Goal: Task Accomplishment & Management: Complete application form

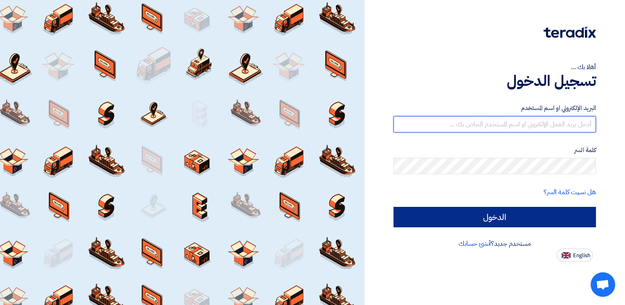
type input "[PERSON_NAME][EMAIL_ADDRESS][DOMAIN_NAME]"
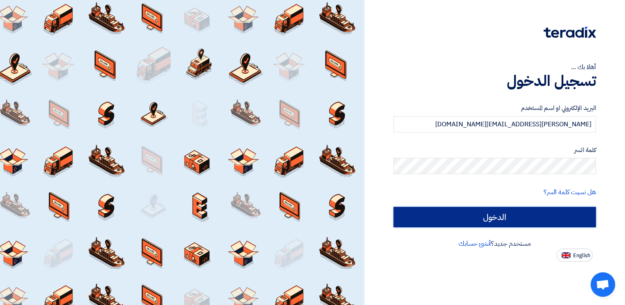
click at [540, 216] on input "الدخول" at bounding box center [495, 217] width 203 height 20
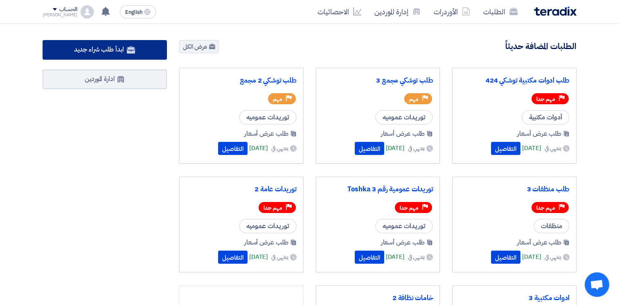
click at [118, 50] on span "ابدأ طلب شراء جديد" at bounding box center [99, 50] width 50 height 10
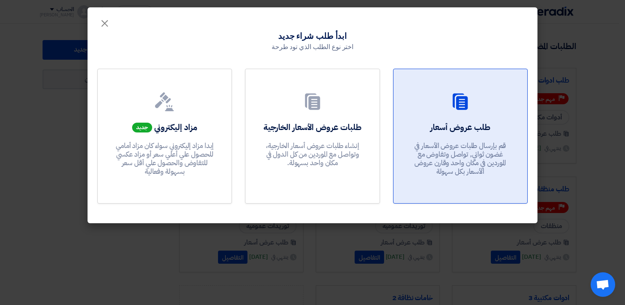
click at [448, 113] on div at bounding box center [460, 103] width 114 height 23
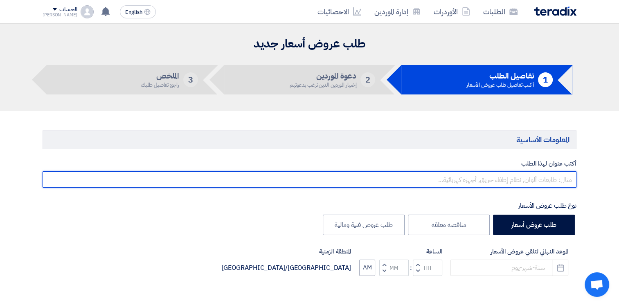
click at [547, 180] on input "text" at bounding box center [310, 179] width 534 height 16
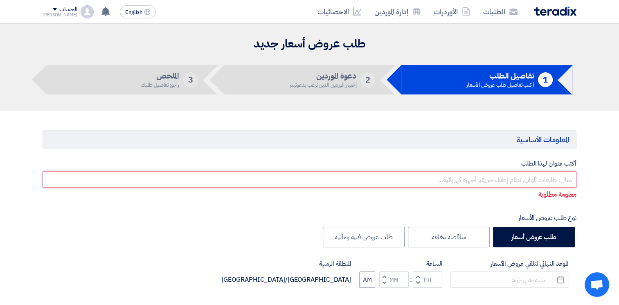
click at [527, 175] on input "text" at bounding box center [310, 179] width 534 height 16
paste input "164980"
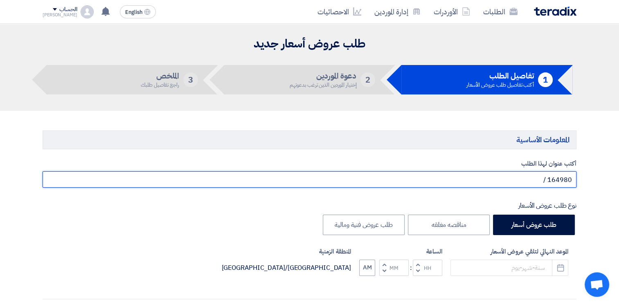
paste input "164886"
paste input "164861"
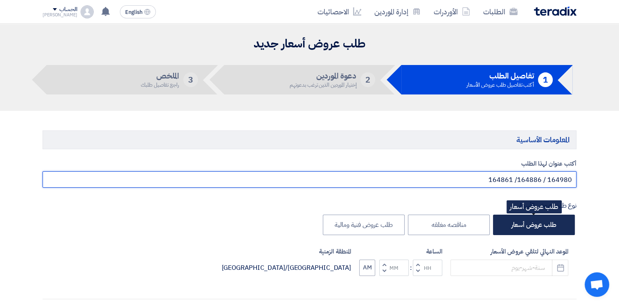
type input "164980 / 164886/ 164861"
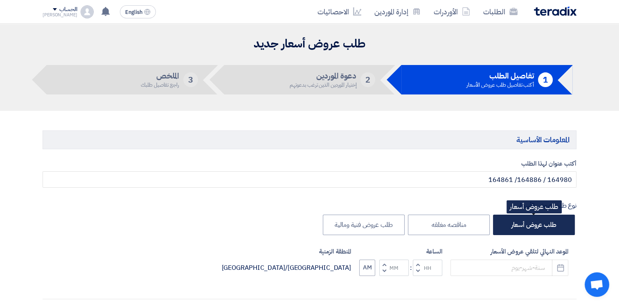
click at [558, 225] on label "طلب عروض أسعار" at bounding box center [534, 225] width 82 height 20
click at [556, 225] on input "طلب عروض أسعار" at bounding box center [553, 224] width 5 height 5
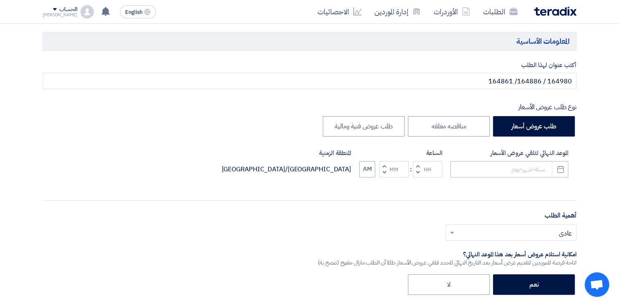
scroll to position [123, 0]
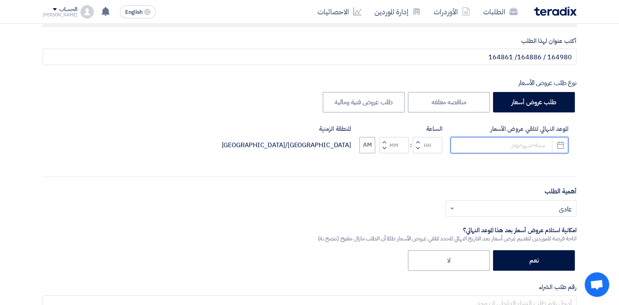
click at [522, 143] on input at bounding box center [509, 145] width 118 height 16
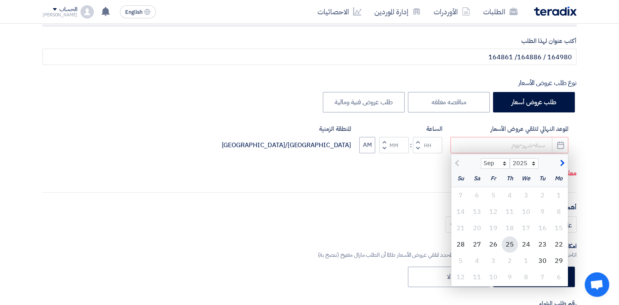
click at [509, 244] on div "25" at bounding box center [510, 244] width 16 height 16
type input "[DATE]"
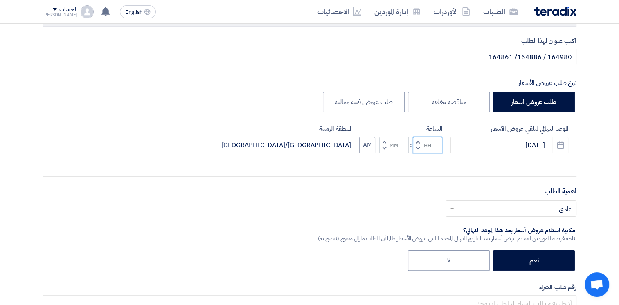
click at [432, 145] on input "Hours" at bounding box center [427, 145] width 29 height 16
click at [413, 148] on button "Decrement hours" at bounding box center [418, 148] width 10 height 10
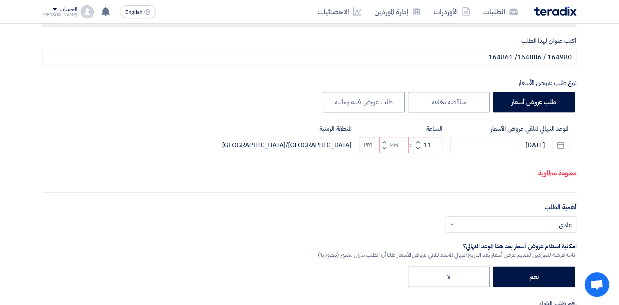
click at [384, 151] on span "button" at bounding box center [384, 148] width 3 height 6
type input "10"
type input "59"
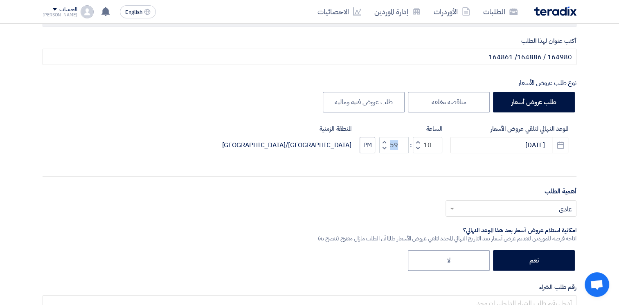
click at [384, 158] on div "الموعد النهائي لتلقي عروض الأسعار [DATE] Pick a date الساعة Increment hours 10 …" at bounding box center [310, 145] width 534 height 42
drag, startPoint x: 384, startPoint y: 158, endPoint x: 383, endPoint y: 140, distance: 17.3
click at [383, 140] on button "Increment minutes" at bounding box center [384, 142] width 10 height 10
type input "11"
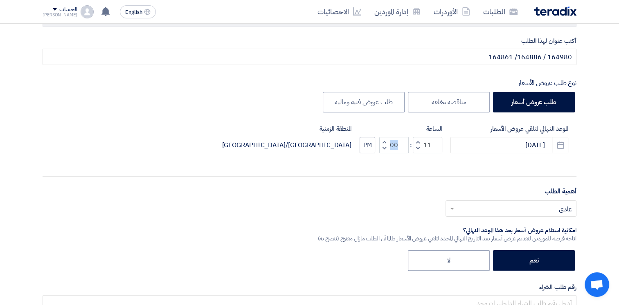
click at [383, 140] on span "button" at bounding box center [384, 142] width 3 height 6
click at [385, 141] on span "button" at bounding box center [384, 142] width 3 height 6
click at [385, 151] on span "button" at bounding box center [384, 148] width 3 height 6
click at [384, 148] on span "button" at bounding box center [384, 148] width 3 height 6
click at [384, 141] on span "button" at bounding box center [384, 142] width 3 height 6
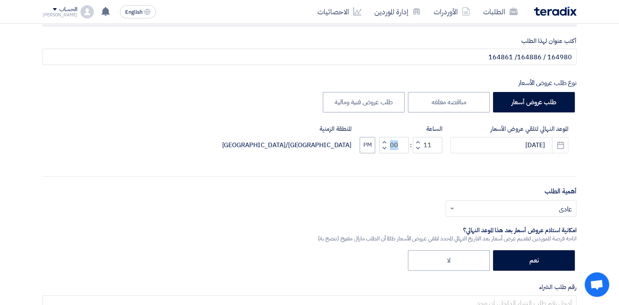
type input "01"
click at [371, 146] on button "PM" at bounding box center [368, 145] width 16 height 16
click at [371, 146] on button "AM" at bounding box center [367, 145] width 16 height 16
click at [371, 146] on button "PM" at bounding box center [368, 145] width 16 height 16
click at [371, 146] on button "AM" at bounding box center [367, 145] width 16 height 16
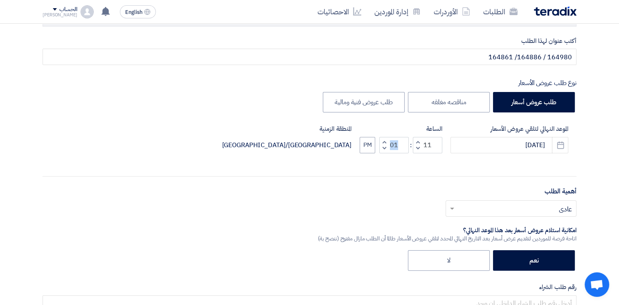
click at [418, 149] on span "button" at bounding box center [418, 148] width 3 height 6
type input "10"
click at [385, 187] on div "أهمية الطلب أختر أهمية الطلب... × عادي ×" at bounding box center [310, 205] width 534 height 37
click at [502, 210] on input "text" at bounding box center [515, 210] width 115 height 14
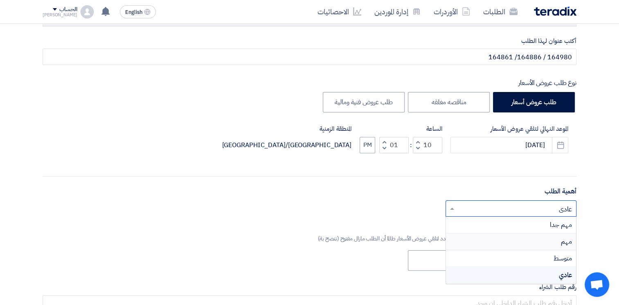
click at [561, 238] on span "مهم" at bounding box center [566, 242] width 11 height 10
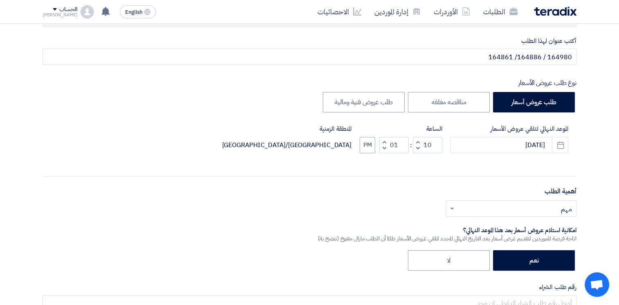
click at [540, 204] on input "text" at bounding box center [515, 210] width 115 height 14
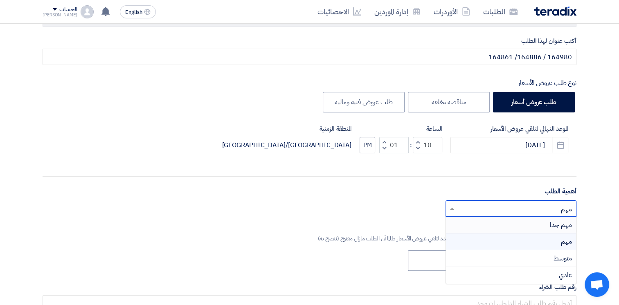
click at [559, 226] on span "مهم جدا" at bounding box center [561, 225] width 22 height 10
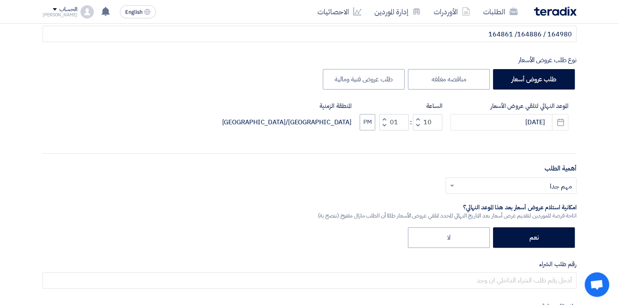
scroll to position [164, 0]
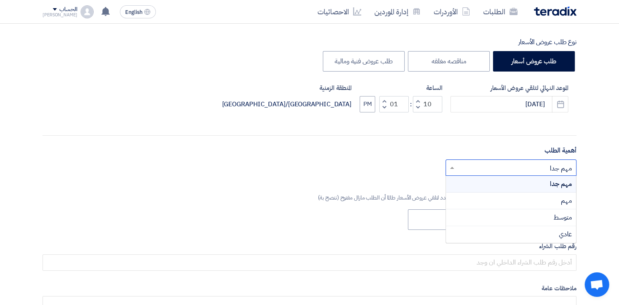
click at [481, 170] on input "text" at bounding box center [515, 169] width 115 height 14
drag, startPoint x: 540, startPoint y: 196, endPoint x: 547, endPoint y: 199, distance: 7.5
click at [546, 199] on div "مهم" at bounding box center [511, 201] width 130 height 17
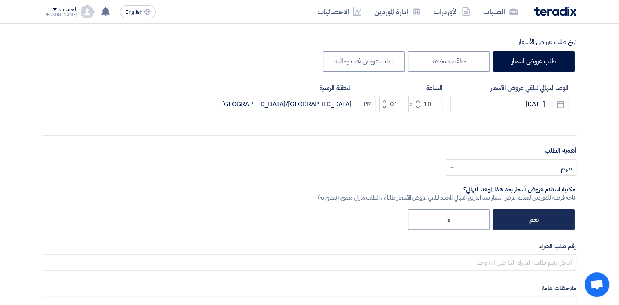
click at [557, 222] on label "نعم" at bounding box center [534, 219] width 82 height 20
click at [538, 222] on input "نعم" at bounding box center [535, 218] width 5 height 5
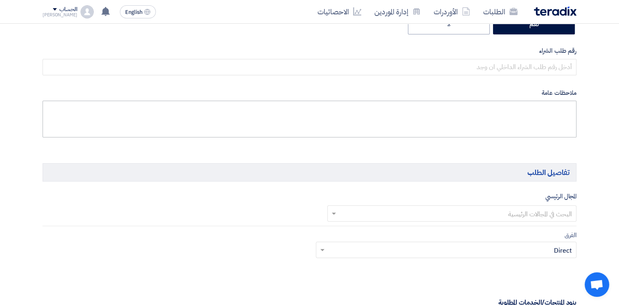
scroll to position [368, 0]
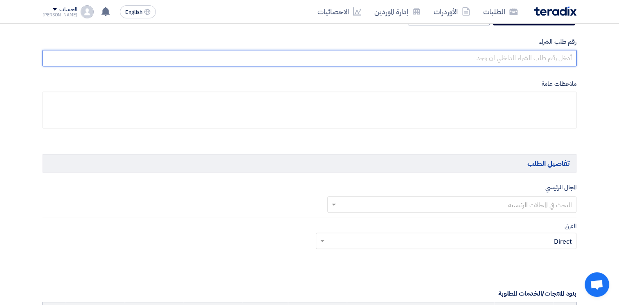
click at [555, 58] on input "text" at bounding box center [310, 58] width 534 height 16
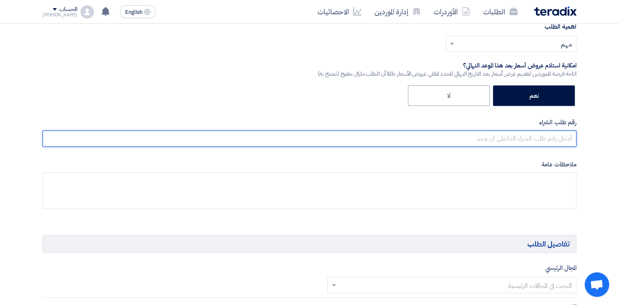
scroll to position [0, 0]
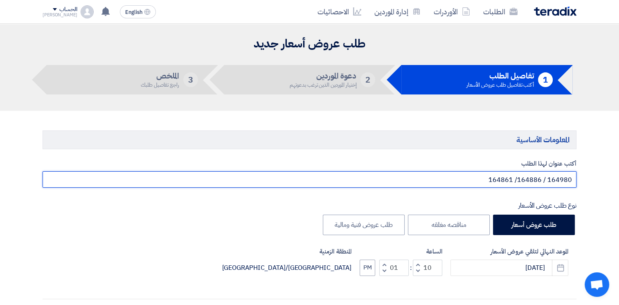
click at [484, 181] on input "164980 / 164886/ 164861" at bounding box center [310, 179] width 534 height 16
drag, startPoint x: 486, startPoint y: 181, endPoint x: 594, endPoint y: 181, distance: 108.0
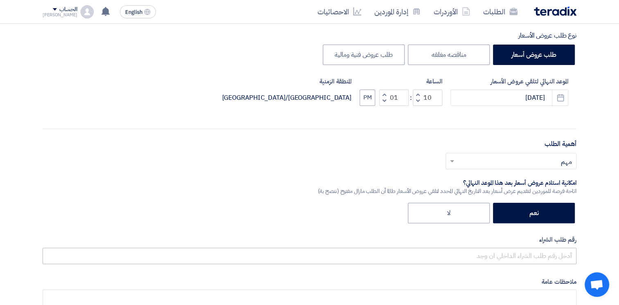
scroll to position [286, 0]
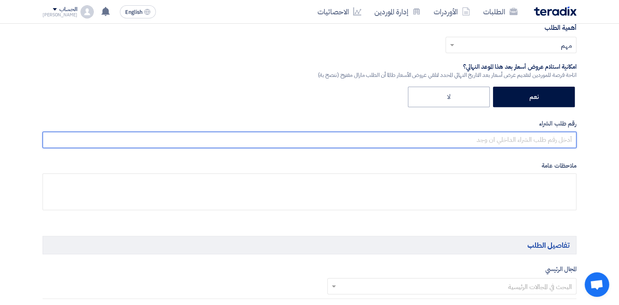
click at [528, 133] on input "text" at bounding box center [310, 140] width 534 height 16
paste input "164980 / 164886/ 164861"
type input "164980 / 164886/ 164861"
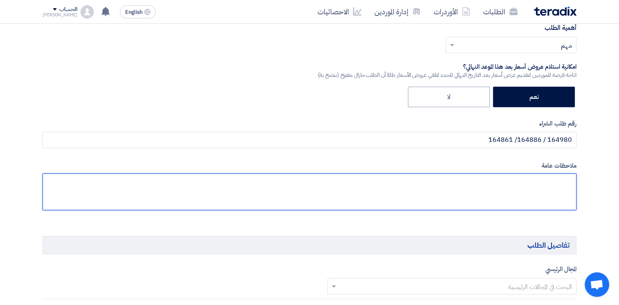
click at [550, 181] on textarea at bounding box center [310, 191] width 534 height 37
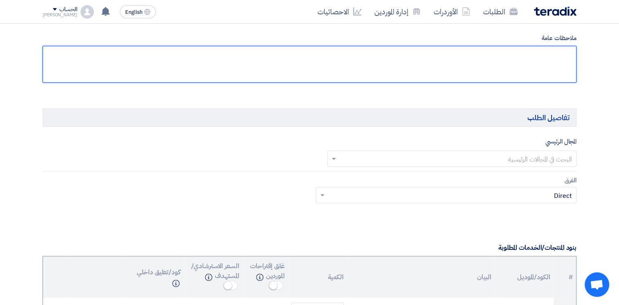
scroll to position [450, 0]
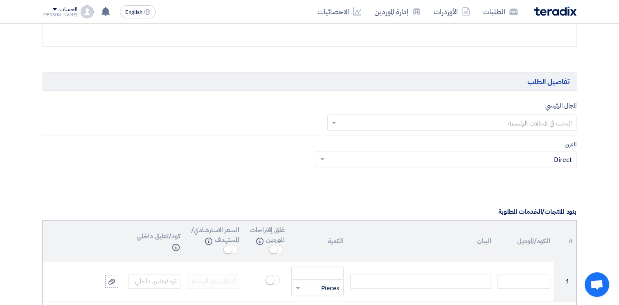
click at [552, 121] on input "text" at bounding box center [456, 124] width 233 height 14
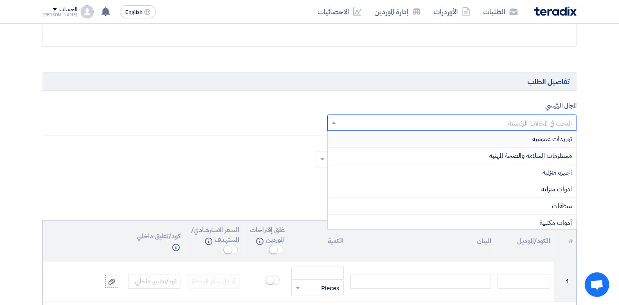
click at [564, 136] on span "توريدات عموميه" at bounding box center [552, 139] width 40 height 10
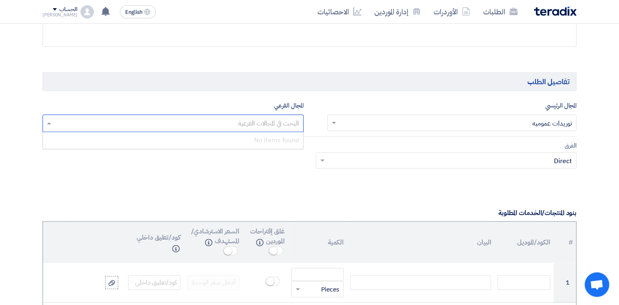
click at [288, 119] on input "text" at bounding box center [172, 124] width 253 height 14
click at [363, 126] on input "text" at bounding box center [456, 124] width 233 height 14
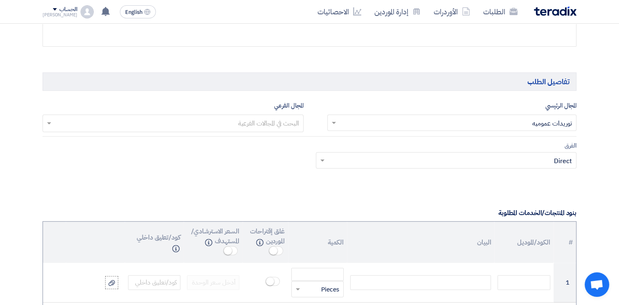
click at [557, 162] on input "text" at bounding box center [451, 162] width 245 height 14
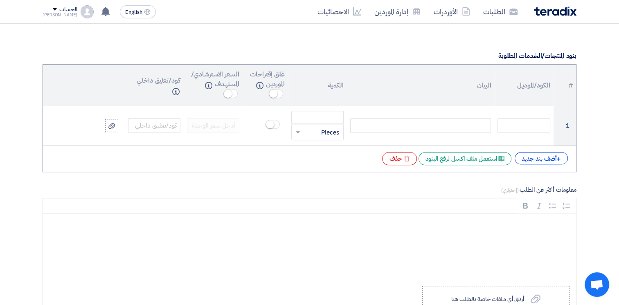
scroll to position [655, 0]
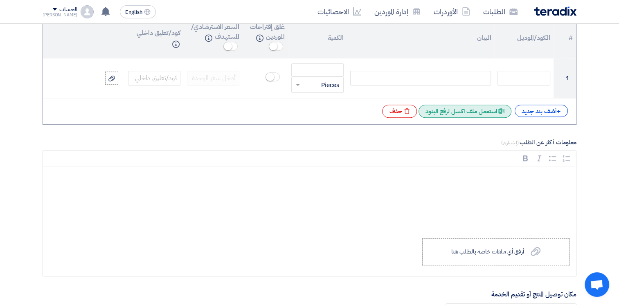
click at [487, 113] on div "Excel file استعمل ملف اكسل لرفع البنود" at bounding box center [465, 111] width 93 height 13
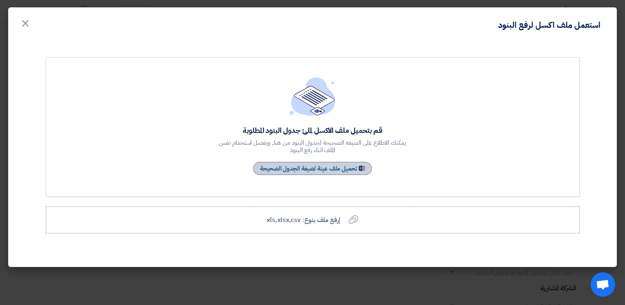
click at [331, 172] on link "Sample Sheet تحميل ملف عينة لصيغة الجدول الصحيحة" at bounding box center [312, 168] width 119 height 13
click at [21, 23] on span "×" at bounding box center [25, 23] width 10 height 25
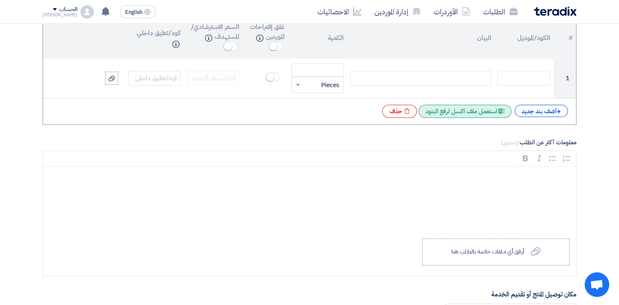
click at [470, 111] on div "Excel file استعمل ملف اكسل لرفع البنود" at bounding box center [465, 111] width 93 height 13
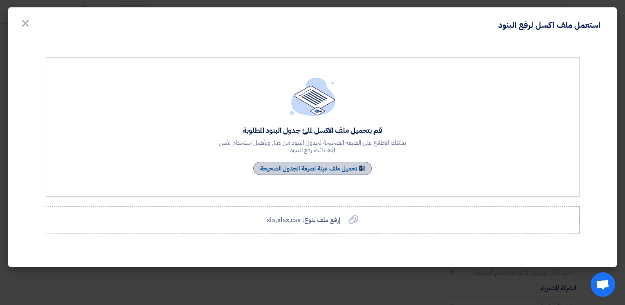
click at [341, 169] on link "Sample Sheet تحميل ملف عينة لصيغة الجدول الصحيحة" at bounding box center [312, 168] width 119 height 13
click at [313, 220] on span "إرفع ملف بنوع: xls,xlsx,csv" at bounding box center [303, 220] width 73 height 10
click at [0, 0] on input "إرفع ملف بنوع: xls,xlsx,csv إرفع ملف بنوع: xls,xlsx,csv" at bounding box center [0, 0] width 0 height 0
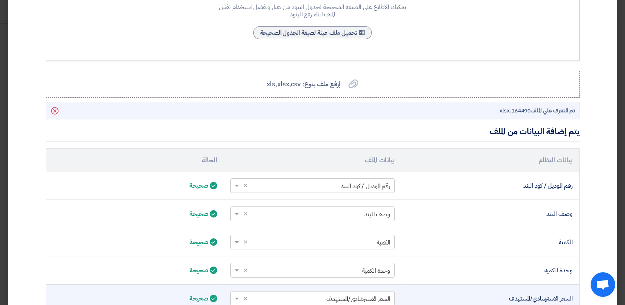
scroll to position [239, 0]
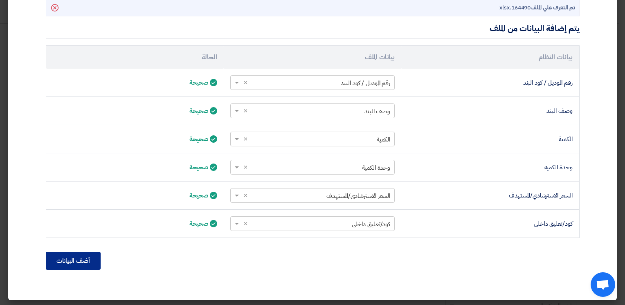
drag, startPoint x: 69, startPoint y: 262, endPoint x: 74, endPoint y: 261, distance: 4.6
click at [74, 261] on button "أضف البيانات" at bounding box center [73, 261] width 55 height 18
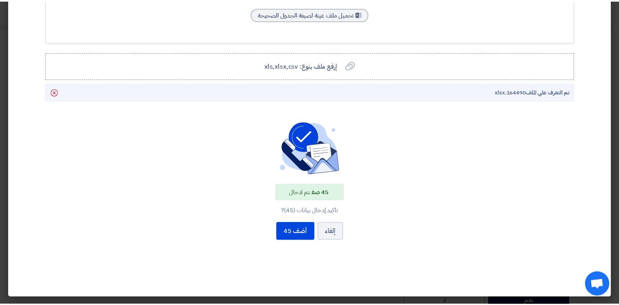
scroll to position [153, 0]
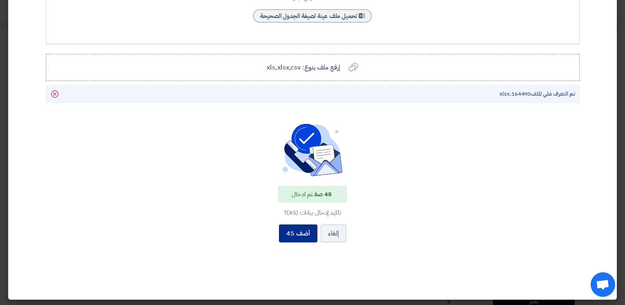
click at [299, 232] on button "أضف 45" at bounding box center [298, 234] width 38 height 18
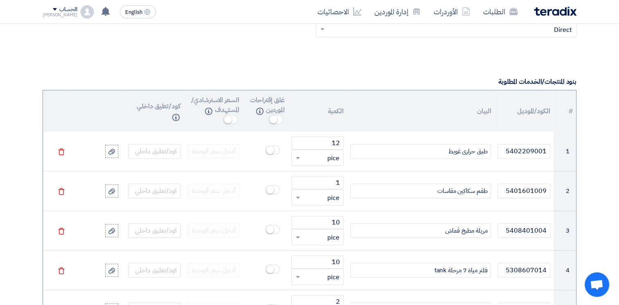
scroll to position [573, 0]
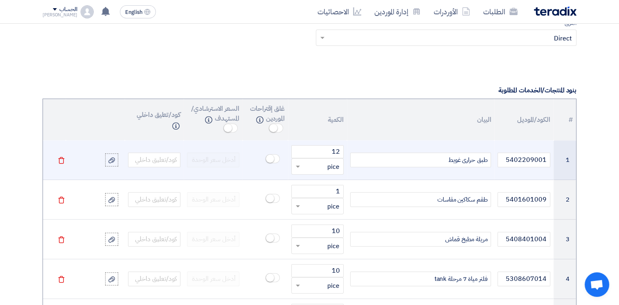
click at [439, 158] on div "طبق حرارى غويط" at bounding box center [420, 160] width 141 height 15
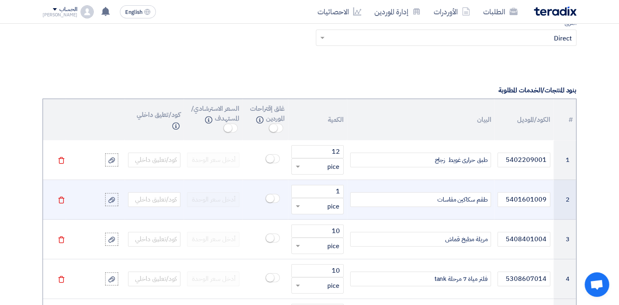
click at [426, 197] on div "طقم سكاكين مقاسات" at bounding box center [420, 199] width 141 height 15
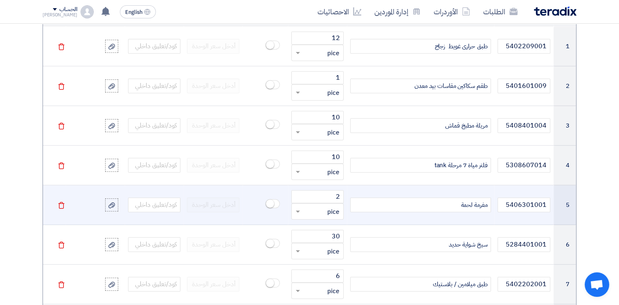
scroll to position [696, 0]
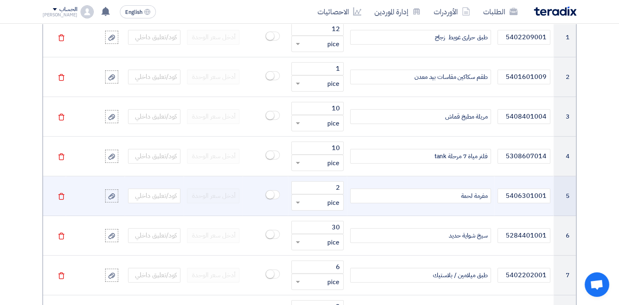
click at [448, 195] on div "مفرمة لحمة" at bounding box center [420, 196] width 141 height 15
click at [60, 196] on icon "Delete" at bounding box center [61, 196] width 7 height 7
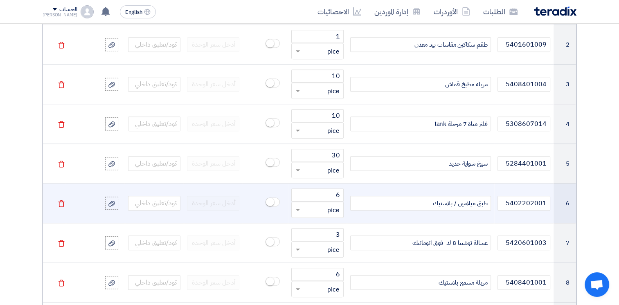
scroll to position [736, 0]
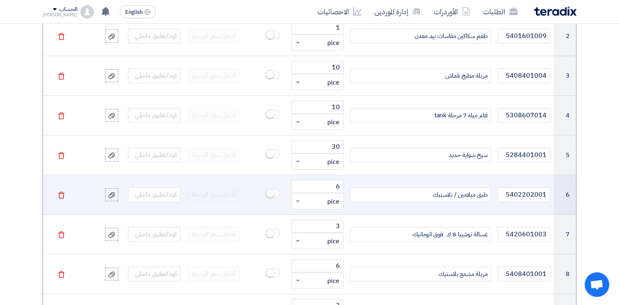
click at [420, 194] on div "طبق ميلامين / بلاستيك" at bounding box center [420, 194] width 141 height 15
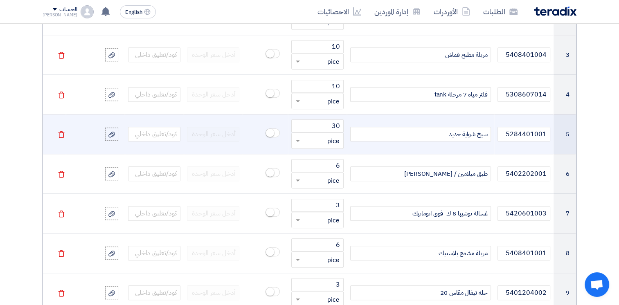
scroll to position [777, 0]
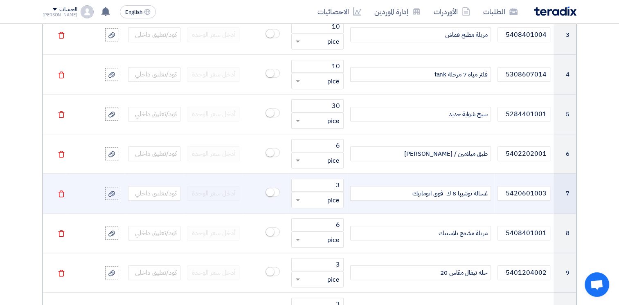
click at [402, 191] on div "غسالة توشيبا 8 ك فوق اتوماتيك" at bounding box center [420, 193] width 141 height 15
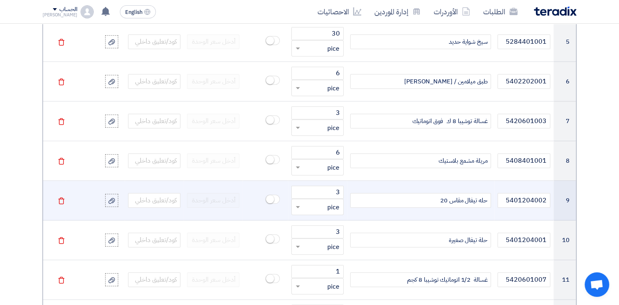
scroll to position [859, 0]
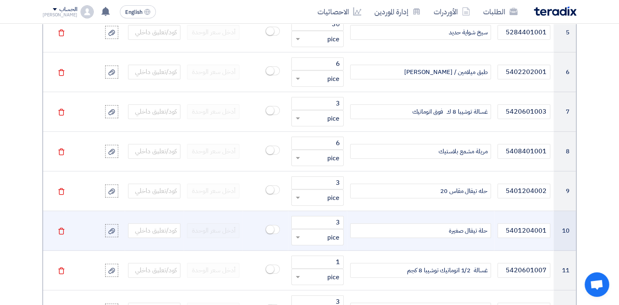
click at [444, 230] on div "حلة تيفال صغيرة" at bounding box center [420, 230] width 141 height 15
click at [463, 230] on div "حلة تيفال 16" at bounding box center [420, 230] width 141 height 15
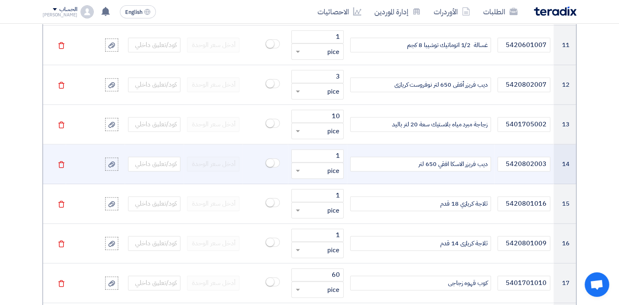
scroll to position [1105, 0]
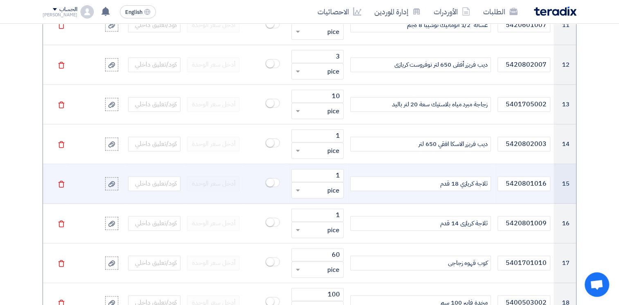
click at [432, 184] on div "ثلاجة كريازي 18 قدم" at bounding box center [420, 183] width 141 height 15
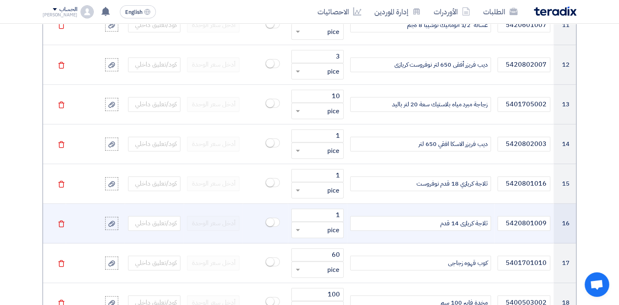
click at [435, 223] on div "ثلاجة كريازى 14 قدم" at bounding box center [420, 223] width 141 height 15
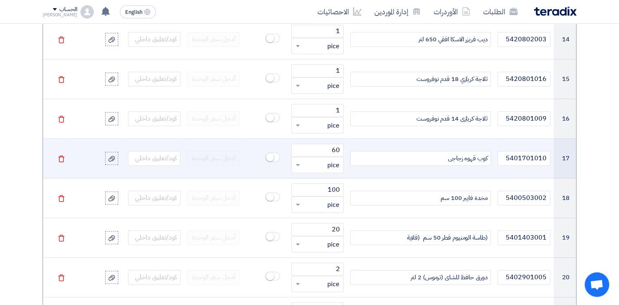
scroll to position [1227, 0]
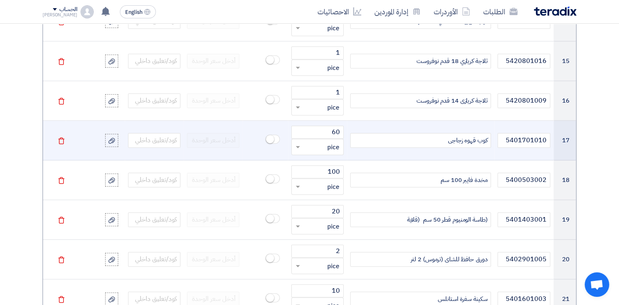
click at [440, 141] on div "كوب قهوه زجاجى" at bounding box center [420, 140] width 141 height 15
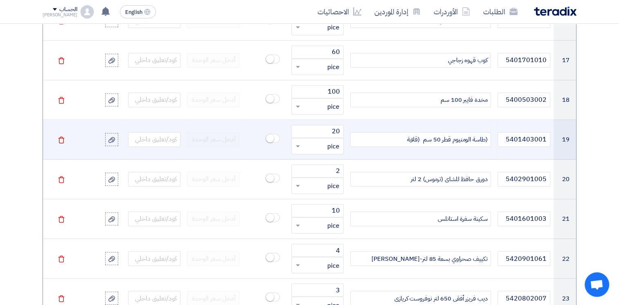
scroll to position [1309, 0]
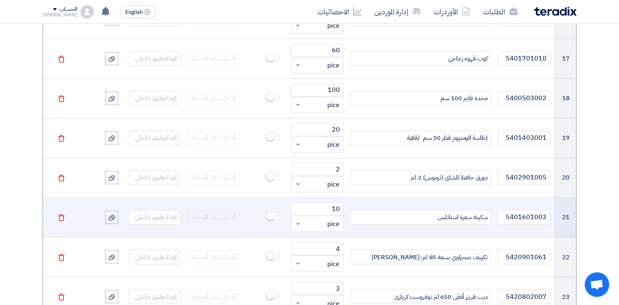
click at [435, 215] on div "سكينة سفرة استانلس" at bounding box center [420, 217] width 141 height 15
click at [488, 214] on div "سكينة سفرة استانلس" at bounding box center [420, 217] width 141 height 15
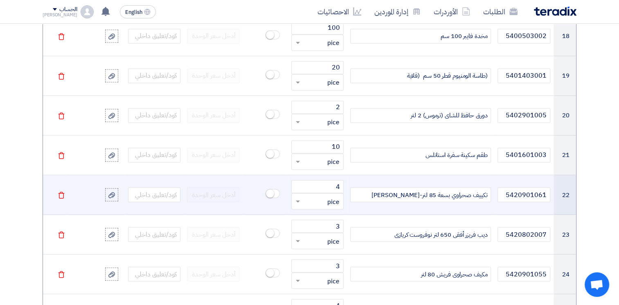
scroll to position [1391, 0]
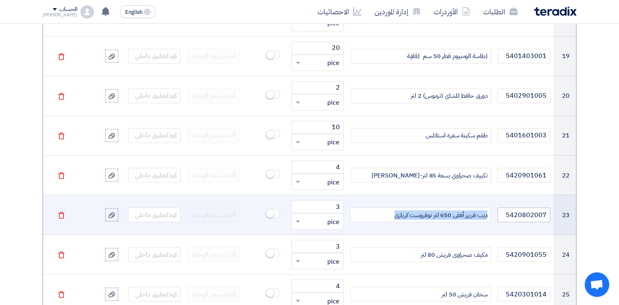
drag, startPoint x: 391, startPoint y: 212, endPoint x: 513, endPoint y: 212, distance: 121.9
click at [513, 212] on tr "23 5420802007 ديب فريزر أفقى 650 لتر نوفروست كريازى 3 قطعة × pice [GEOGRAPHIC_D…" at bounding box center [309, 215] width 533 height 40
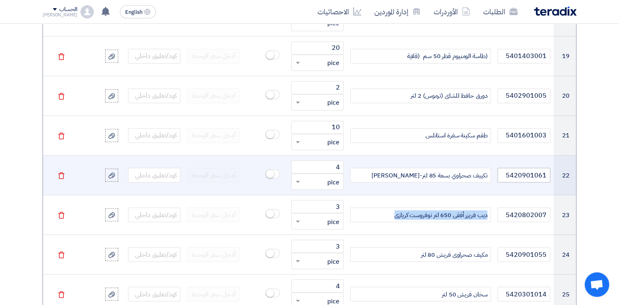
scroll to position [1432, 0]
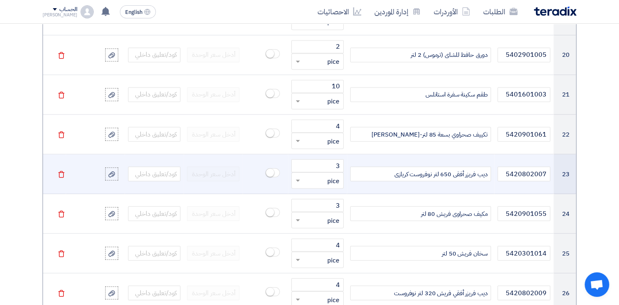
click at [62, 171] on icon "Delete" at bounding box center [61, 174] width 7 height 7
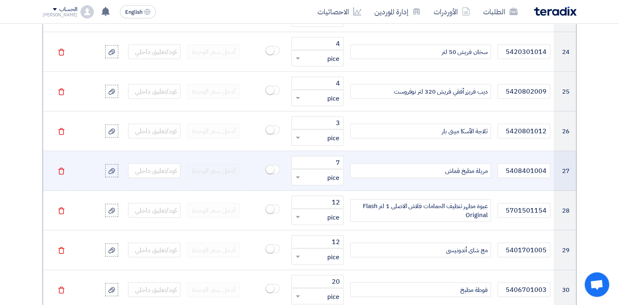
scroll to position [1596, 0]
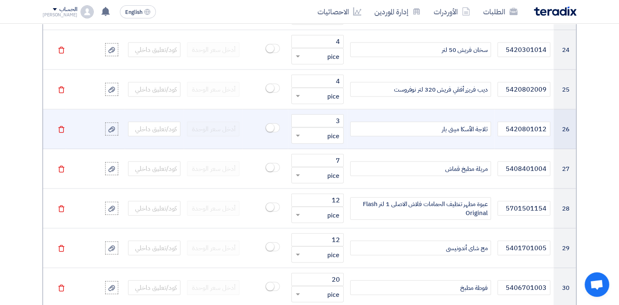
click at [430, 128] on div "ثلاجة الأسكا مينى بار" at bounding box center [420, 129] width 141 height 15
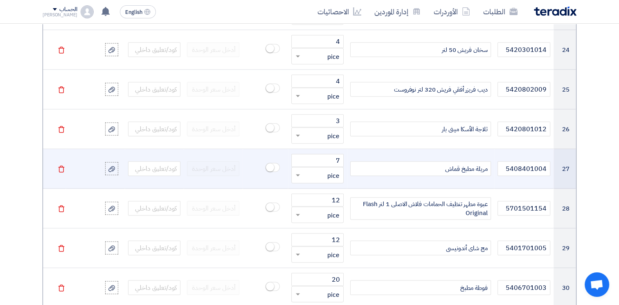
click at [61, 166] on icon "Delete" at bounding box center [61, 169] width 7 height 7
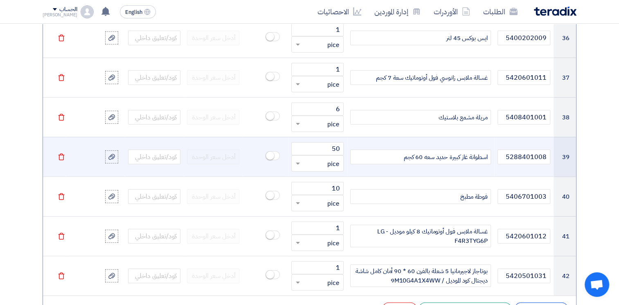
scroll to position [2087, 0]
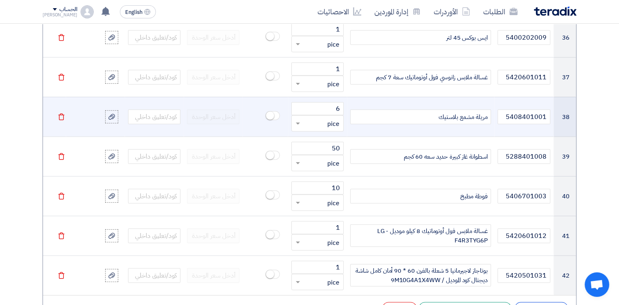
click at [61, 115] on use at bounding box center [61, 117] width 6 height 7
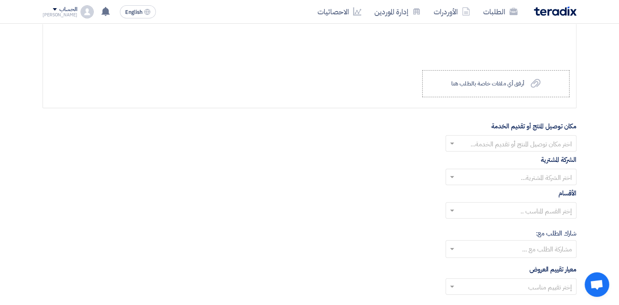
scroll to position [2414, 0]
click at [538, 136] on input "text" at bounding box center [515, 143] width 115 height 14
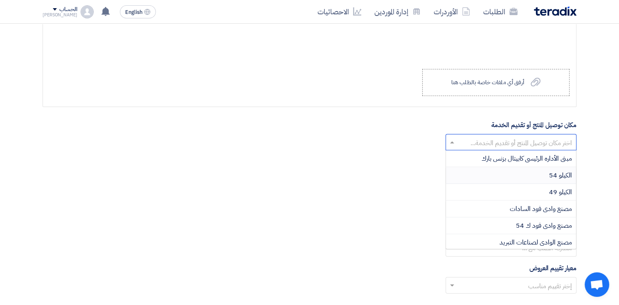
click at [558, 171] on span "الكيلو 54" at bounding box center [560, 176] width 23 height 10
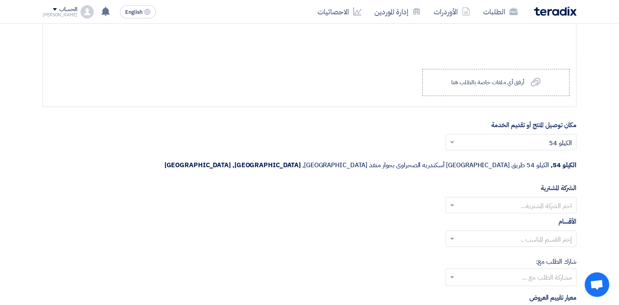
click at [559, 199] on input "text" at bounding box center [515, 206] width 115 height 14
click at [554, 217] on span "Wadi Group وادي جروب" at bounding box center [539, 222] width 65 height 10
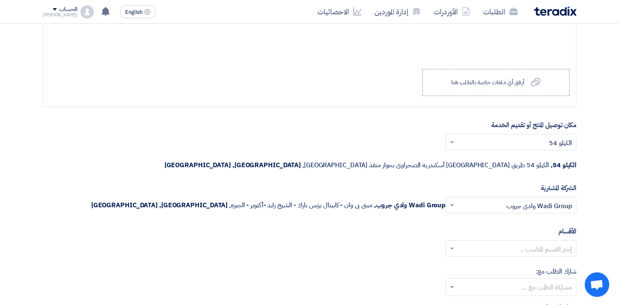
click at [550, 243] on input "text" at bounding box center [515, 250] width 115 height 14
click at [565, 257] on div "--" at bounding box center [511, 265] width 130 height 16
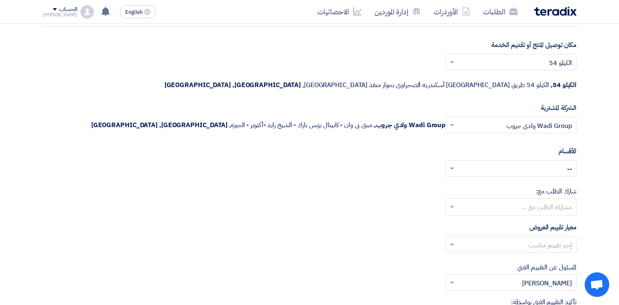
scroll to position [2496, 0]
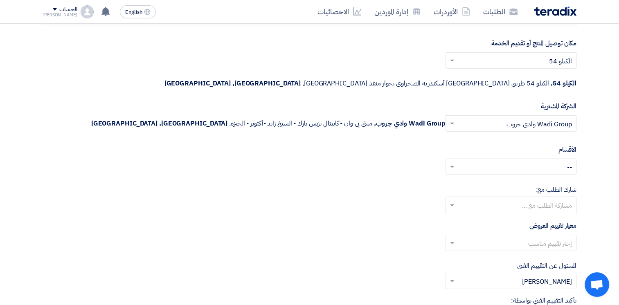
click at [550, 200] on input "text" at bounding box center [510, 207] width 123 height 14
click at [553, 200] on input "text" at bounding box center [510, 207] width 123 height 14
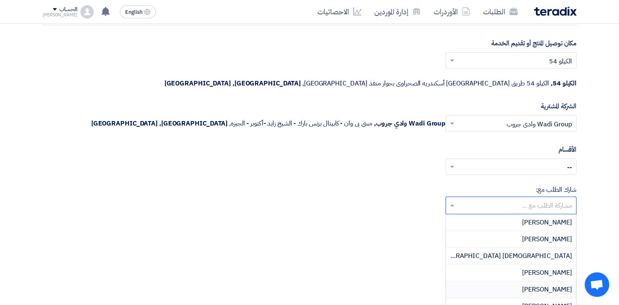
scroll to position [286, 0]
click at [365, 261] on div "المسئول عن التقييم الفني من فضلك إختر مقييم فني × [PERSON_NAME] ×" at bounding box center [310, 275] width 534 height 28
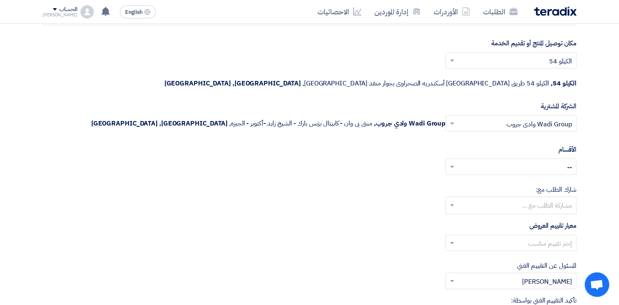
scroll to position [2537, 0]
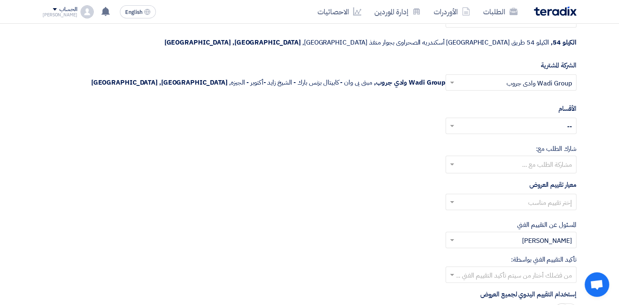
click at [531, 196] on input "text" at bounding box center [515, 203] width 115 height 14
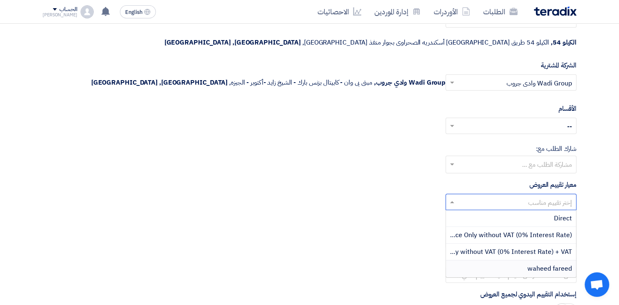
click at [554, 264] on span "waheed fareed" at bounding box center [549, 269] width 45 height 10
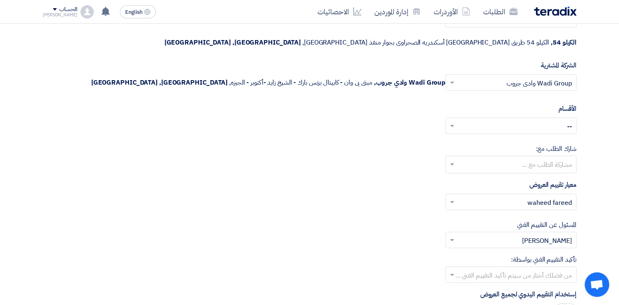
click at [554, 196] on input "text" at bounding box center [515, 203] width 115 height 14
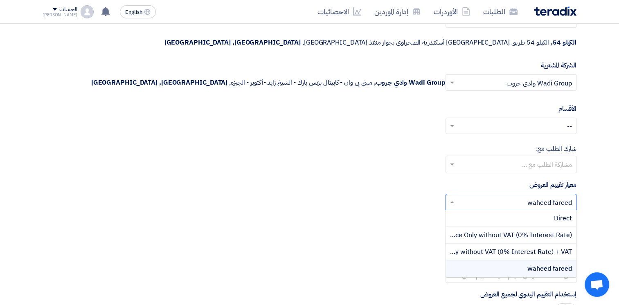
drag, startPoint x: 358, startPoint y: 247, endPoint x: 393, endPoint y: 241, distance: 34.8
click at [358, 255] on div "تأكيد التقييم الفني بواسطة: من فضلك أختار من سيتم تأكيد التقييم الفني ..." at bounding box center [310, 269] width 534 height 28
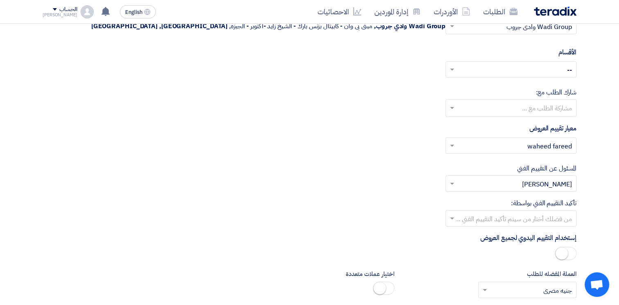
scroll to position [2619, 0]
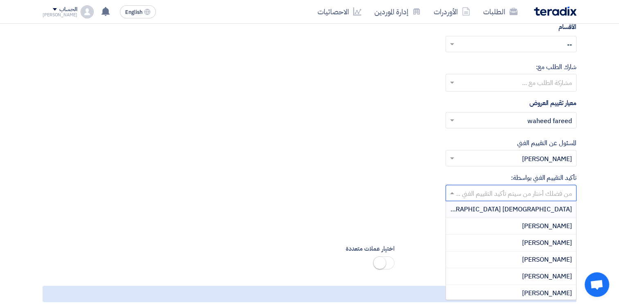
click at [563, 187] on input "text" at bounding box center [515, 194] width 115 height 14
click at [363, 208] on div "إستخدام التقييم اليدوي لجميع العروض" at bounding box center [310, 223] width 534 height 30
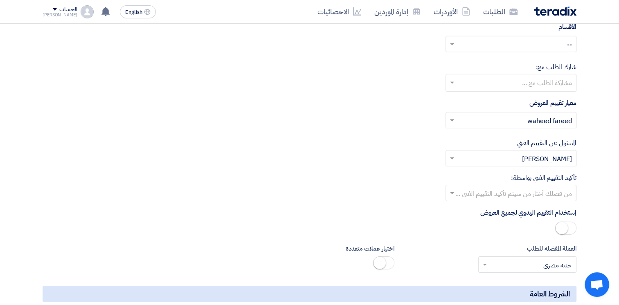
click at [567, 222] on span at bounding box center [565, 228] width 21 height 13
click at [569, 222] on small at bounding box center [570, 228] width 12 height 12
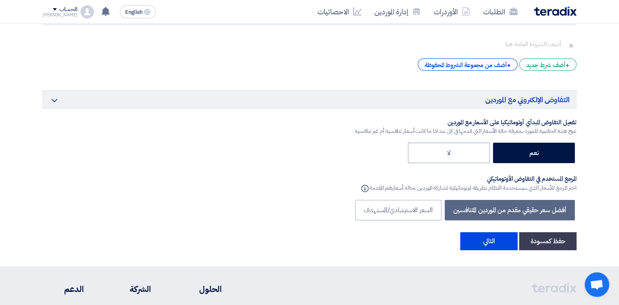
scroll to position [2905, 0]
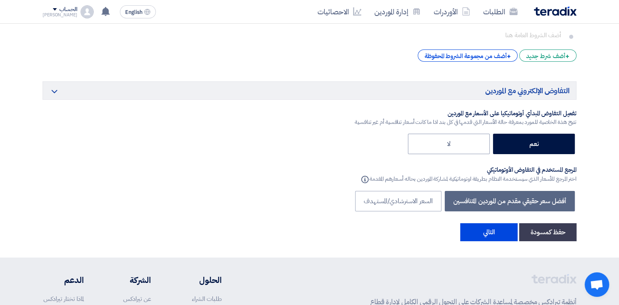
click at [506, 191] on div "أفضل سعر حقيقي مقدم من الموردين المتنافسين السعر الاسترشادي/المستهدف" at bounding box center [310, 202] width 534 height 23
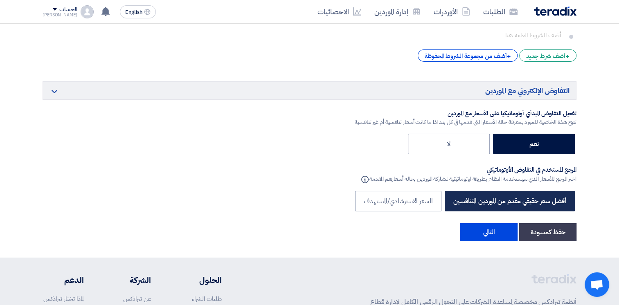
click at [505, 191] on label "أفضل سعر حقيقي مقدم من الموردين المتنافسين" at bounding box center [510, 201] width 130 height 20
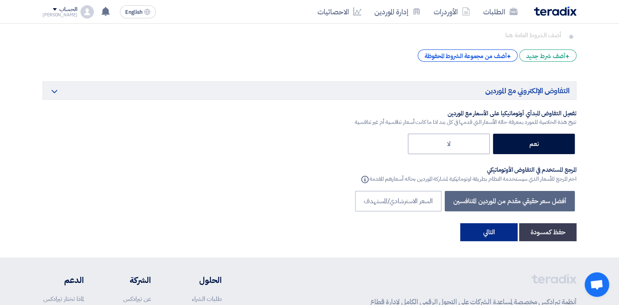
click at [498, 223] on button "التالي" at bounding box center [488, 232] width 57 height 18
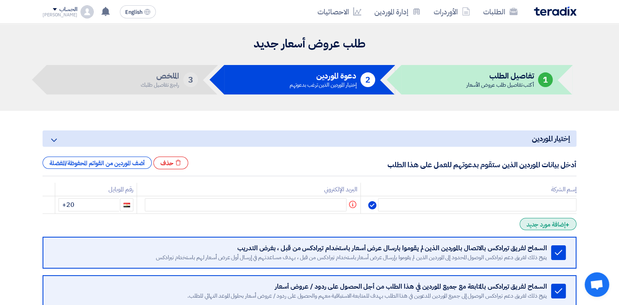
click at [548, 226] on div "+ إضافة مورد جديد" at bounding box center [548, 224] width 57 height 12
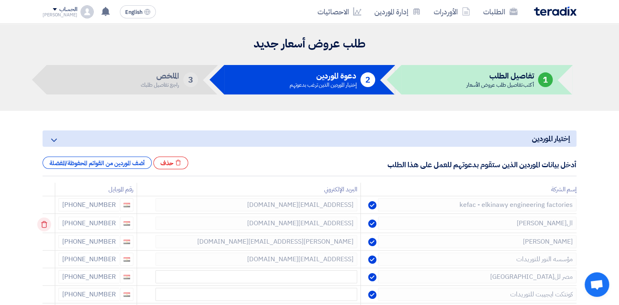
click at [44, 226] on icon at bounding box center [44, 225] width 14 height 14
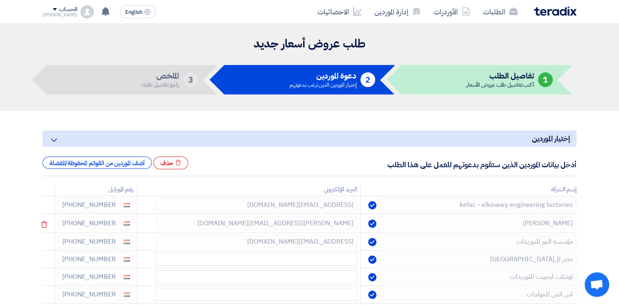
click at [45, 226] on icon at bounding box center [44, 225] width 14 height 14
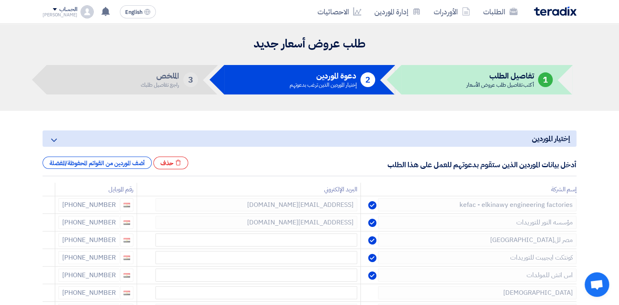
click at [0, 0] on icon at bounding box center [0, 0] width 0 height 0
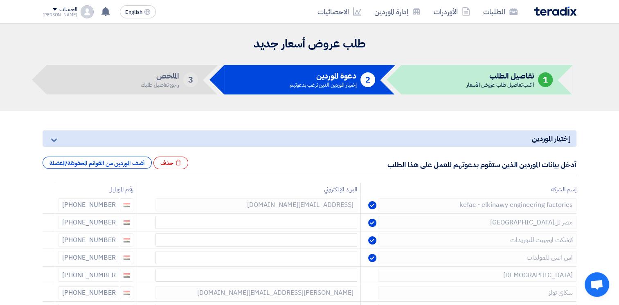
click at [0, 0] on icon at bounding box center [0, 0] width 0 height 0
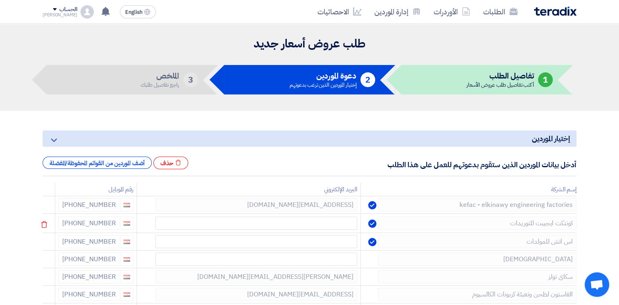
click at [0, 0] on icon at bounding box center [0, 0] width 0 height 0
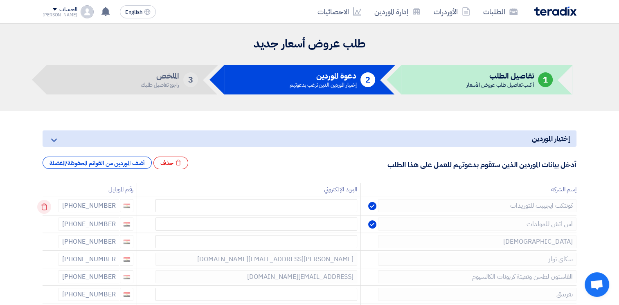
click at [45, 205] on icon at bounding box center [44, 207] width 14 height 14
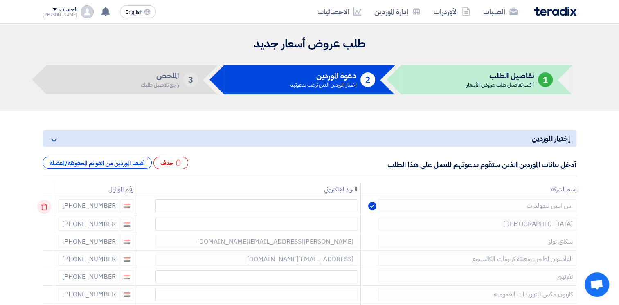
click at [43, 207] on use at bounding box center [44, 207] width 6 height 7
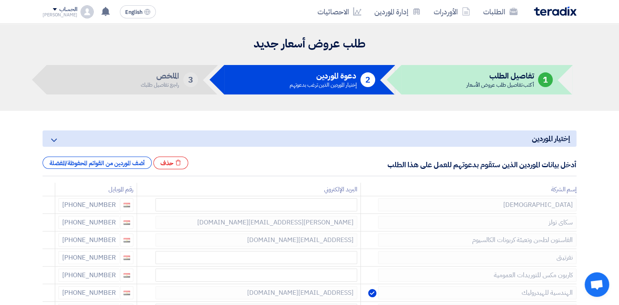
click at [0, 0] on use at bounding box center [0, 0] width 0 height 0
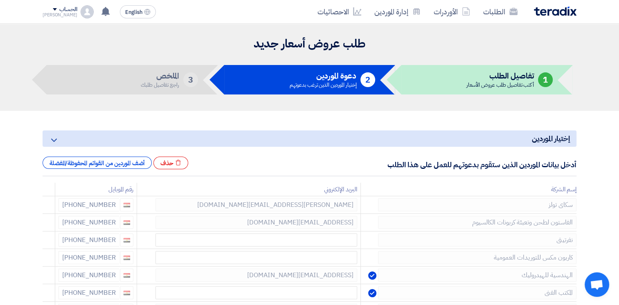
click at [0, 0] on use at bounding box center [0, 0] width 0 height 0
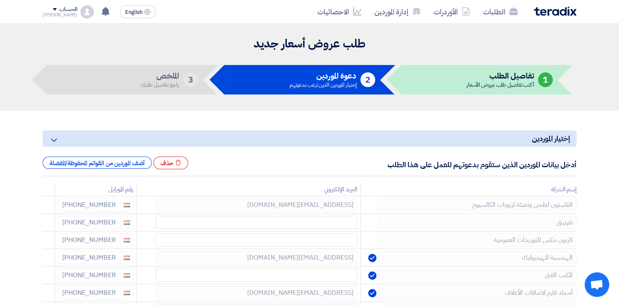
click at [0, 0] on use at bounding box center [0, 0] width 0 height 0
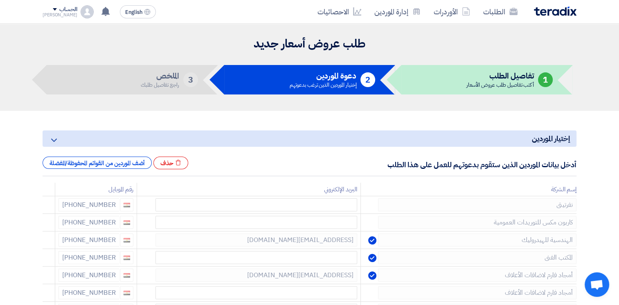
click at [0, 0] on use at bounding box center [0, 0] width 0 height 0
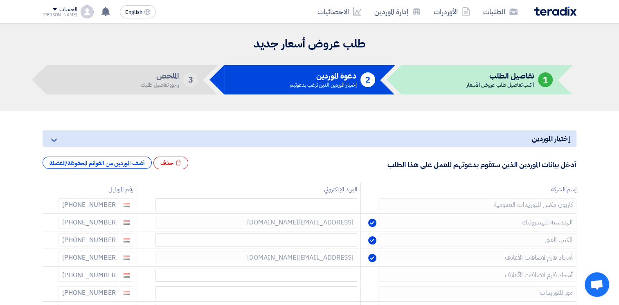
click at [0, 0] on use at bounding box center [0, 0] width 0 height 0
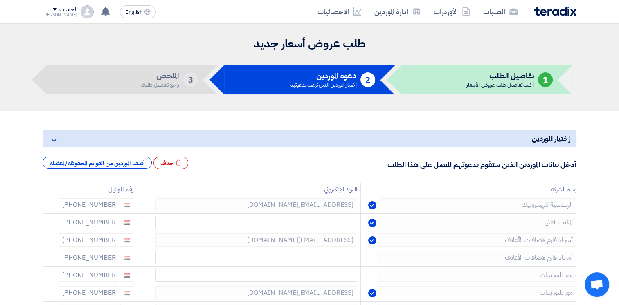
click at [0, 0] on use at bounding box center [0, 0] width 0 height 0
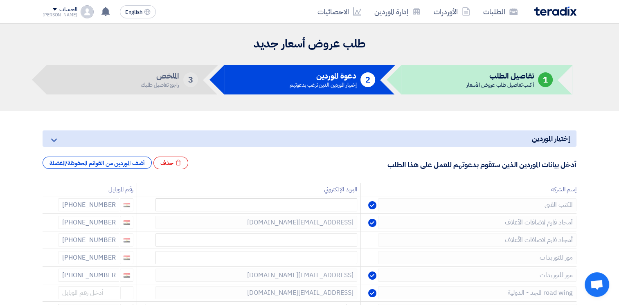
click at [0, 0] on use at bounding box center [0, 0] width 0 height 0
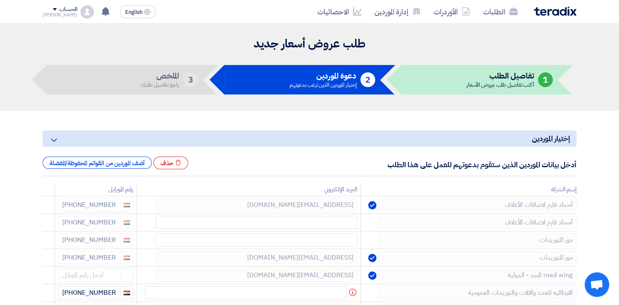
click at [0, 0] on use at bounding box center [0, 0] width 0 height 0
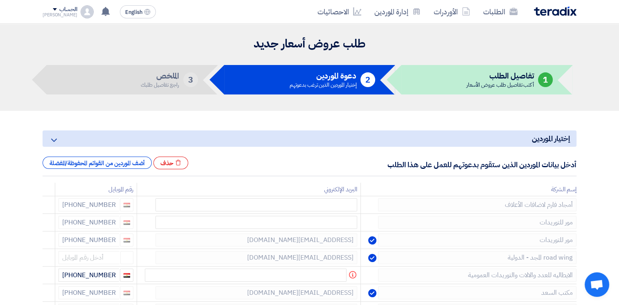
click at [0, 0] on use at bounding box center [0, 0] width 0 height 0
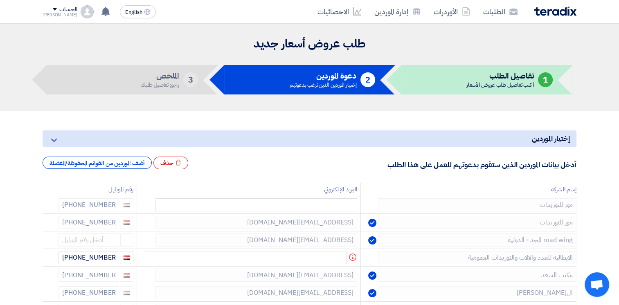
click at [0, 0] on use at bounding box center [0, 0] width 0 height 0
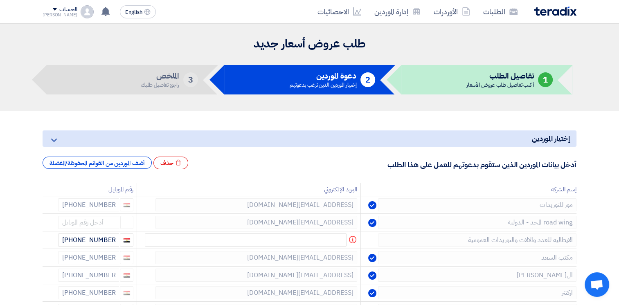
click at [0, 0] on use at bounding box center [0, 0] width 0 height 0
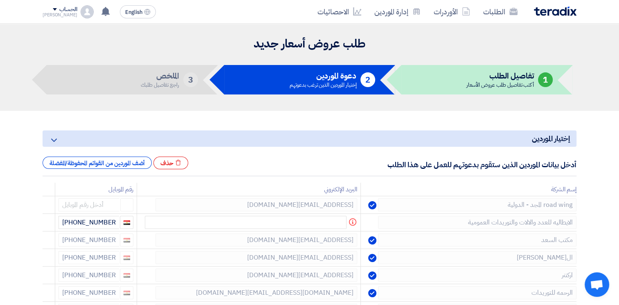
click at [0, 0] on use at bounding box center [0, 0] width 0 height 0
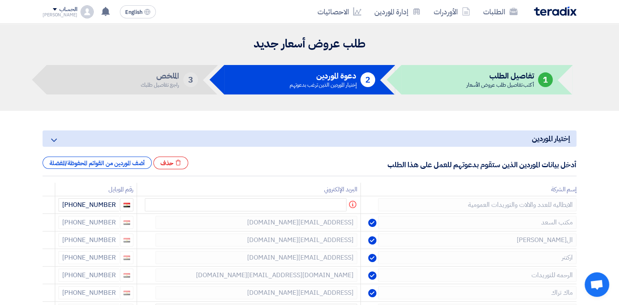
click at [0, 0] on use at bounding box center [0, 0] width 0 height 0
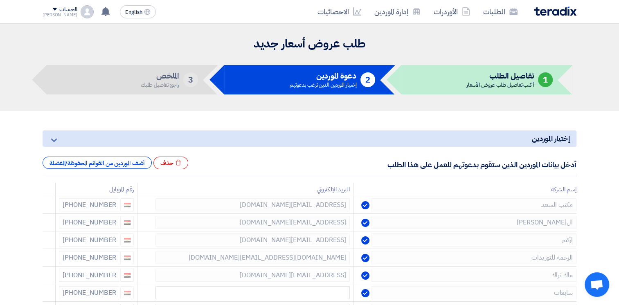
click at [0, 0] on icon at bounding box center [0, 0] width 0 height 0
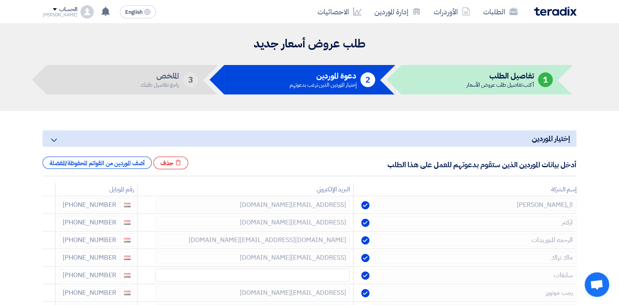
click at [0, 0] on icon at bounding box center [0, 0] width 0 height 0
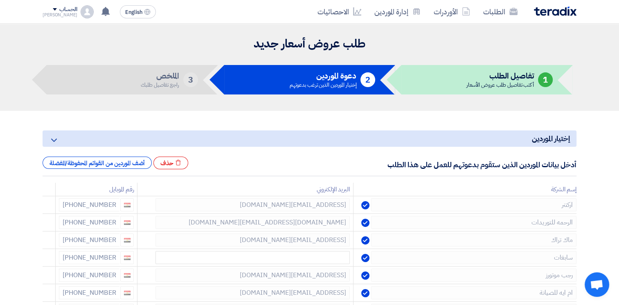
click at [0, 0] on icon at bounding box center [0, 0] width 0 height 0
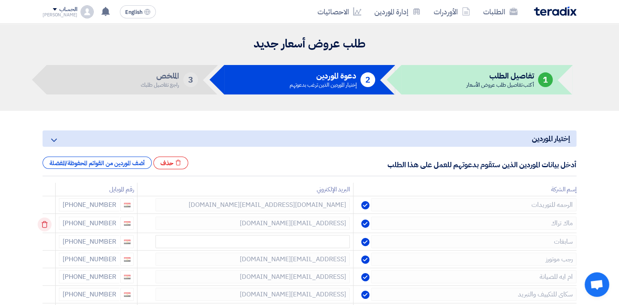
click at [46, 225] on icon at bounding box center [45, 225] width 14 height 14
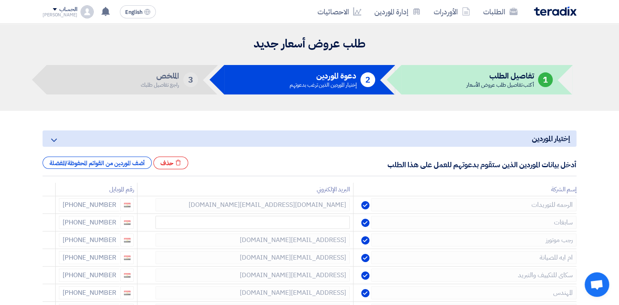
click at [0, 0] on icon at bounding box center [0, 0] width 0 height 0
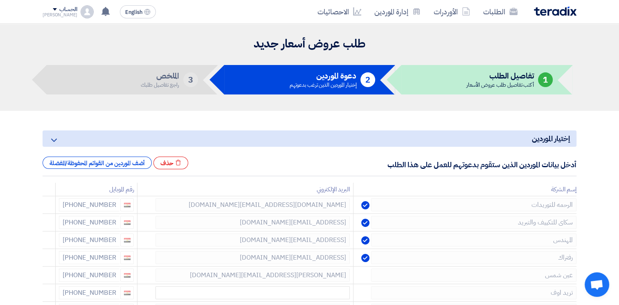
click at [0, 0] on icon at bounding box center [0, 0] width 0 height 0
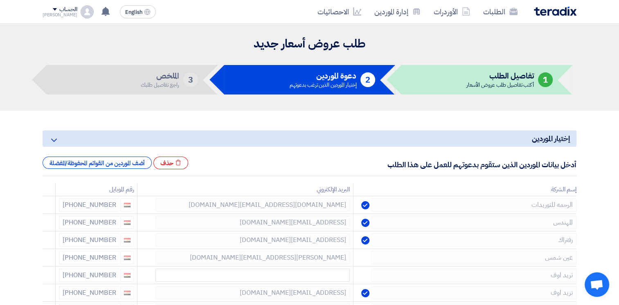
click at [0, 0] on icon at bounding box center [0, 0] width 0 height 0
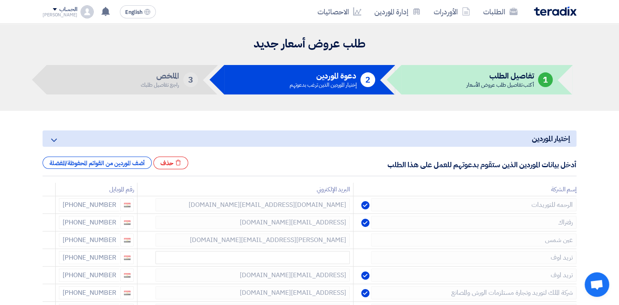
click at [0, 0] on icon at bounding box center [0, 0] width 0 height 0
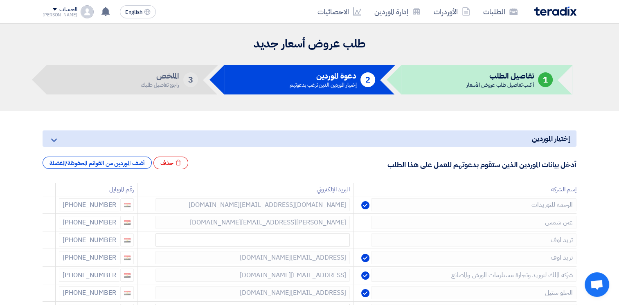
click at [0, 0] on icon at bounding box center [0, 0] width 0 height 0
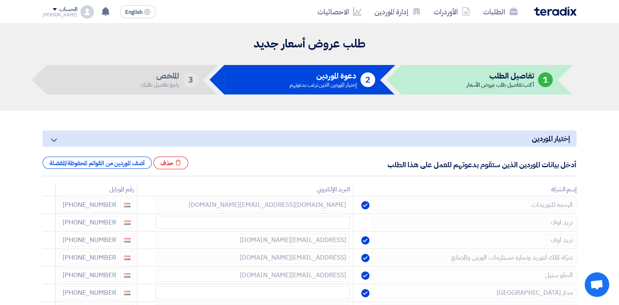
click at [0, 0] on icon at bounding box center [0, 0] width 0 height 0
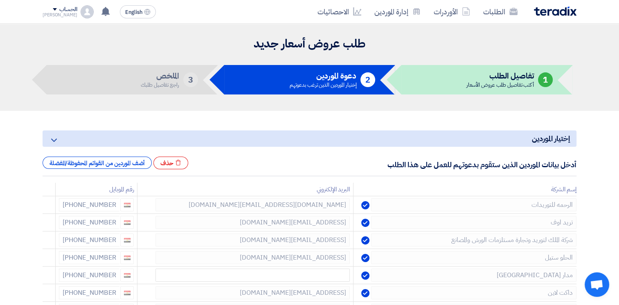
click at [0, 0] on icon at bounding box center [0, 0] width 0 height 0
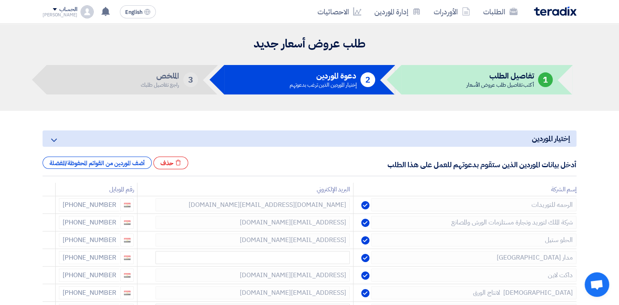
click at [0, 0] on icon at bounding box center [0, 0] width 0 height 0
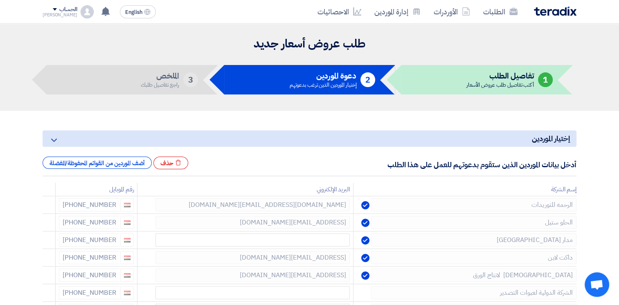
click at [0, 0] on icon at bounding box center [0, 0] width 0 height 0
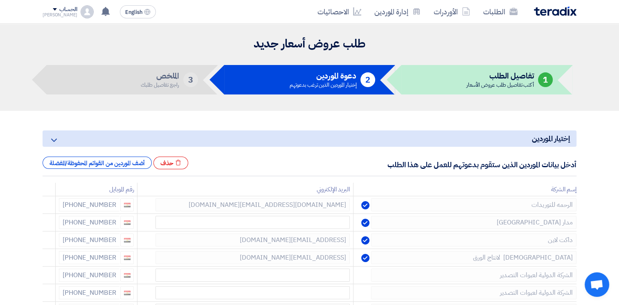
click at [0, 0] on icon at bounding box center [0, 0] width 0 height 0
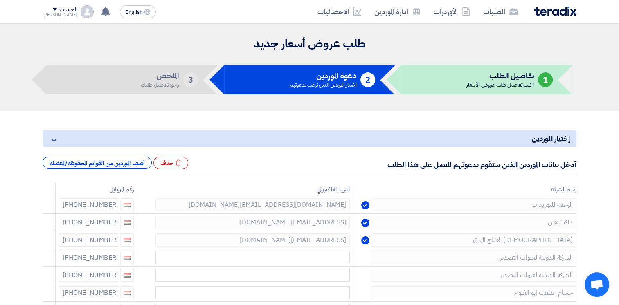
click at [0, 0] on icon at bounding box center [0, 0] width 0 height 0
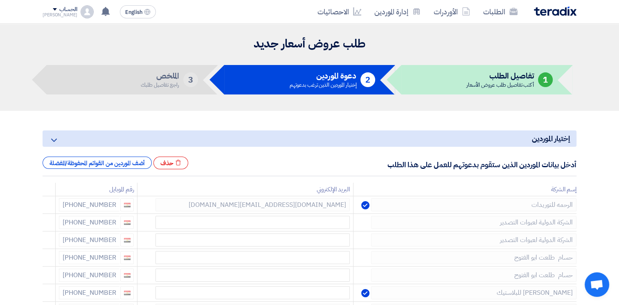
click at [0, 0] on icon at bounding box center [0, 0] width 0 height 0
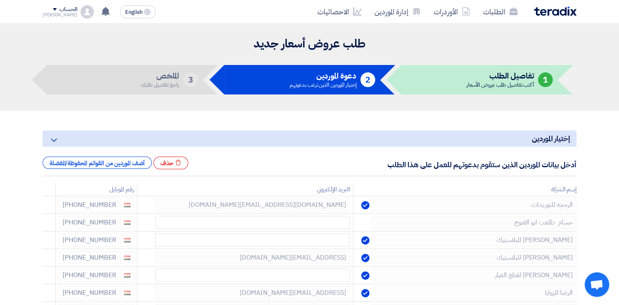
click at [0, 0] on icon at bounding box center [0, 0] width 0 height 0
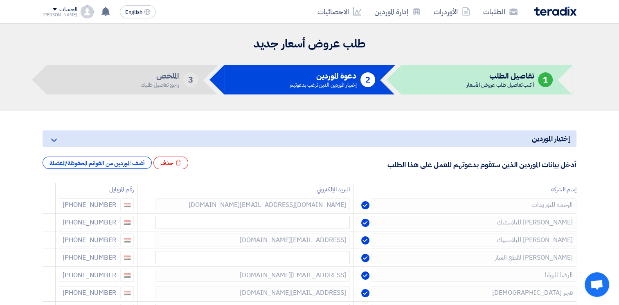
click at [0, 0] on icon at bounding box center [0, 0] width 0 height 0
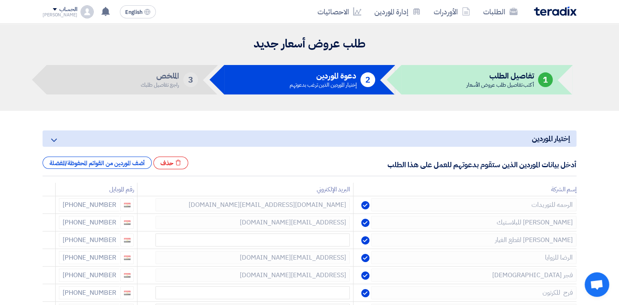
click at [0, 0] on icon at bounding box center [0, 0] width 0 height 0
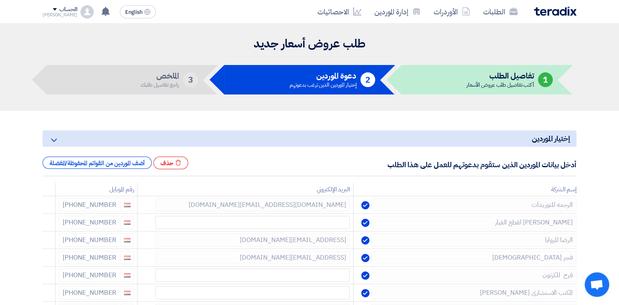
click at [0, 0] on icon at bounding box center [0, 0] width 0 height 0
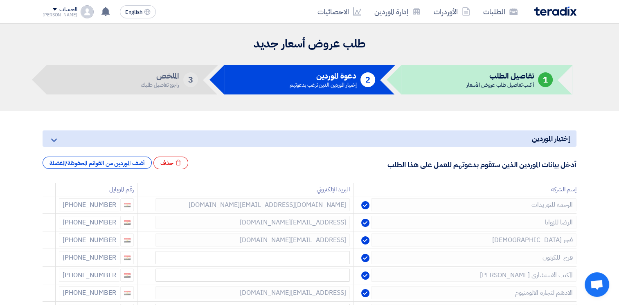
click at [0, 0] on icon at bounding box center [0, 0] width 0 height 0
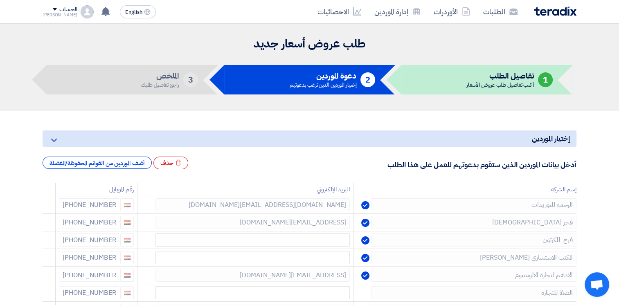
click at [0, 0] on icon at bounding box center [0, 0] width 0 height 0
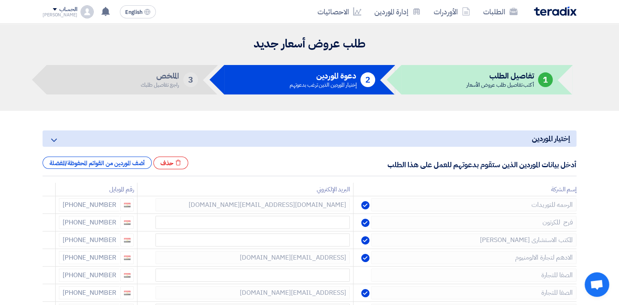
click at [0, 0] on icon at bounding box center [0, 0] width 0 height 0
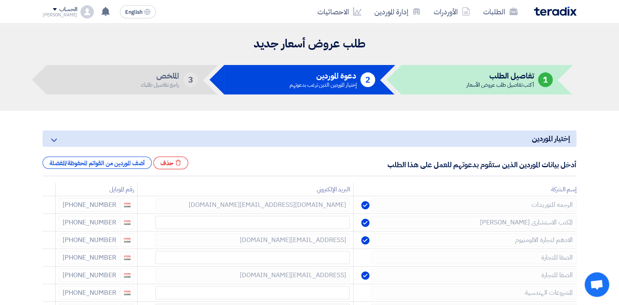
click at [0, 0] on icon at bounding box center [0, 0] width 0 height 0
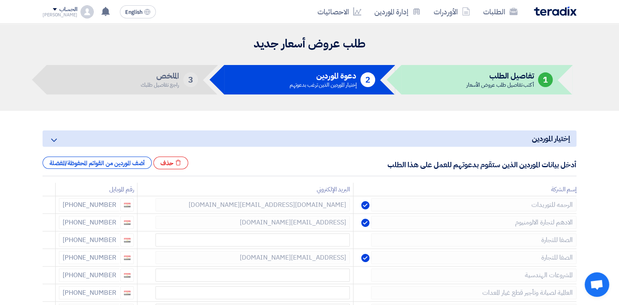
click at [0, 0] on icon at bounding box center [0, 0] width 0 height 0
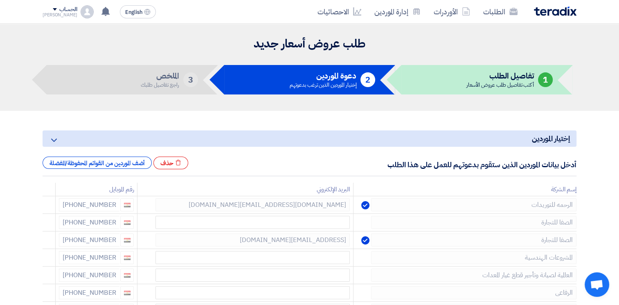
click at [0, 0] on icon at bounding box center [0, 0] width 0 height 0
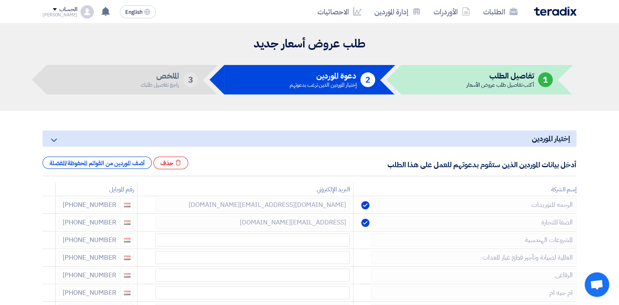
click at [0, 0] on icon at bounding box center [0, 0] width 0 height 0
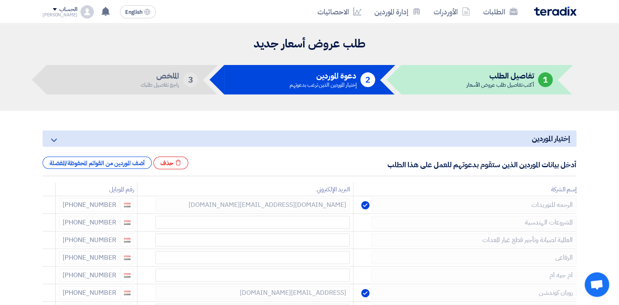
click at [0, 0] on icon at bounding box center [0, 0] width 0 height 0
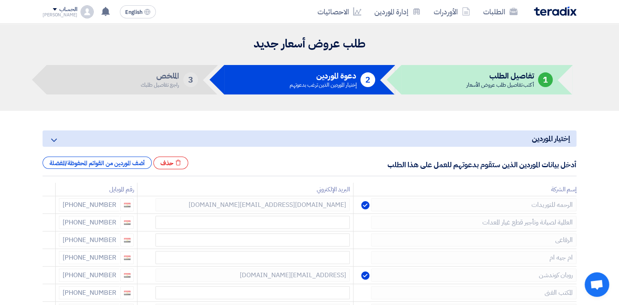
click at [0, 0] on icon at bounding box center [0, 0] width 0 height 0
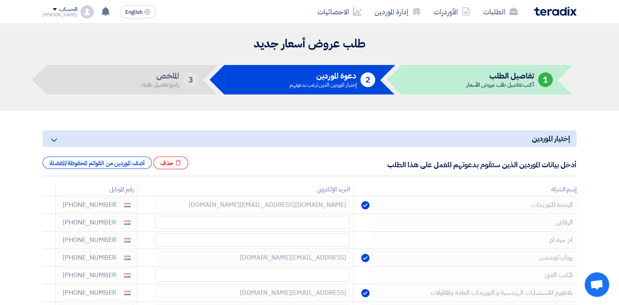
click at [0, 0] on icon at bounding box center [0, 0] width 0 height 0
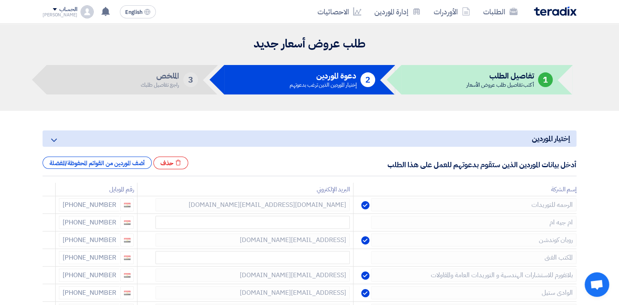
click at [0, 0] on icon at bounding box center [0, 0] width 0 height 0
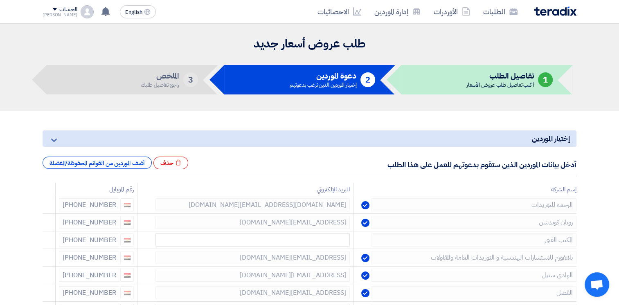
click at [0, 0] on icon at bounding box center [0, 0] width 0 height 0
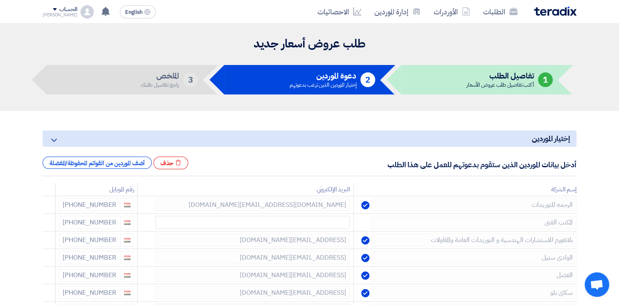
click at [0, 0] on icon at bounding box center [0, 0] width 0 height 0
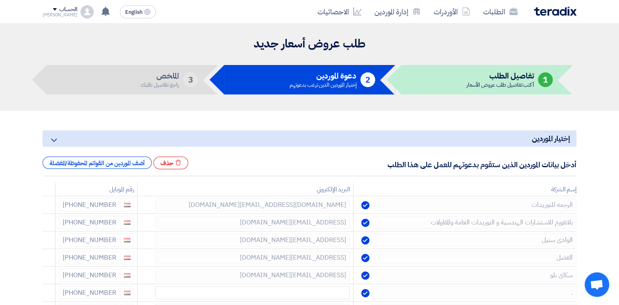
click at [0, 0] on icon at bounding box center [0, 0] width 0 height 0
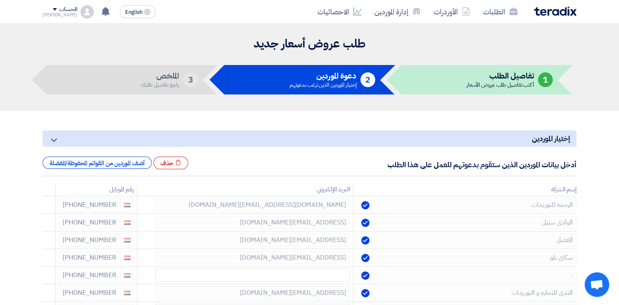
click at [0, 0] on icon at bounding box center [0, 0] width 0 height 0
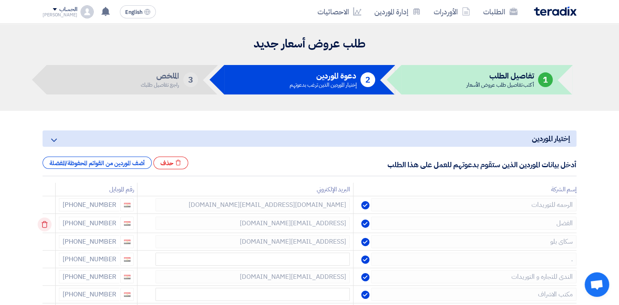
click at [47, 225] on icon at bounding box center [45, 225] width 14 height 14
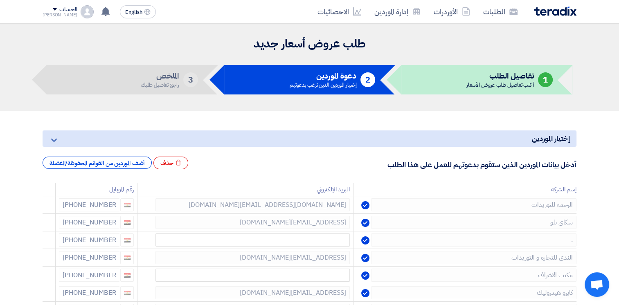
click at [0, 0] on icon at bounding box center [0, 0] width 0 height 0
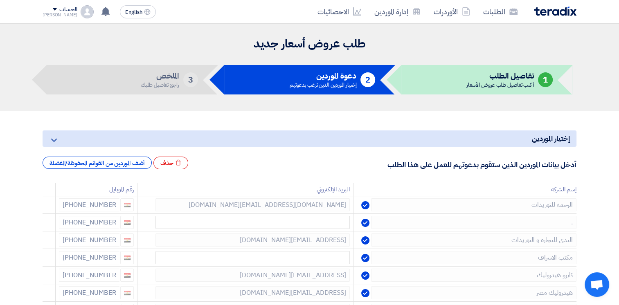
click at [0, 0] on icon at bounding box center [0, 0] width 0 height 0
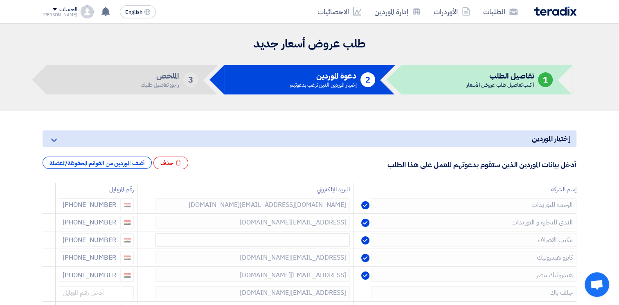
click at [0, 0] on icon at bounding box center [0, 0] width 0 height 0
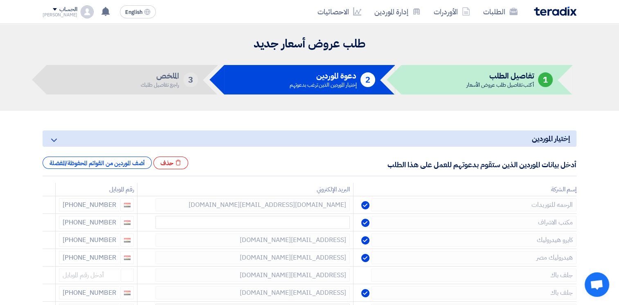
click at [0, 0] on icon at bounding box center [0, 0] width 0 height 0
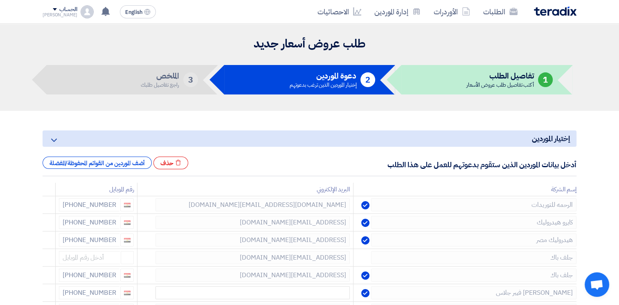
click at [0, 0] on icon at bounding box center [0, 0] width 0 height 0
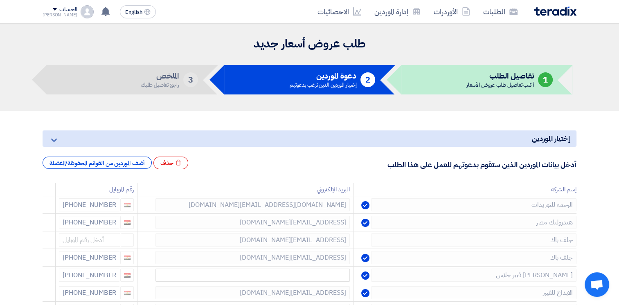
click at [0, 0] on icon at bounding box center [0, 0] width 0 height 0
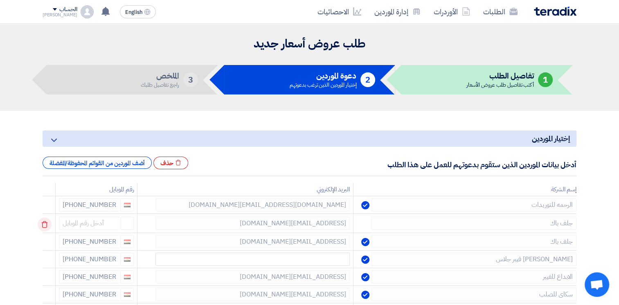
click at [47, 225] on td at bounding box center [49, 223] width 13 height 19
click at [47, 225] on icon at bounding box center [45, 225] width 14 height 14
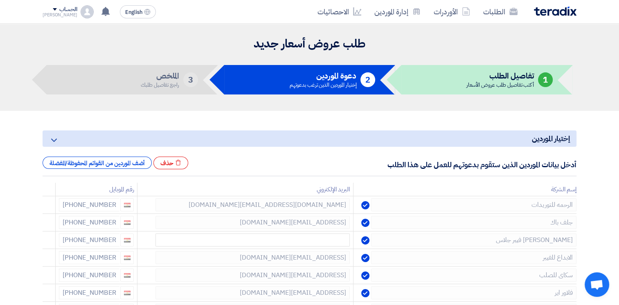
click at [0, 0] on icon at bounding box center [0, 0] width 0 height 0
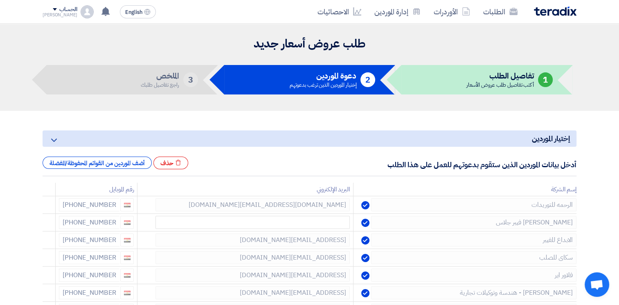
click at [0, 0] on icon at bounding box center [0, 0] width 0 height 0
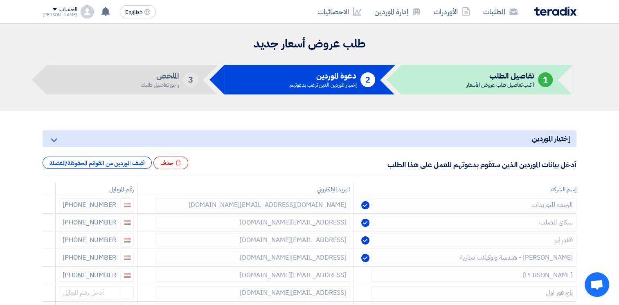
click at [0, 0] on icon at bounding box center [0, 0] width 0 height 0
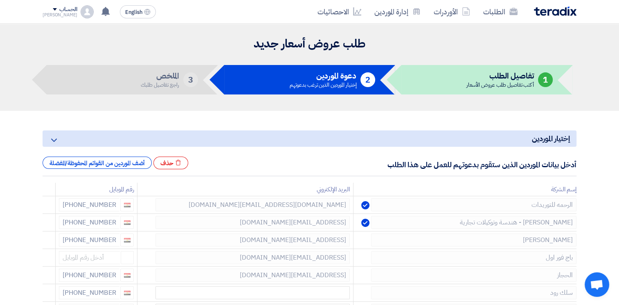
click at [0, 0] on icon at bounding box center [0, 0] width 0 height 0
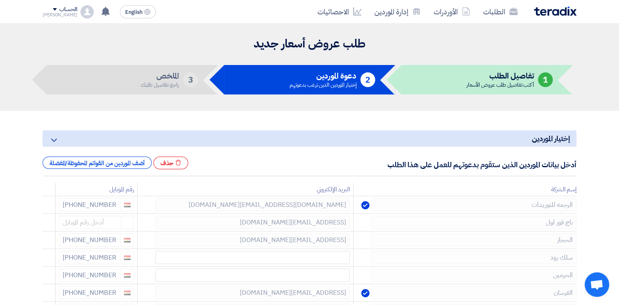
click at [0, 0] on icon at bounding box center [0, 0] width 0 height 0
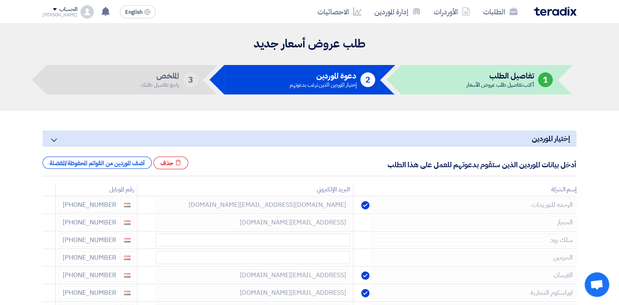
click at [0, 0] on icon at bounding box center [0, 0] width 0 height 0
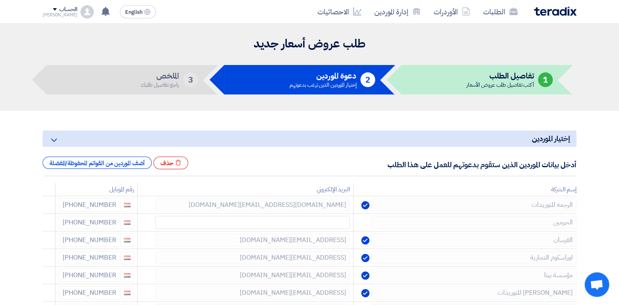
click at [0, 0] on icon at bounding box center [0, 0] width 0 height 0
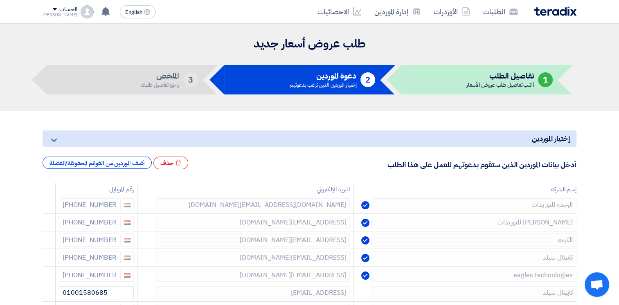
click at [0, 0] on icon at bounding box center [0, 0] width 0 height 0
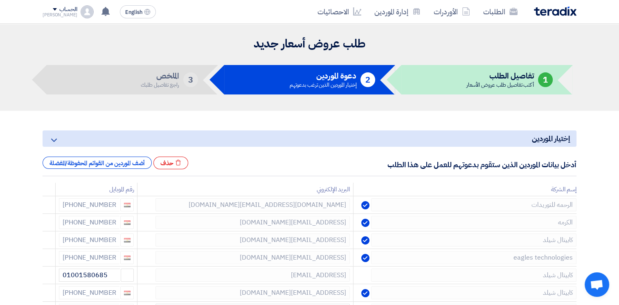
click at [0, 0] on icon at bounding box center [0, 0] width 0 height 0
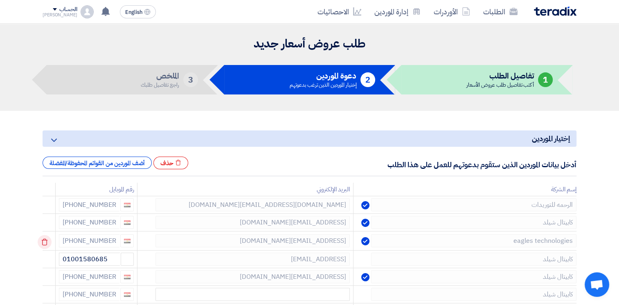
click at [46, 243] on icon at bounding box center [45, 242] width 14 height 14
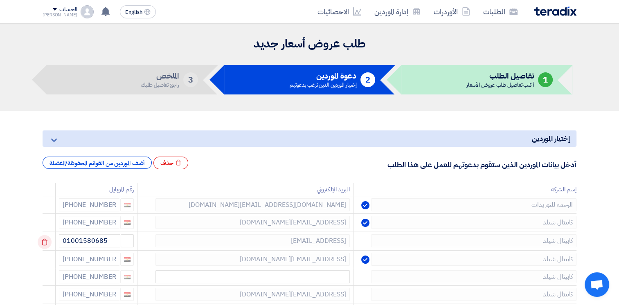
click at [44, 240] on use at bounding box center [45, 242] width 6 height 7
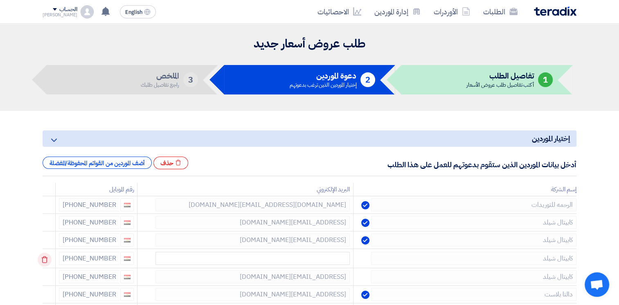
click at [43, 259] on icon at bounding box center [45, 260] width 14 height 14
click at [0, 0] on icon at bounding box center [0, 0] width 0 height 0
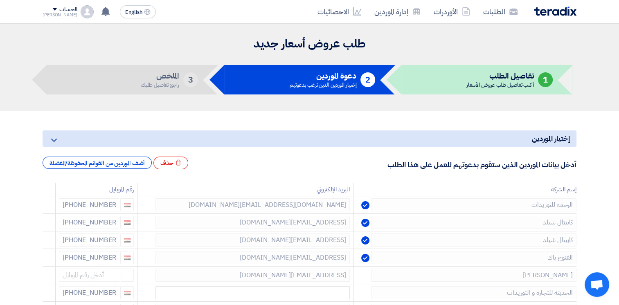
click at [0, 0] on icon at bounding box center [0, 0] width 0 height 0
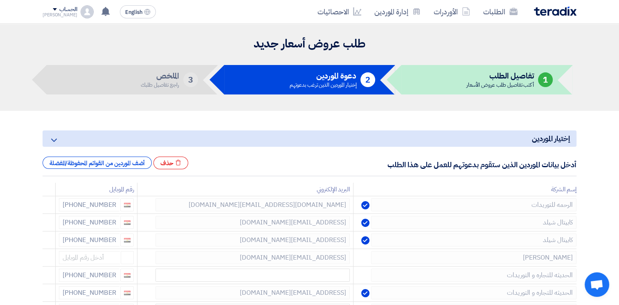
click at [0, 0] on icon at bounding box center [0, 0] width 0 height 0
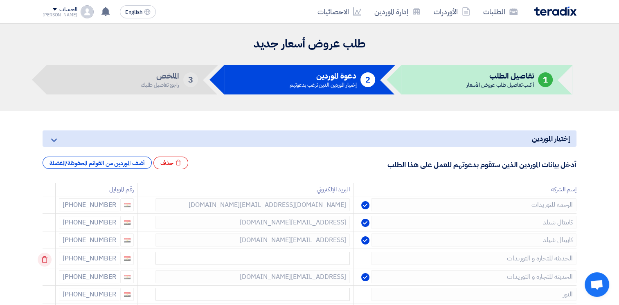
click at [43, 259] on td at bounding box center [49, 258] width 13 height 19
click at [43, 259] on icon at bounding box center [45, 260] width 14 height 14
click at [0, 0] on icon at bounding box center [0, 0] width 0 height 0
click at [42, 257] on icon at bounding box center [45, 260] width 14 height 14
click at [43, 257] on icon at bounding box center [45, 260] width 14 height 14
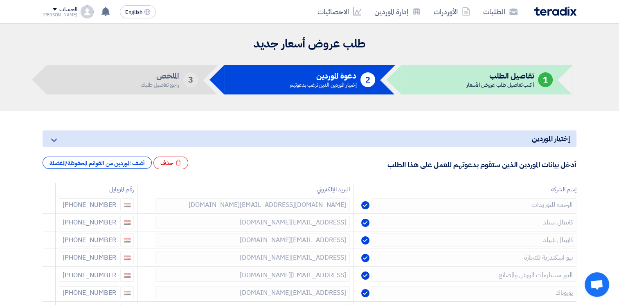
click at [0, 0] on icon at bounding box center [0, 0] width 0 height 0
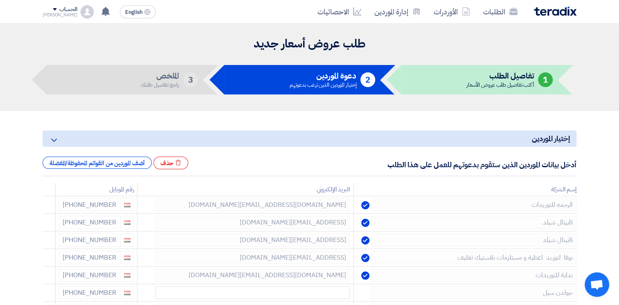
click at [0, 0] on icon at bounding box center [0, 0] width 0 height 0
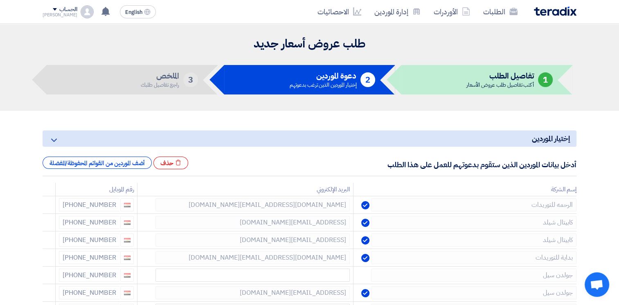
click at [0, 0] on icon at bounding box center [0, 0] width 0 height 0
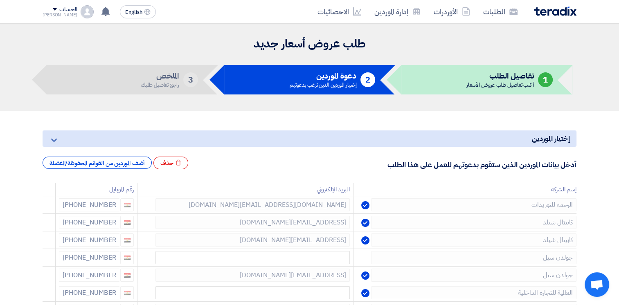
click at [0, 0] on icon at bounding box center [0, 0] width 0 height 0
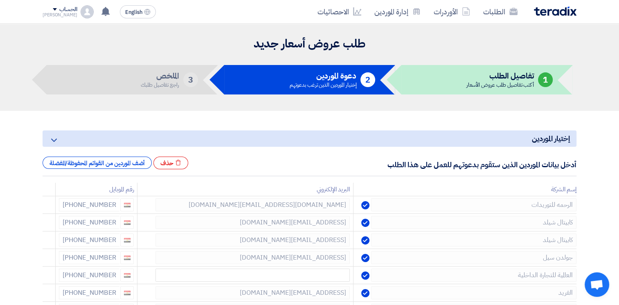
click at [0, 0] on icon at bounding box center [0, 0] width 0 height 0
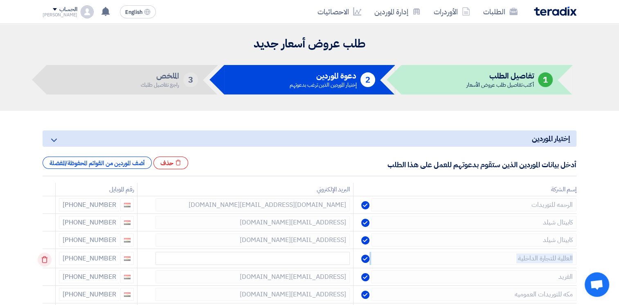
click at [43, 257] on td at bounding box center [49, 258] width 13 height 19
click at [43, 257] on icon at bounding box center [45, 260] width 14 height 14
click at [0, 0] on icon at bounding box center [0, 0] width 0 height 0
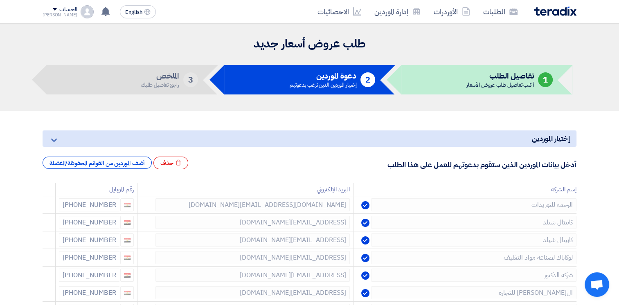
click at [0, 0] on icon at bounding box center [0, 0] width 0 height 0
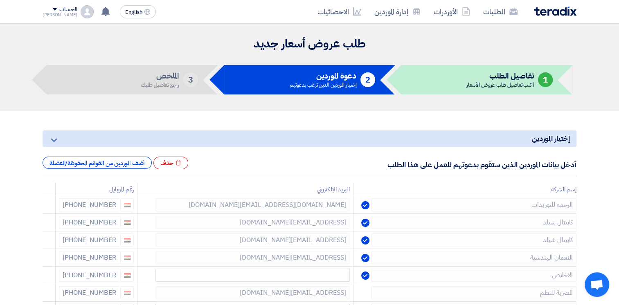
click at [0, 0] on icon at bounding box center [0, 0] width 0 height 0
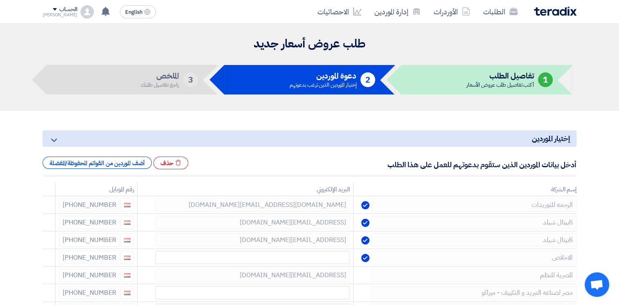
click at [0, 0] on icon at bounding box center [0, 0] width 0 height 0
click at [43, 257] on td at bounding box center [49, 258] width 13 height 19
click at [43, 257] on icon at bounding box center [45, 260] width 14 height 14
click at [0, 0] on icon at bounding box center [0, 0] width 0 height 0
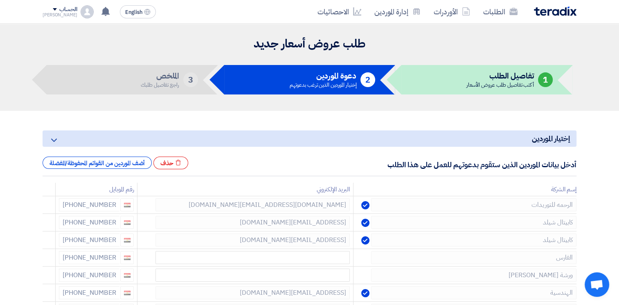
click at [0, 0] on icon at bounding box center [0, 0] width 0 height 0
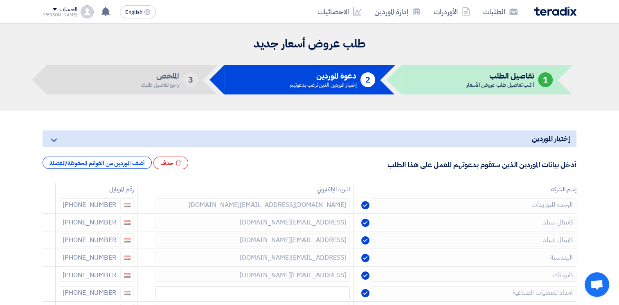
click at [0, 0] on icon at bounding box center [0, 0] width 0 height 0
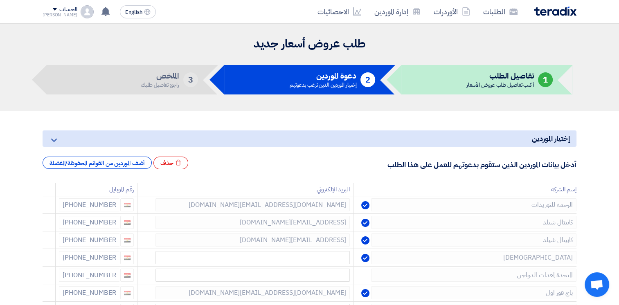
click at [0, 0] on icon at bounding box center [0, 0] width 0 height 0
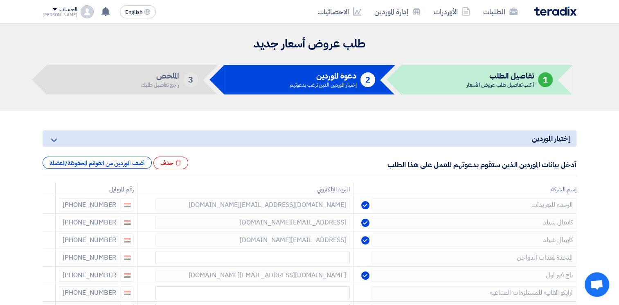
click at [0, 0] on icon at bounding box center [0, 0] width 0 height 0
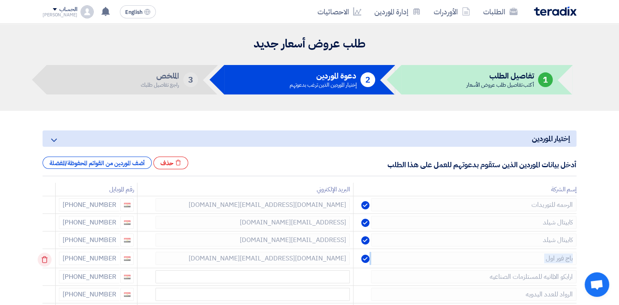
click at [43, 257] on td at bounding box center [49, 258] width 13 height 19
click at [43, 257] on icon at bounding box center [45, 260] width 14 height 14
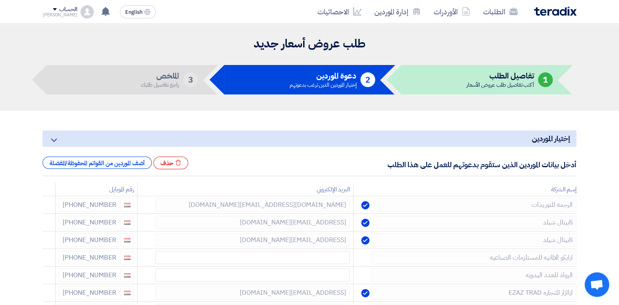
click at [0, 0] on icon at bounding box center [0, 0] width 0 height 0
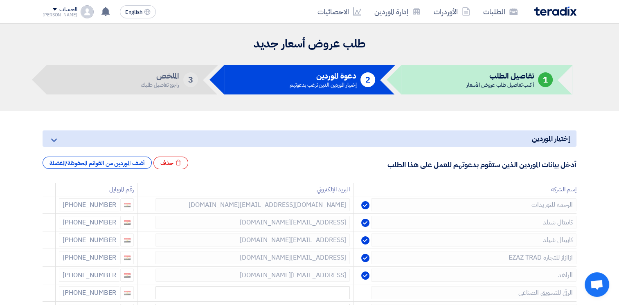
click at [0, 0] on icon at bounding box center [0, 0] width 0 height 0
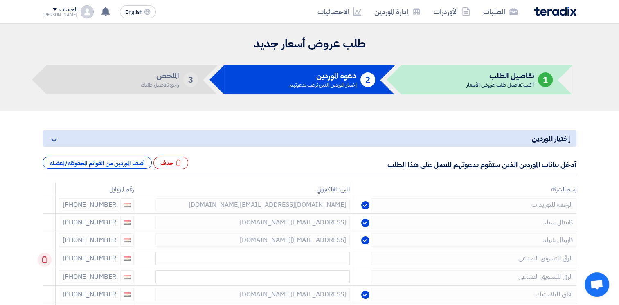
click at [43, 257] on td at bounding box center [49, 258] width 13 height 19
click at [43, 257] on icon at bounding box center [45, 260] width 14 height 14
click at [0, 0] on icon at bounding box center [0, 0] width 0 height 0
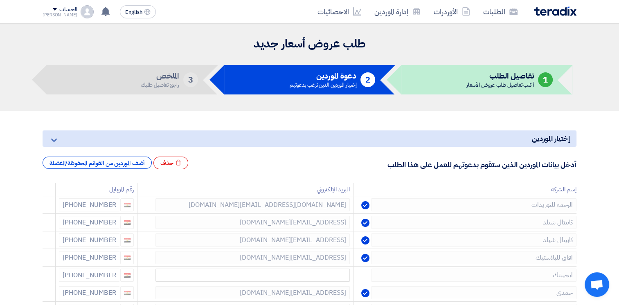
click at [0, 0] on icon at bounding box center [0, 0] width 0 height 0
click at [43, 257] on td at bounding box center [49, 258] width 13 height 19
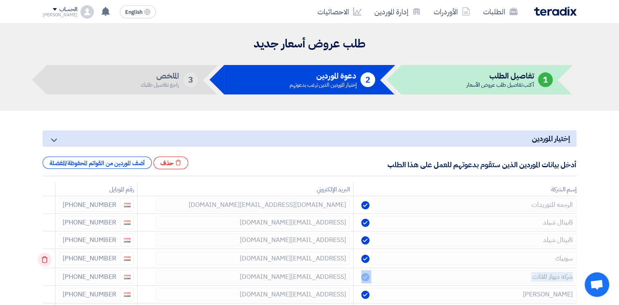
click at [43, 257] on td at bounding box center [49, 258] width 13 height 19
click at [43, 257] on icon at bounding box center [45, 260] width 14 height 14
click at [0, 0] on icon at bounding box center [0, 0] width 0 height 0
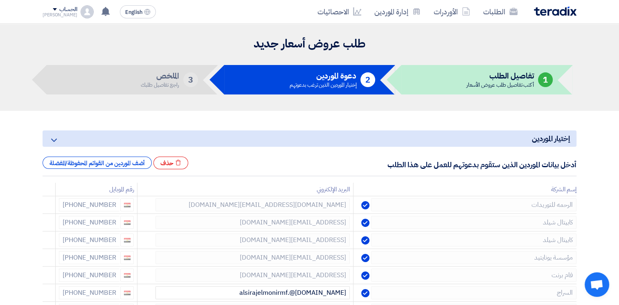
click at [0, 0] on icon at bounding box center [0, 0] width 0 height 0
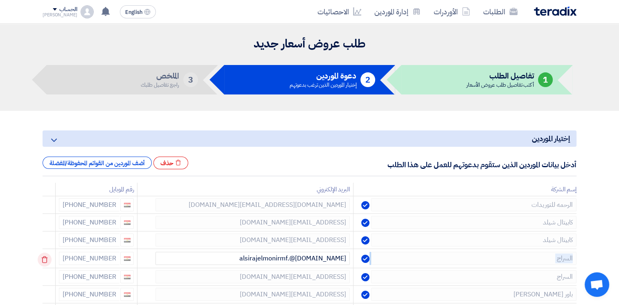
click at [43, 257] on td at bounding box center [49, 258] width 13 height 19
click at [43, 257] on icon at bounding box center [45, 260] width 14 height 14
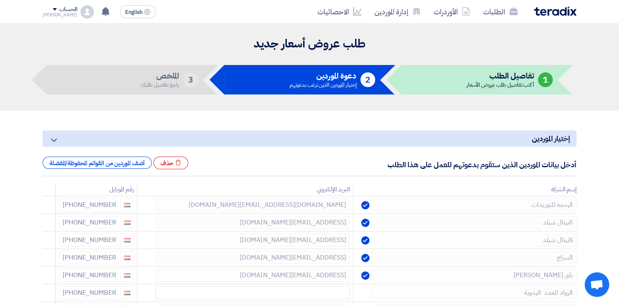
click at [0, 0] on icon at bounding box center [0, 0] width 0 height 0
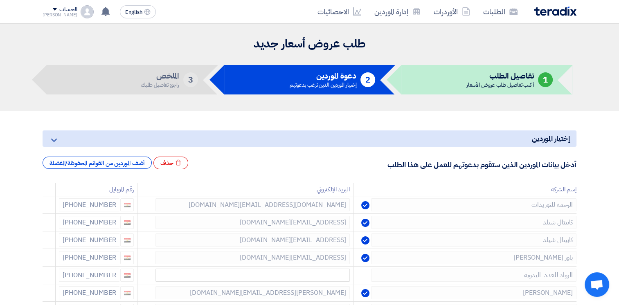
click at [0, 0] on icon at bounding box center [0, 0] width 0 height 0
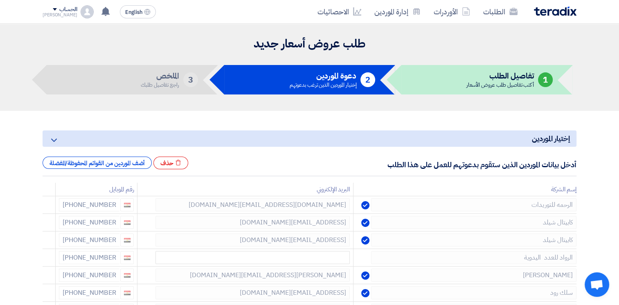
click at [0, 0] on icon at bounding box center [0, 0] width 0 height 0
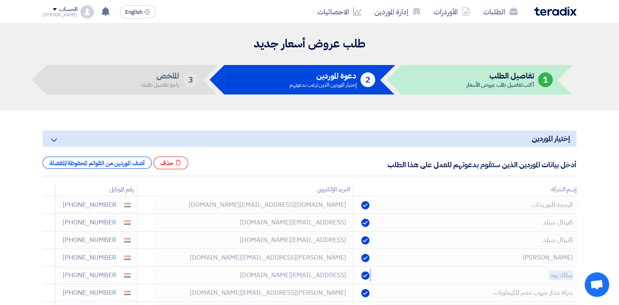
click at [0, 0] on icon at bounding box center [0, 0] width 0 height 0
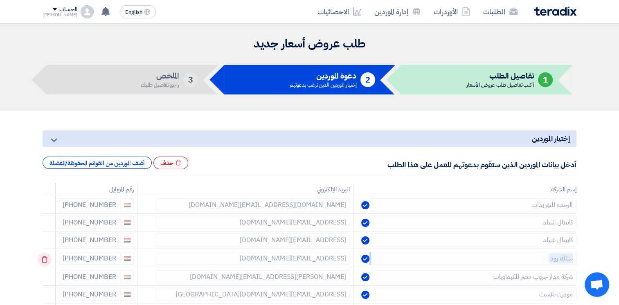
click at [43, 257] on td at bounding box center [49, 258] width 13 height 19
click at [43, 257] on icon at bounding box center [45, 260] width 14 height 14
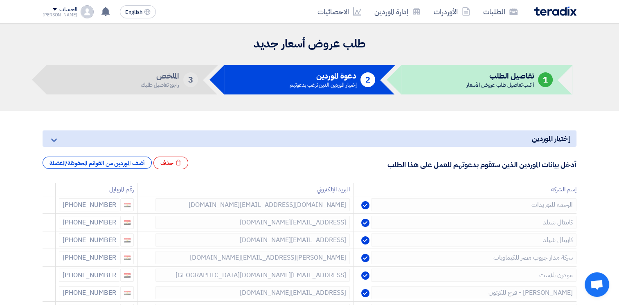
click at [0, 0] on icon at bounding box center [0, 0] width 0 height 0
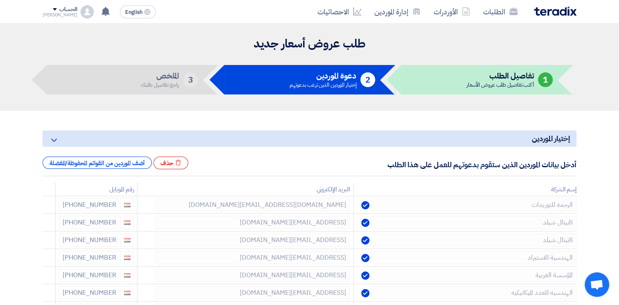
click at [0, 0] on icon at bounding box center [0, 0] width 0 height 0
click at [43, 257] on td at bounding box center [49, 258] width 13 height 19
click at [43, 257] on icon at bounding box center [45, 260] width 14 height 14
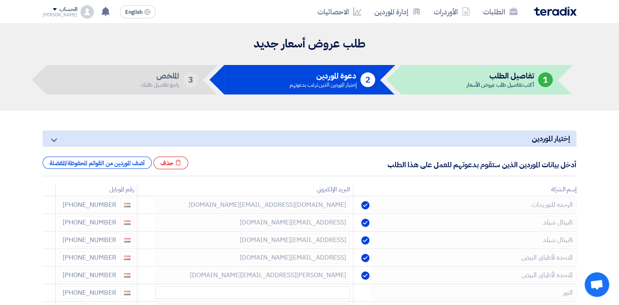
click at [0, 0] on icon at bounding box center [0, 0] width 0 height 0
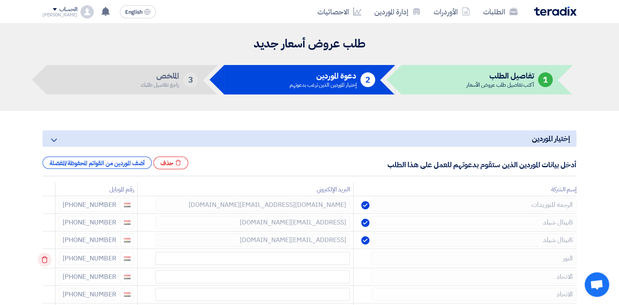
click at [43, 257] on td at bounding box center [49, 258] width 13 height 19
click at [43, 257] on icon at bounding box center [45, 260] width 14 height 14
click at [43, 257] on td at bounding box center [49, 258] width 13 height 19
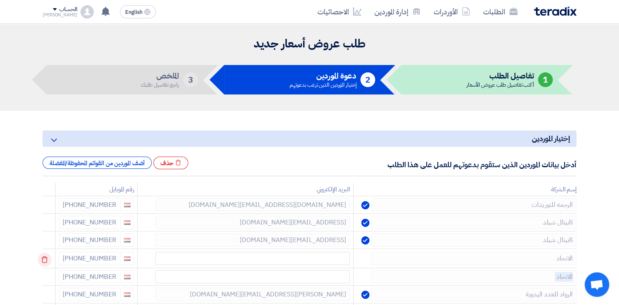
click at [43, 257] on td at bounding box center [49, 258] width 13 height 19
click at [43, 257] on icon at bounding box center [45, 260] width 14 height 14
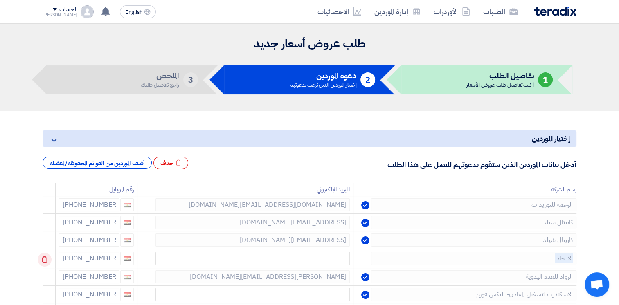
click at [43, 257] on td at bounding box center [49, 258] width 13 height 19
click at [43, 257] on icon at bounding box center [45, 260] width 14 height 14
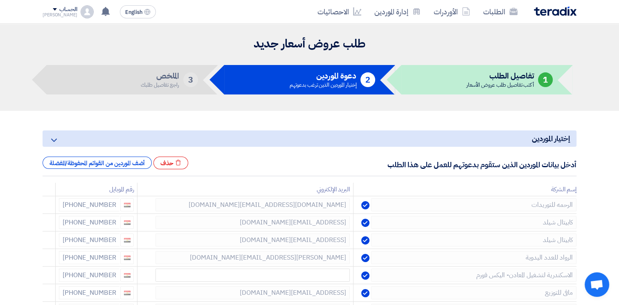
click at [0, 0] on icon at bounding box center [0, 0] width 0 height 0
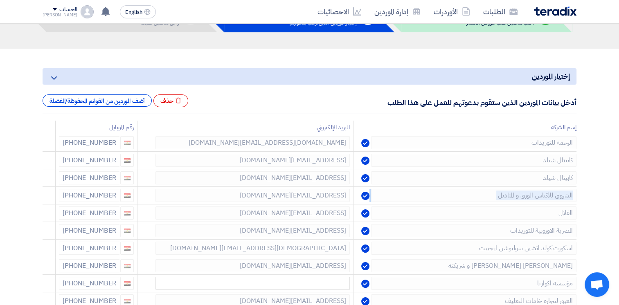
scroll to position [41, 0]
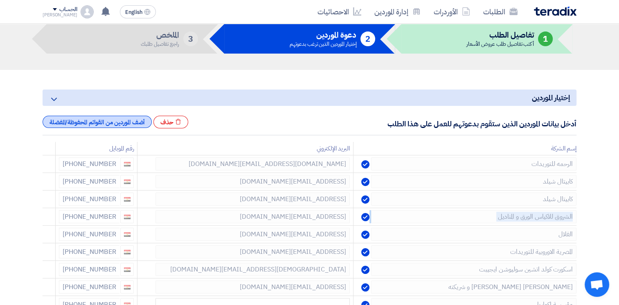
click at [133, 121] on div "أضف الموردين من القوائم المحفوظة/المفضلة" at bounding box center [97, 122] width 109 height 12
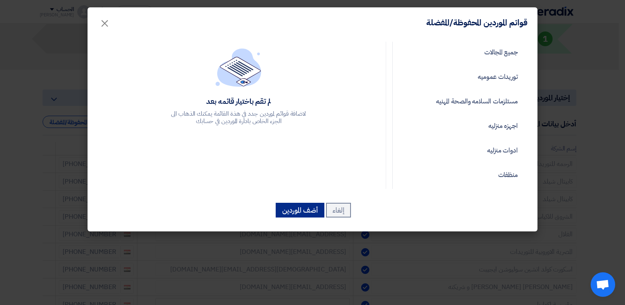
click at [302, 212] on button "أضف الموردين" at bounding box center [300, 210] width 49 height 15
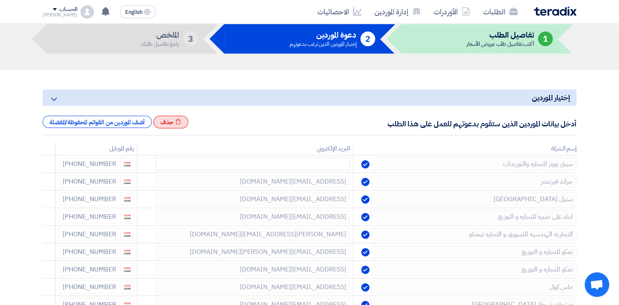
click at [173, 123] on div "Excel file حذف" at bounding box center [170, 122] width 35 height 13
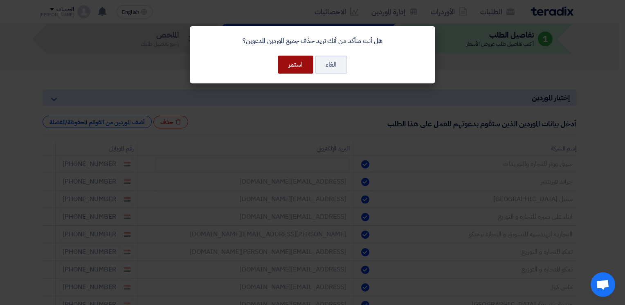
click at [300, 62] on button "استمر" at bounding box center [296, 65] width 36 height 18
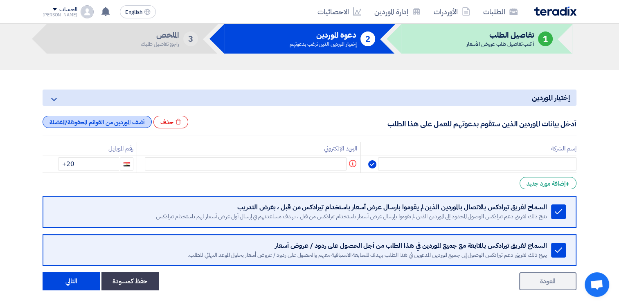
click at [115, 122] on div "أضف الموردين من القوائم المحفوظة/المفضلة" at bounding box center [97, 122] width 109 height 12
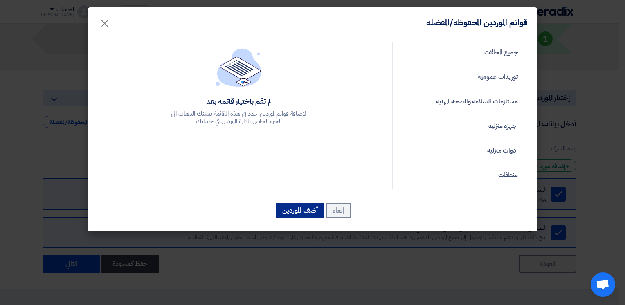
click at [298, 213] on button "أضف الموردين" at bounding box center [300, 210] width 49 height 15
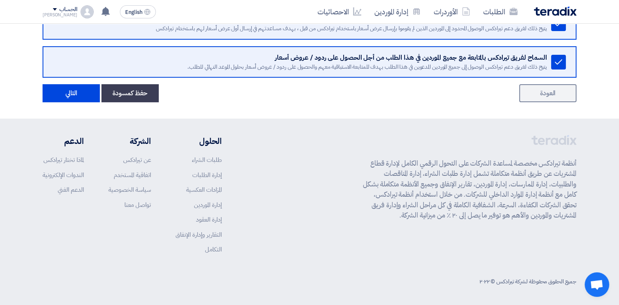
scroll to position [0, 0]
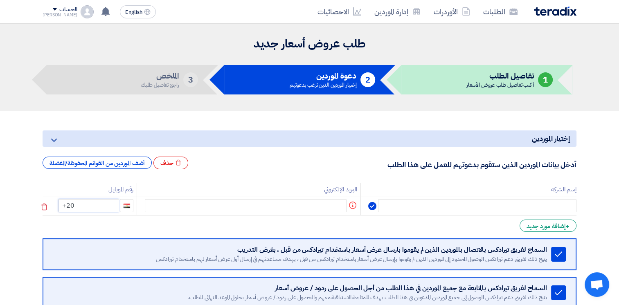
click at [85, 205] on input "+20" at bounding box center [89, 205] width 61 height 13
click at [171, 204] on input "text" at bounding box center [246, 205] width 202 height 13
click at [408, 203] on input "text" at bounding box center [477, 205] width 198 height 13
click at [481, 200] on input "text" at bounding box center [477, 205] width 198 height 13
click at [481, 207] on input "text" at bounding box center [477, 205] width 198 height 13
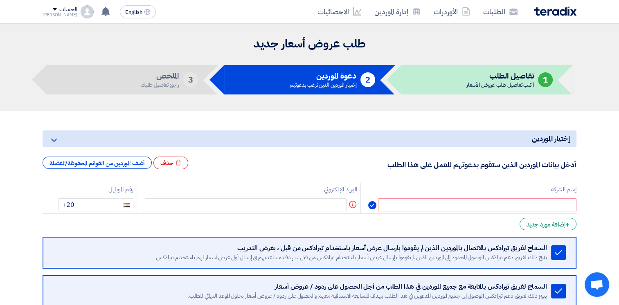
click at [411, 78] on li "1 تفاصيل الطلب أكتب تفاصيل طلب عروض الأسعار" at bounding box center [486, 79] width 171 height 29
click at [329, 82] on div "إختيار الموردين الذين ترغب بدعوتهم" at bounding box center [323, 84] width 67 height 5
click at [160, 189] on th "البريد الإلكتروني" at bounding box center [249, 190] width 224 height 14
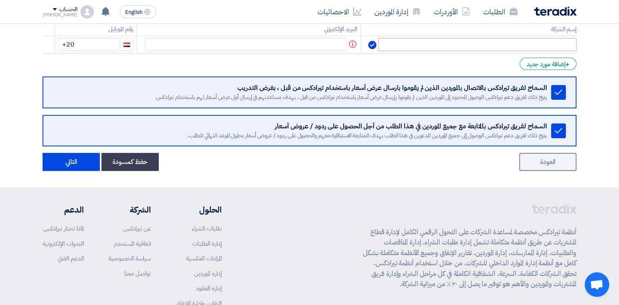
scroll to position [106, 0]
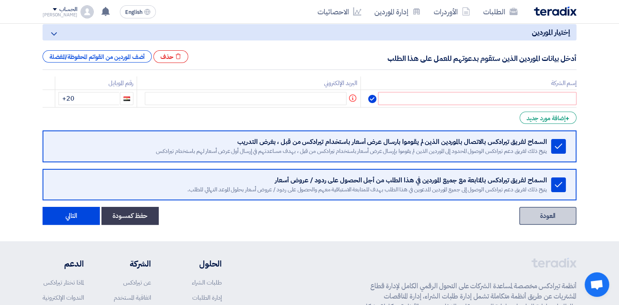
click at [551, 222] on link "العودة" at bounding box center [547, 216] width 57 height 18
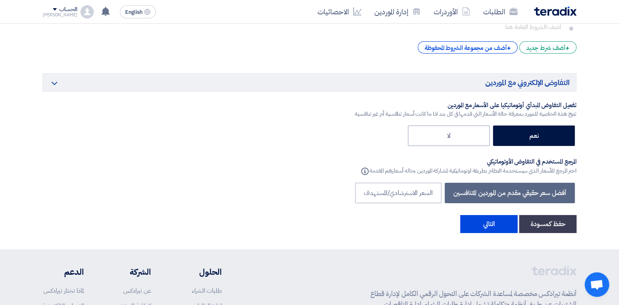
scroll to position [3018, 0]
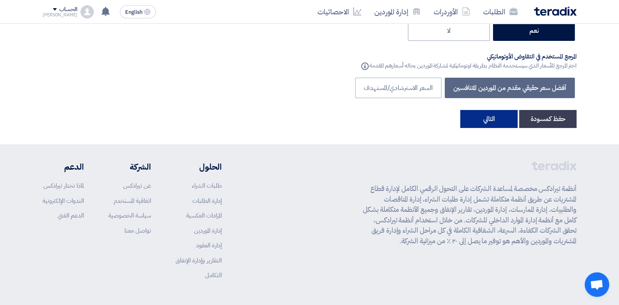
click at [480, 110] on button "التالي" at bounding box center [488, 119] width 57 height 18
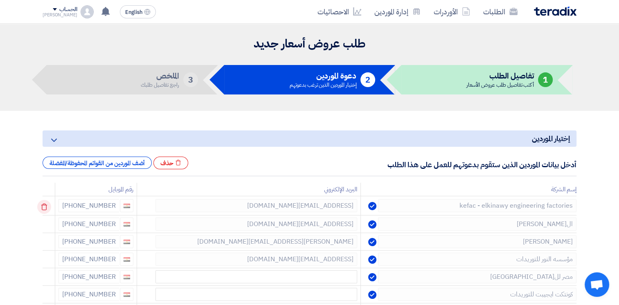
click at [42, 205] on icon at bounding box center [44, 207] width 14 height 14
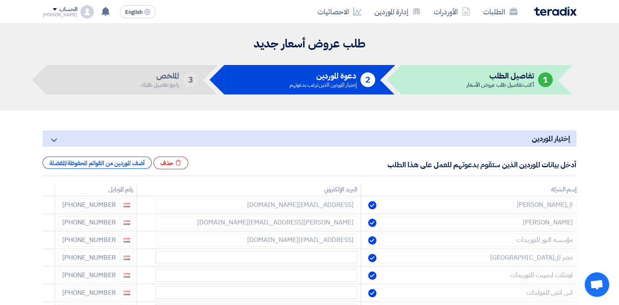
click at [45, 210] on use at bounding box center [44, 207] width 6 height 7
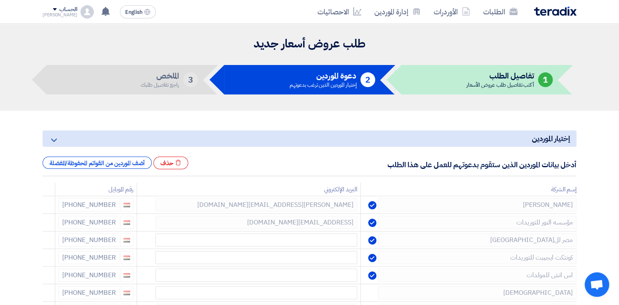
click at [0, 0] on use at bounding box center [0, 0] width 0 height 0
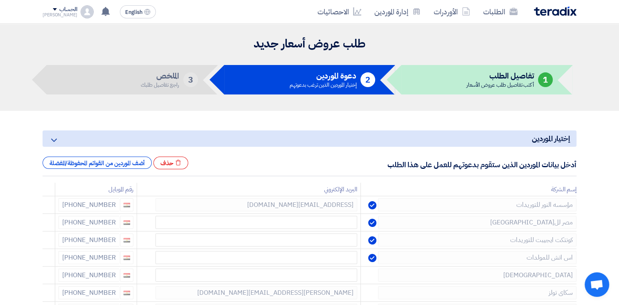
click at [0, 0] on use at bounding box center [0, 0] width 0 height 0
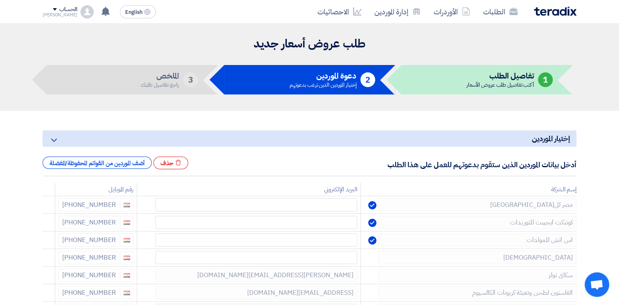
click at [0, 0] on use at bounding box center [0, 0] width 0 height 0
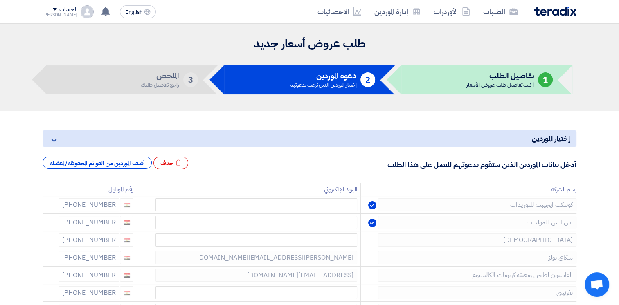
click at [0, 0] on use at bounding box center [0, 0] width 0 height 0
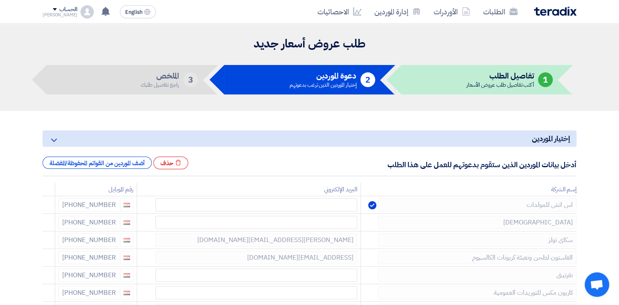
click at [0, 0] on use at bounding box center [0, 0] width 0 height 0
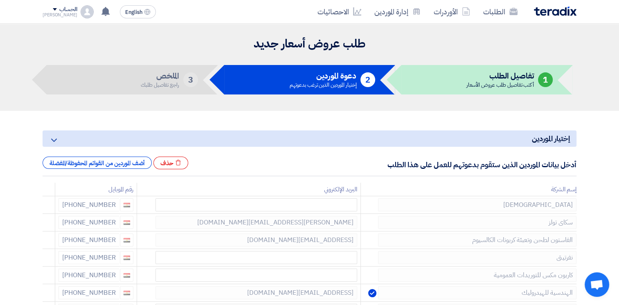
click at [0, 0] on use at bounding box center [0, 0] width 0 height 0
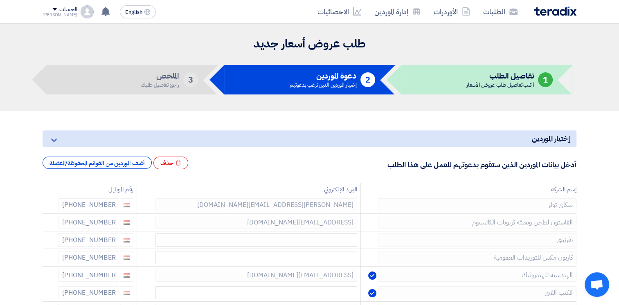
click at [0, 0] on use at bounding box center [0, 0] width 0 height 0
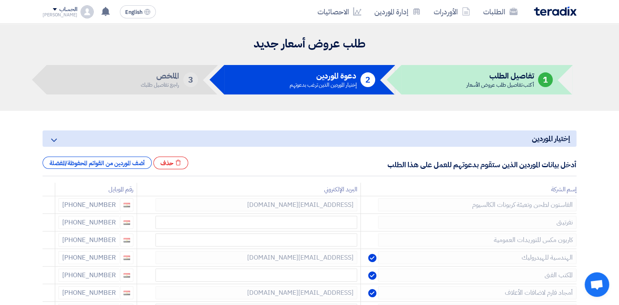
click at [0, 0] on use at bounding box center [0, 0] width 0 height 0
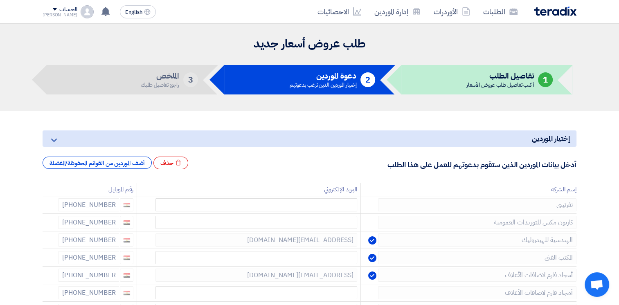
click at [0, 0] on use at bounding box center [0, 0] width 0 height 0
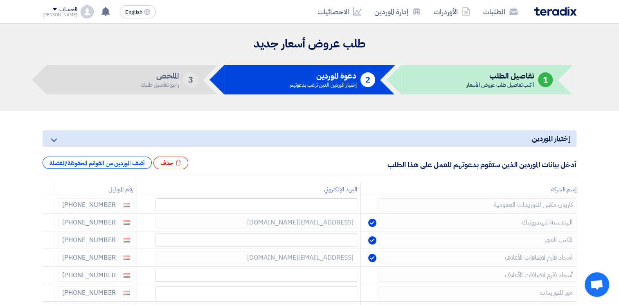
click at [0, 0] on use at bounding box center [0, 0] width 0 height 0
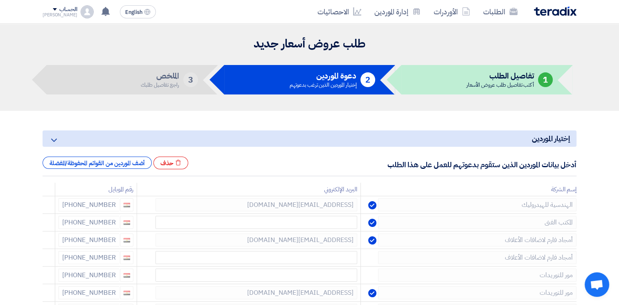
click at [0, 0] on use at bounding box center [0, 0] width 0 height 0
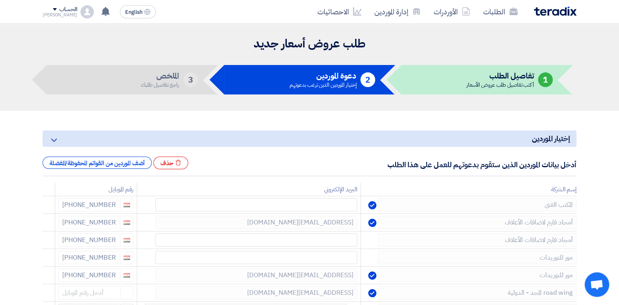
click at [0, 0] on use at bounding box center [0, 0] width 0 height 0
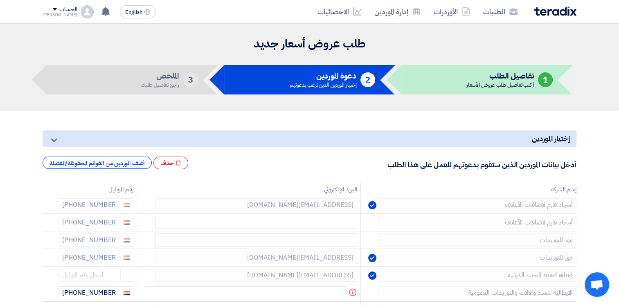
click at [0, 0] on use at bounding box center [0, 0] width 0 height 0
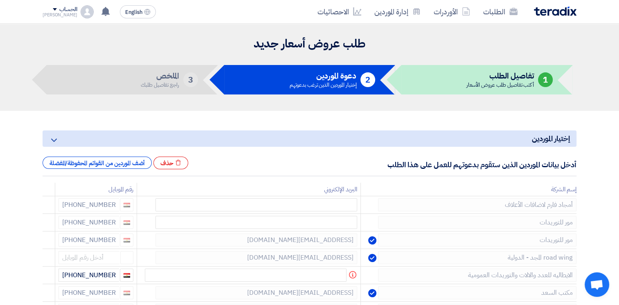
click at [0, 0] on use at bounding box center [0, 0] width 0 height 0
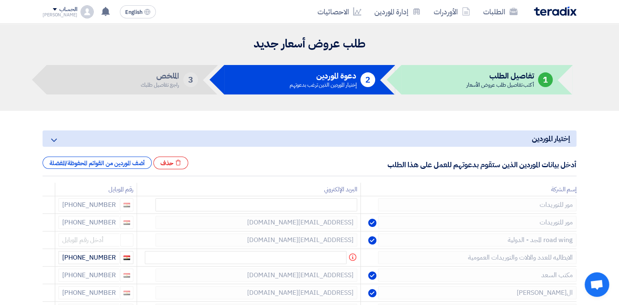
click at [0, 0] on use at bounding box center [0, 0] width 0 height 0
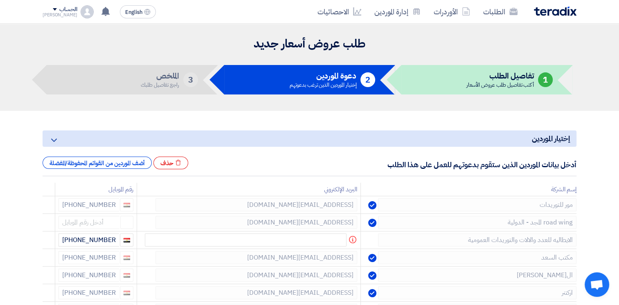
click at [0, 0] on use at bounding box center [0, 0] width 0 height 0
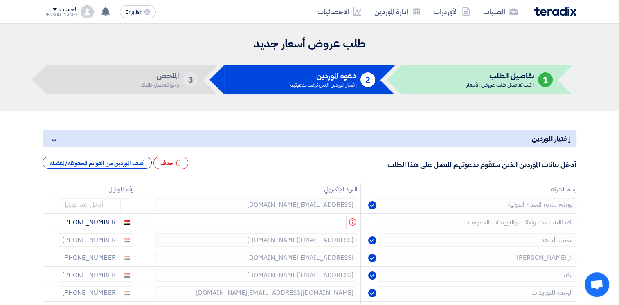
click at [0, 0] on use at bounding box center [0, 0] width 0 height 0
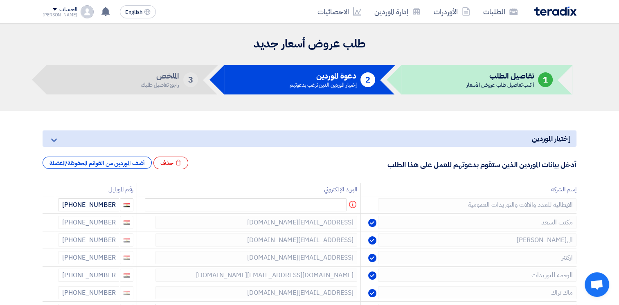
click at [0, 0] on use at bounding box center [0, 0] width 0 height 0
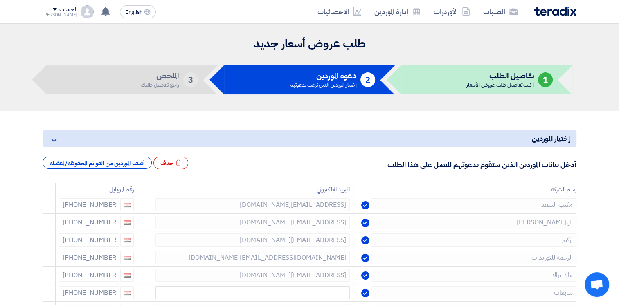
click at [0, 0] on use at bounding box center [0, 0] width 0 height 0
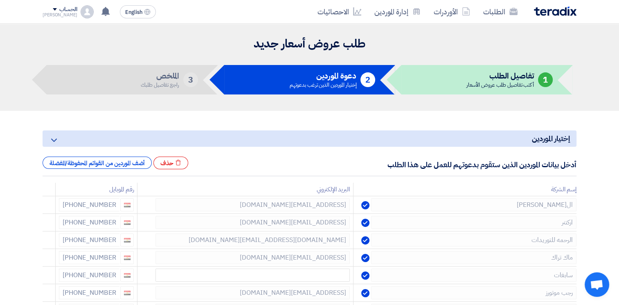
click at [0, 0] on use at bounding box center [0, 0] width 0 height 0
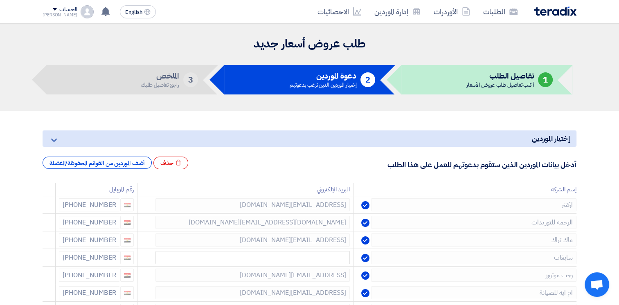
click at [0, 0] on use at bounding box center [0, 0] width 0 height 0
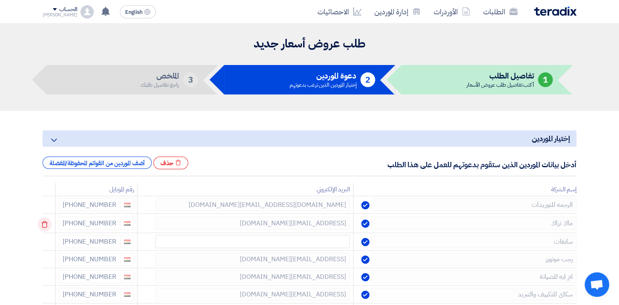
click at [49, 225] on icon at bounding box center [45, 225] width 14 height 14
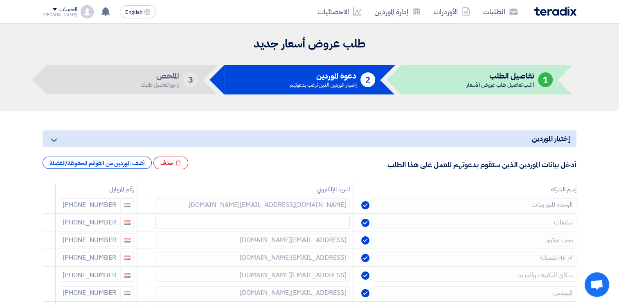
click at [0, 0] on icon at bounding box center [0, 0] width 0 height 0
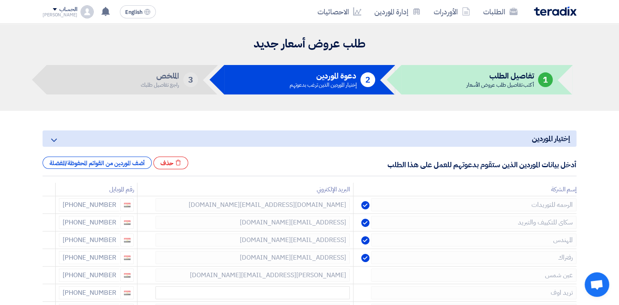
click at [0, 0] on icon at bounding box center [0, 0] width 0 height 0
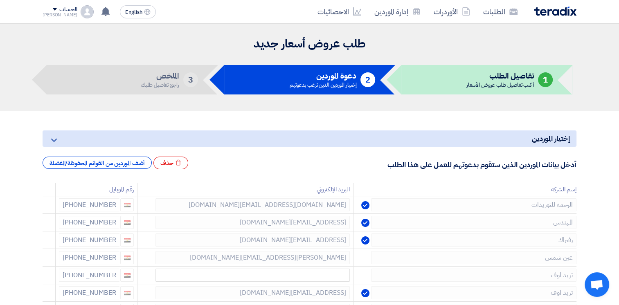
click at [0, 0] on icon at bounding box center [0, 0] width 0 height 0
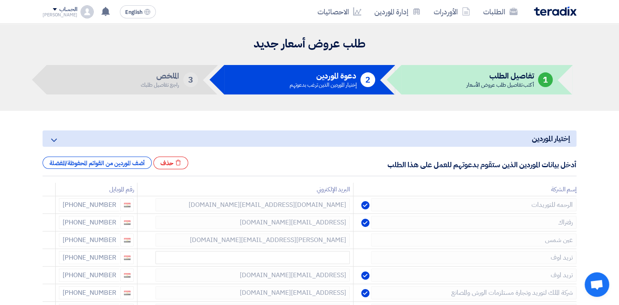
click at [0, 0] on icon at bounding box center [0, 0] width 0 height 0
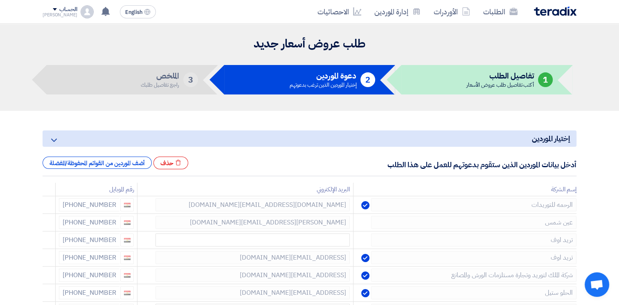
click at [0, 0] on icon at bounding box center [0, 0] width 0 height 0
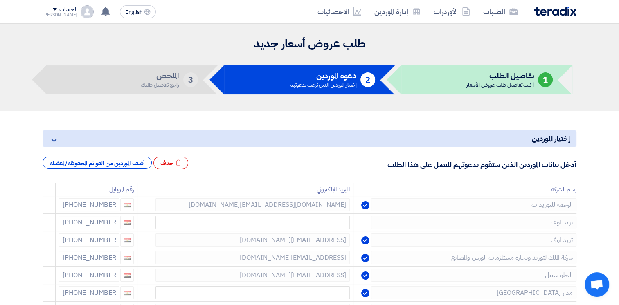
click at [0, 0] on icon at bounding box center [0, 0] width 0 height 0
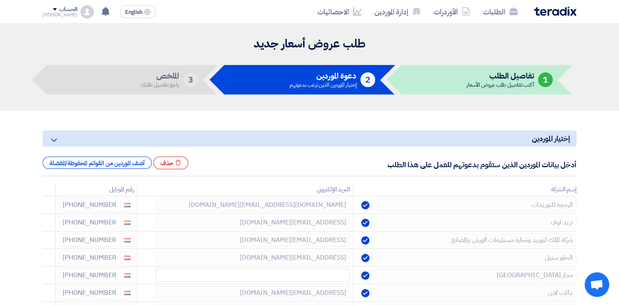
click at [0, 0] on icon at bounding box center [0, 0] width 0 height 0
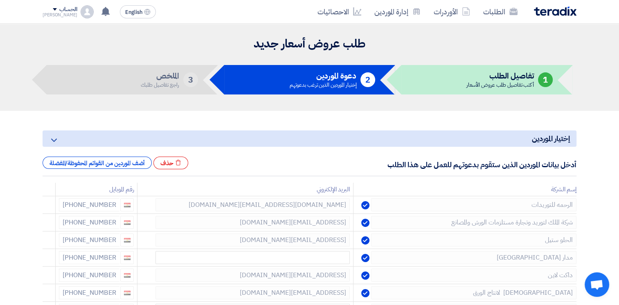
click at [0, 0] on icon at bounding box center [0, 0] width 0 height 0
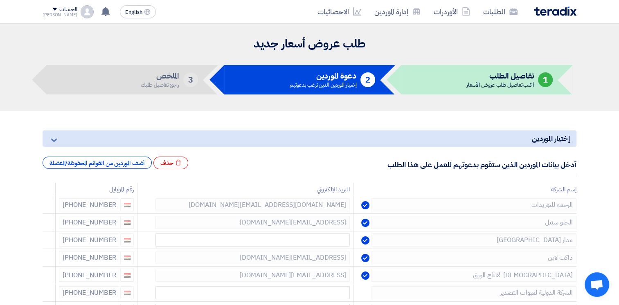
click at [0, 0] on icon at bounding box center [0, 0] width 0 height 0
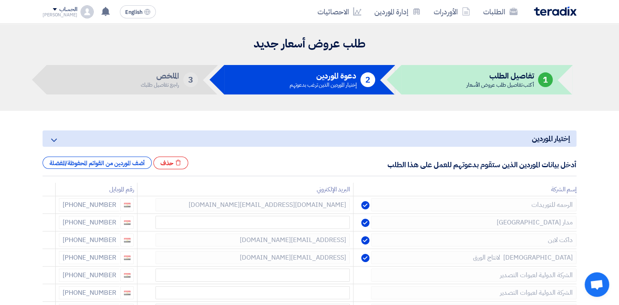
click at [0, 0] on icon at bounding box center [0, 0] width 0 height 0
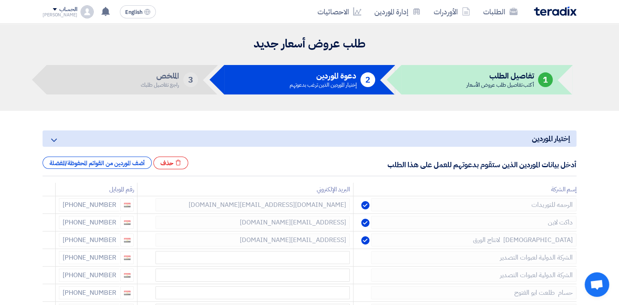
click at [0, 0] on icon at bounding box center [0, 0] width 0 height 0
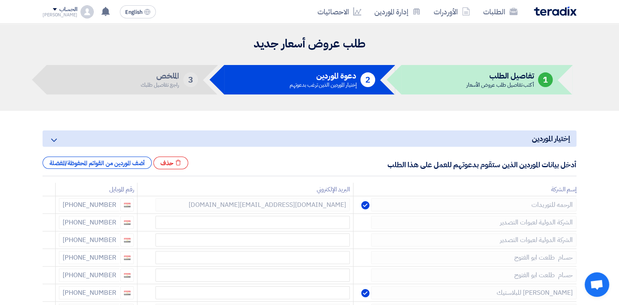
click at [0, 0] on icon at bounding box center [0, 0] width 0 height 0
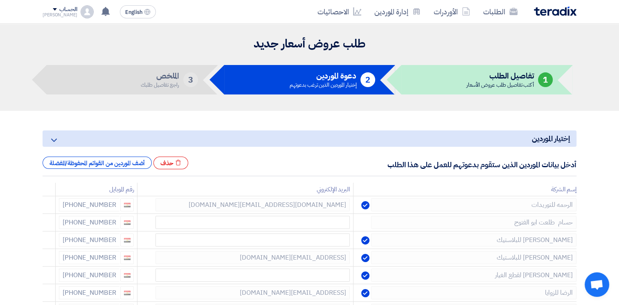
click at [0, 0] on icon at bounding box center [0, 0] width 0 height 0
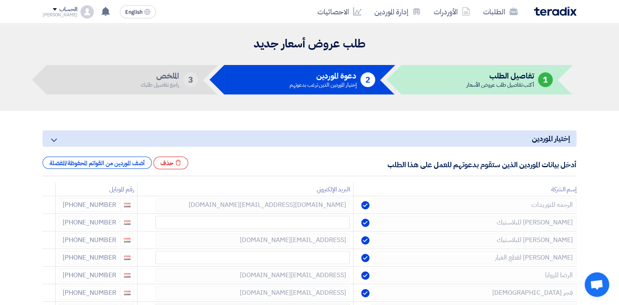
click at [0, 0] on icon at bounding box center [0, 0] width 0 height 0
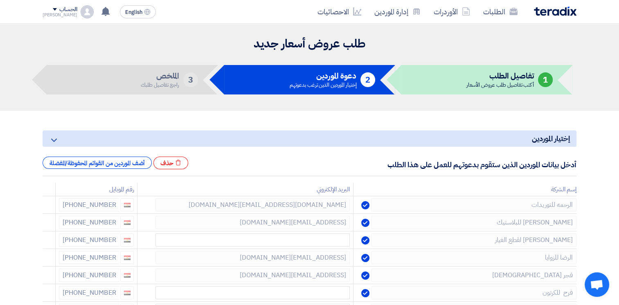
click at [0, 0] on icon at bounding box center [0, 0] width 0 height 0
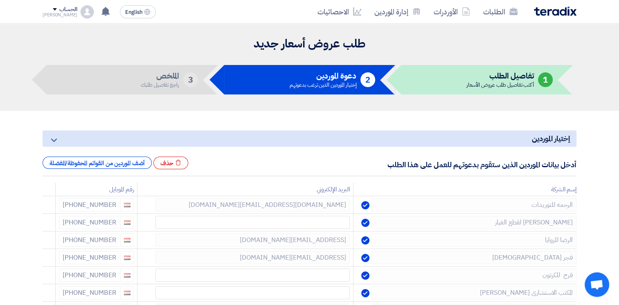
click at [0, 0] on icon at bounding box center [0, 0] width 0 height 0
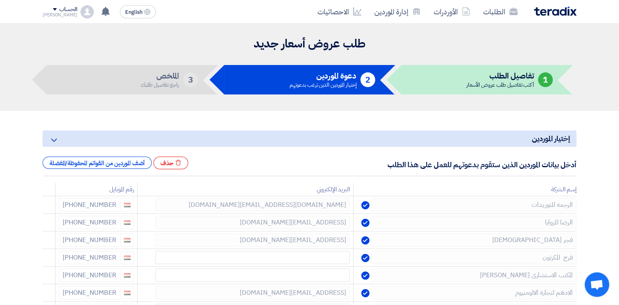
click at [0, 0] on icon at bounding box center [0, 0] width 0 height 0
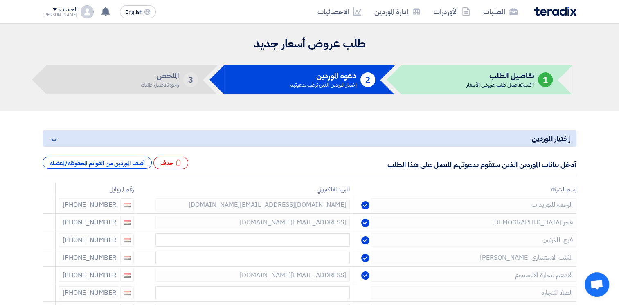
click at [0, 0] on icon at bounding box center [0, 0] width 0 height 0
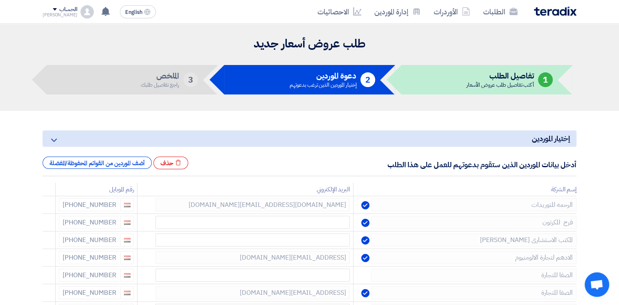
click at [0, 0] on icon at bounding box center [0, 0] width 0 height 0
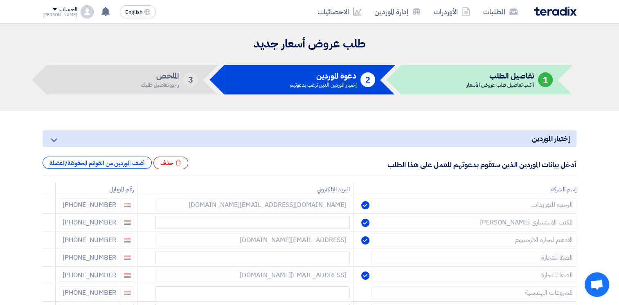
click at [0, 0] on icon at bounding box center [0, 0] width 0 height 0
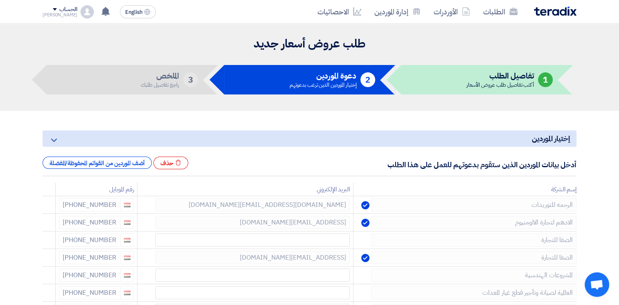
click at [0, 0] on icon at bounding box center [0, 0] width 0 height 0
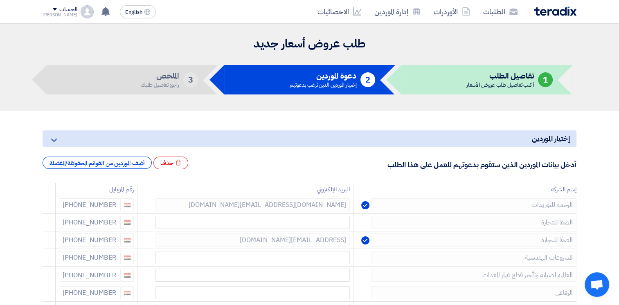
click at [0, 0] on icon at bounding box center [0, 0] width 0 height 0
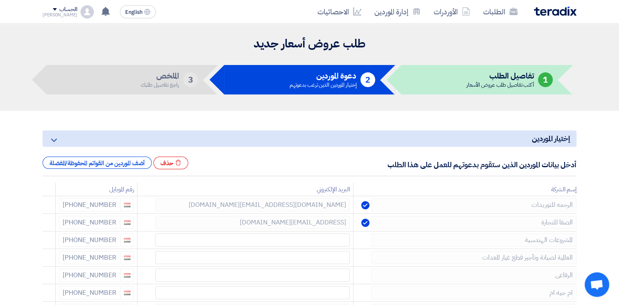
click at [0, 0] on icon at bounding box center [0, 0] width 0 height 0
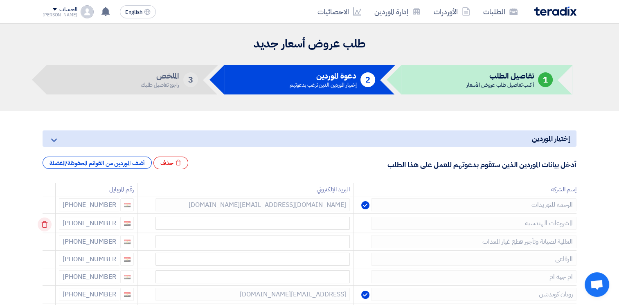
click at [45, 225] on icon at bounding box center [45, 225] width 14 height 14
click at [46, 225] on icon at bounding box center [45, 225] width 14 height 14
click at [0, 0] on icon at bounding box center [0, 0] width 0 height 0
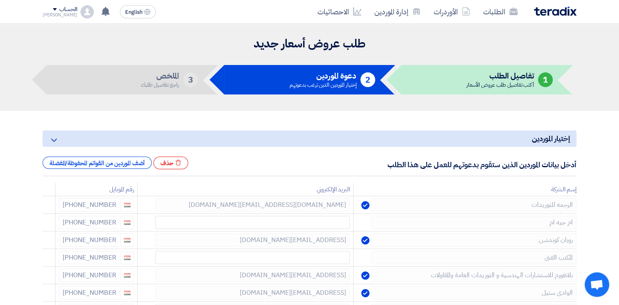
click at [0, 0] on icon at bounding box center [0, 0] width 0 height 0
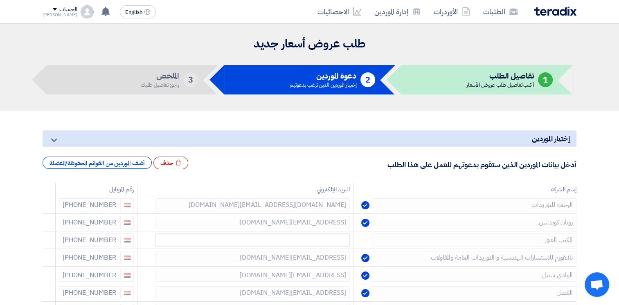
click at [0, 0] on icon at bounding box center [0, 0] width 0 height 0
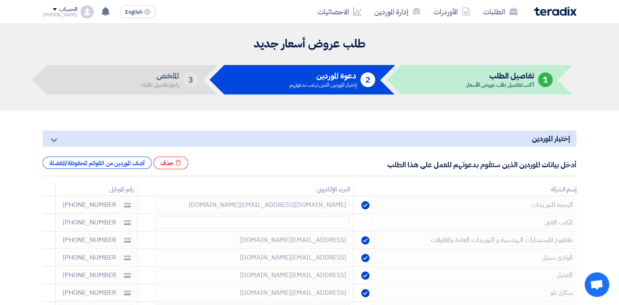
click at [0, 0] on icon at bounding box center [0, 0] width 0 height 0
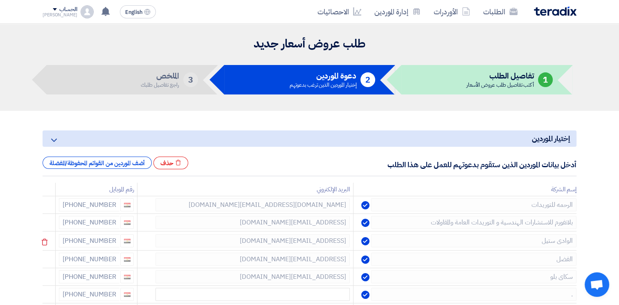
click at [0, 0] on icon at bounding box center [0, 0] width 0 height 0
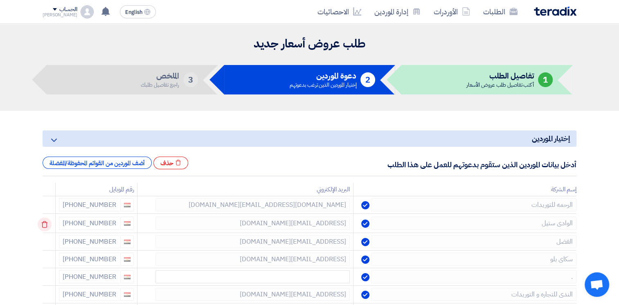
click at [46, 225] on td at bounding box center [49, 223] width 13 height 19
click at [46, 225] on icon at bounding box center [45, 225] width 14 height 14
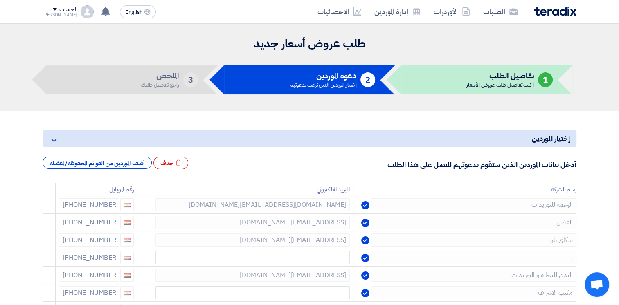
click at [0, 0] on icon at bounding box center [0, 0] width 0 height 0
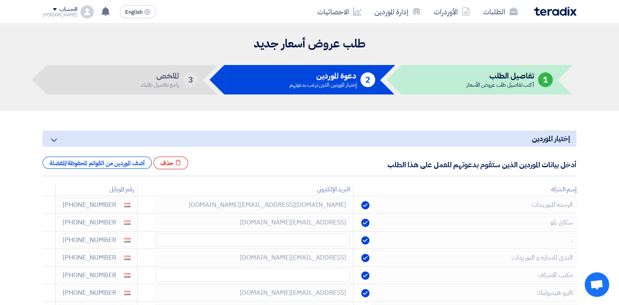
click at [0, 0] on icon at bounding box center [0, 0] width 0 height 0
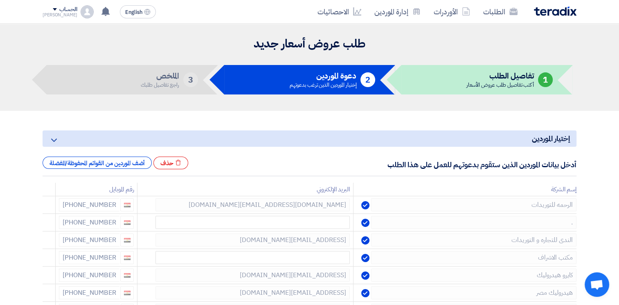
click at [0, 0] on icon at bounding box center [0, 0] width 0 height 0
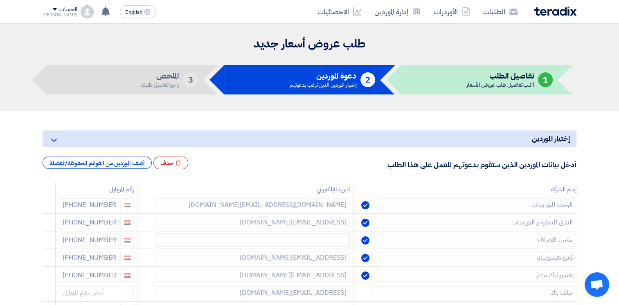
click at [0, 0] on icon at bounding box center [0, 0] width 0 height 0
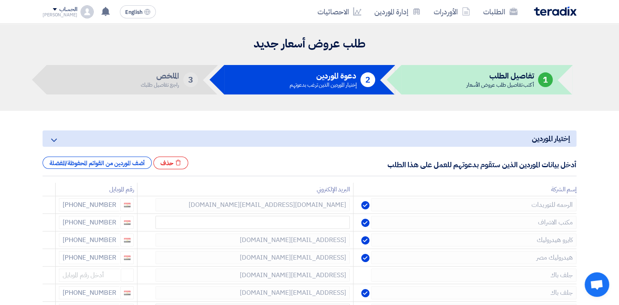
click at [0, 0] on icon at bounding box center [0, 0] width 0 height 0
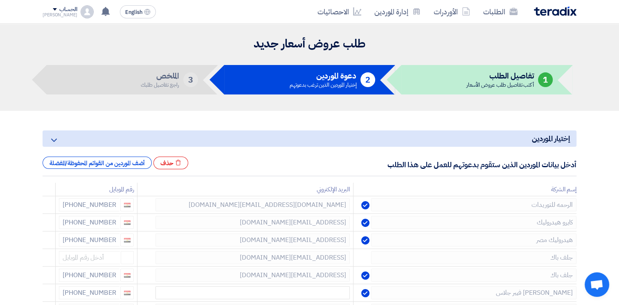
click at [0, 0] on icon at bounding box center [0, 0] width 0 height 0
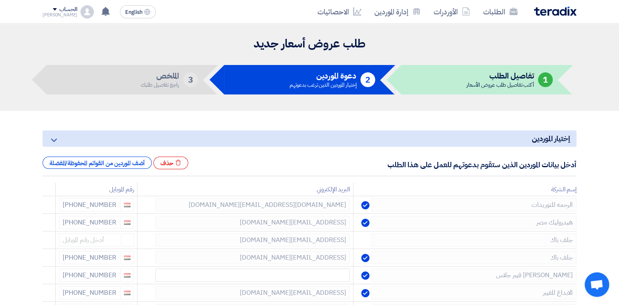
click at [0, 0] on icon at bounding box center [0, 0] width 0 height 0
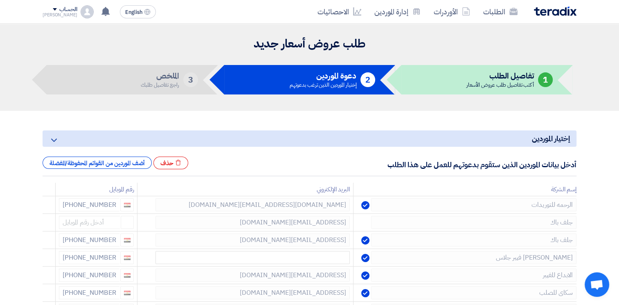
click at [0, 0] on icon at bounding box center [0, 0] width 0 height 0
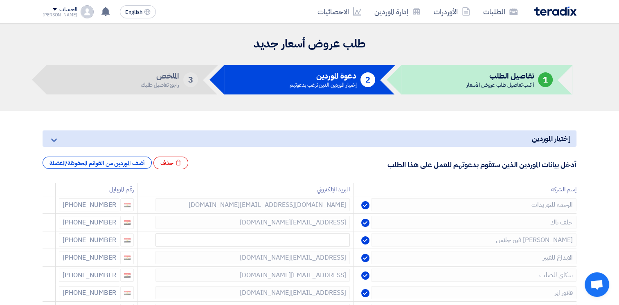
click at [0, 0] on icon at bounding box center [0, 0] width 0 height 0
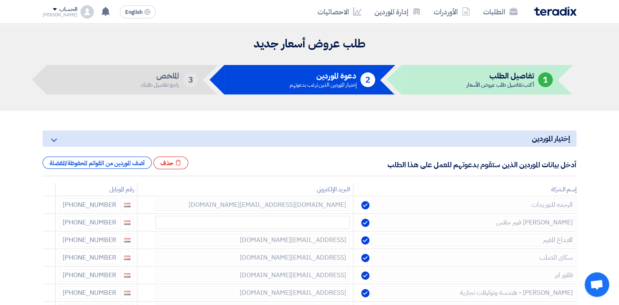
click at [0, 0] on icon at bounding box center [0, 0] width 0 height 0
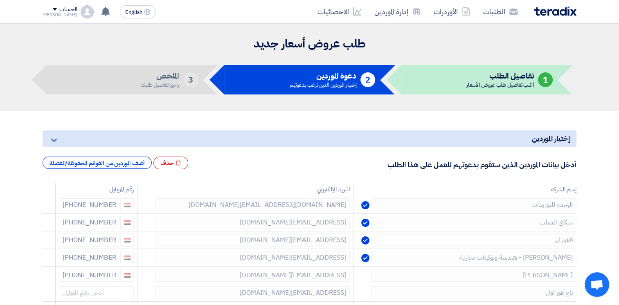
click at [0, 0] on icon at bounding box center [0, 0] width 0 height 0
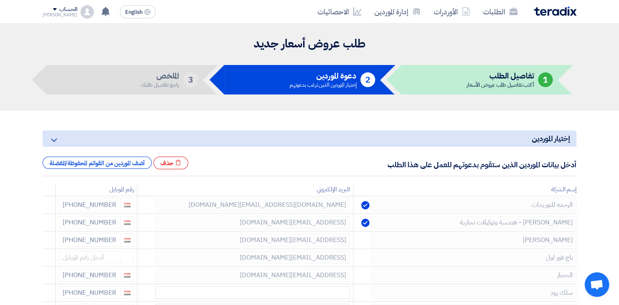
click at [0, 0] on icon at bounding box center [0, 0] width 0 height 0
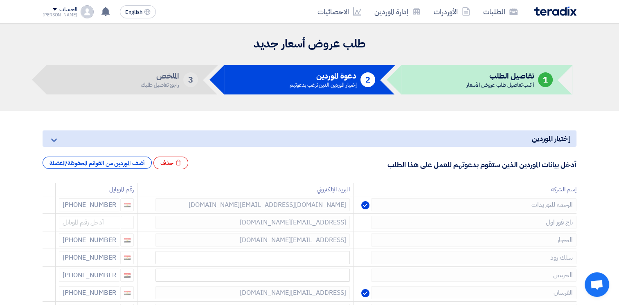
click at [0, 0] on icon at bounding box center [0, 0] width 0 height 0
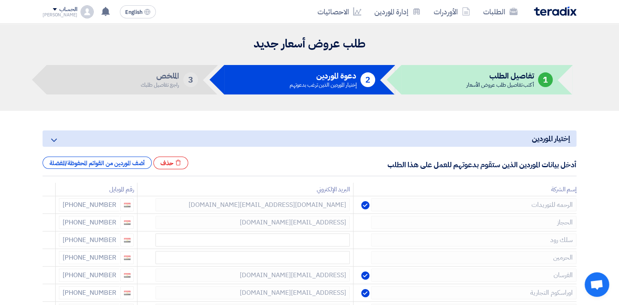
click at [0, 0] on icon at bounding box center [0, 0] width 0 height 0
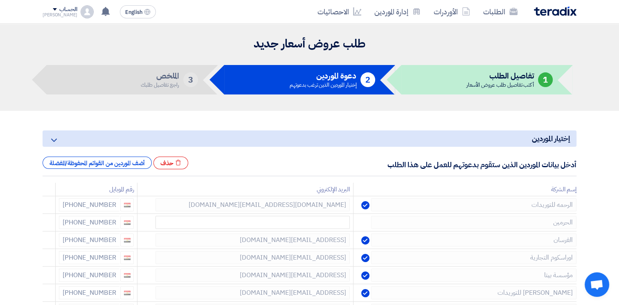
click at [0, 0] on icon at bounding box center [0, 0] width 0 height 0
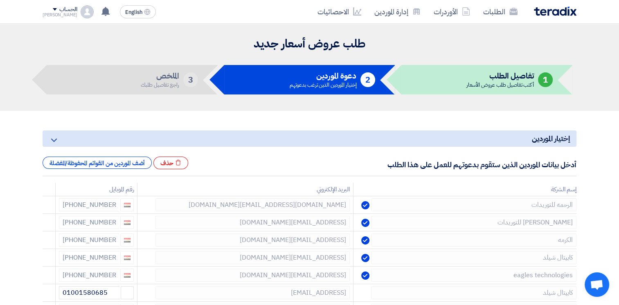
click at [0, 0] on icon at bounding box center [0, 0] width 0 height 0
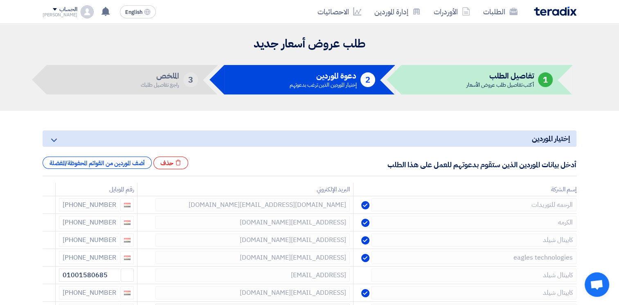
click at [0, 0] on icon at bounding box center [0, 0] width 0 height 0
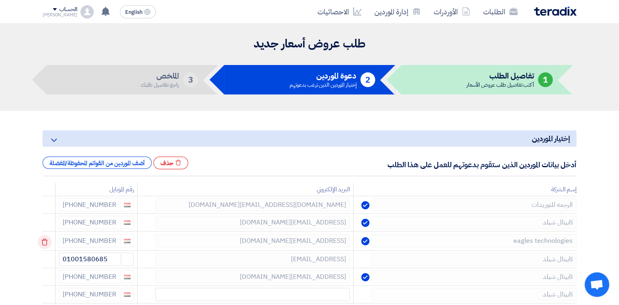
click at [49, 240] on icon at bounding box center [45, 242] width 14 height 14
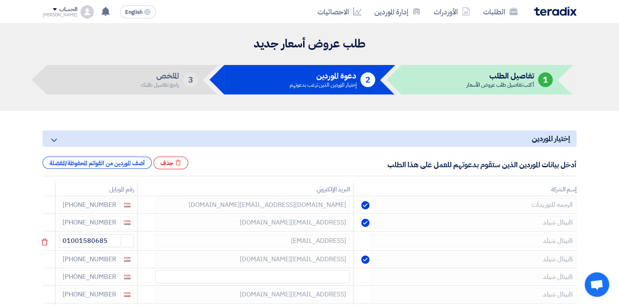
click at [48, 240] on use at bounding box center [45, 242] width 6 height 7
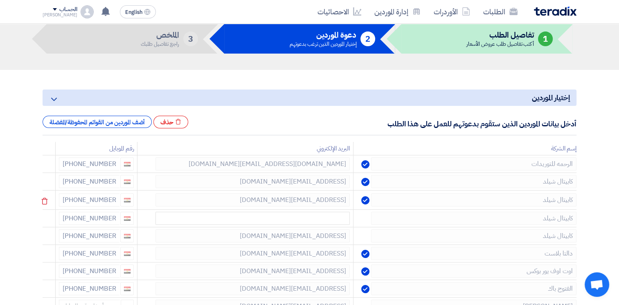
scroll to position [82, 0]
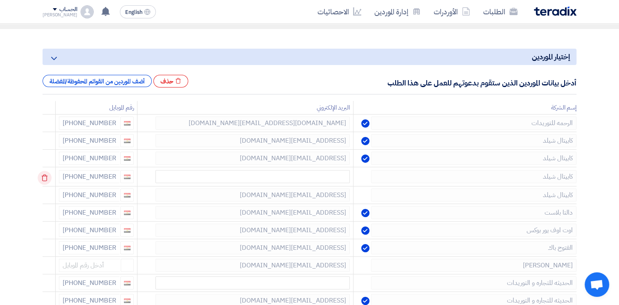
click at [44, 175] on icon at bounding box center [45, 178] width 14 height 14
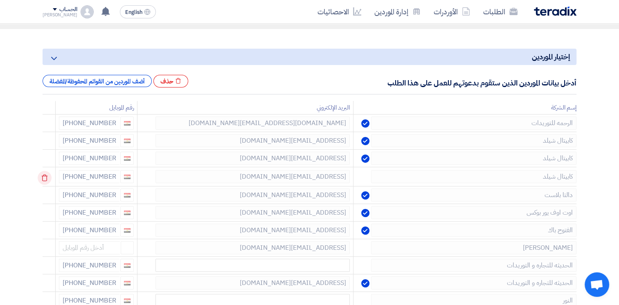
click at [45, 176] on icon at bounding box center [45, 178] width 14 height 14
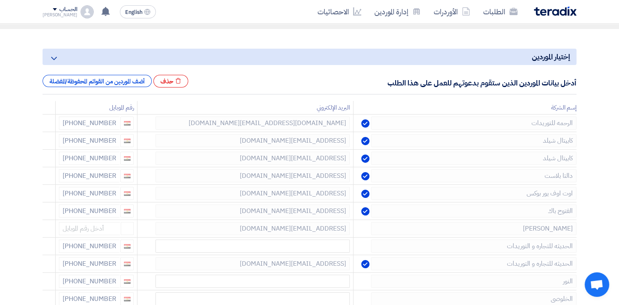
click at [0, 0] on icon at bounding box center [0, 0] width 0 height 0
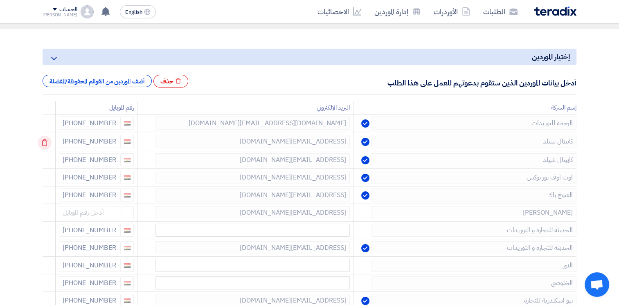
click at [47, 141] on use at bounding box center [45, 143] width 6 height 7
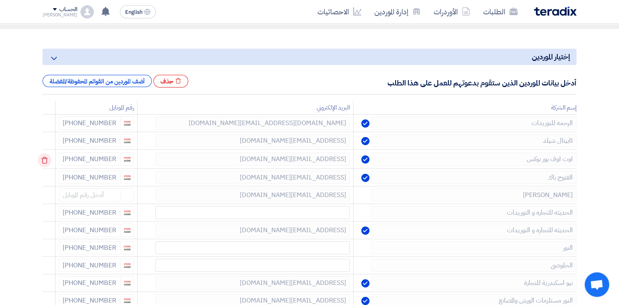
click at [45, 161] on icon at bounding box center [45, 160] width 14 height 14
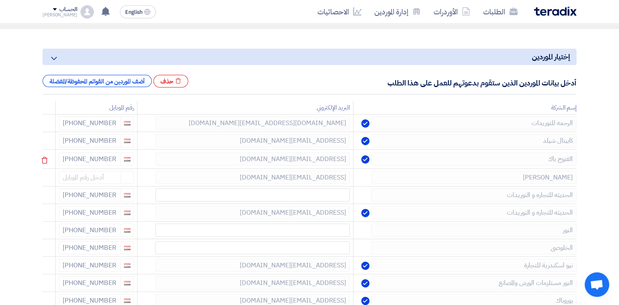
click at [45, 161] on icon at bounding box center [45, 160] width 14 height 14
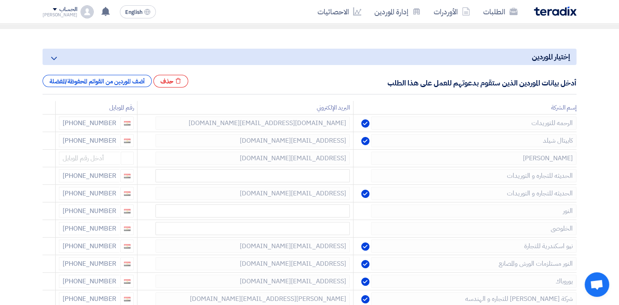
click at [0, 0] on icon at bounding box center [0, 0] width 0 height 0
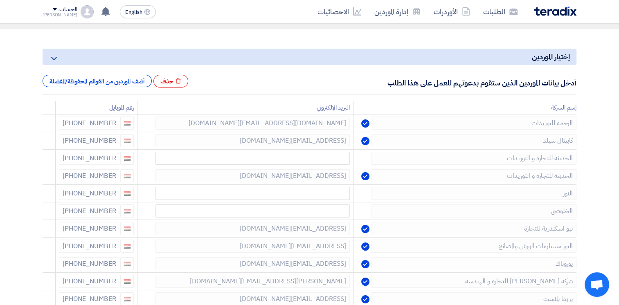
click at [0, 0] on icon at bounding box center [0, 0] width 0 height 0
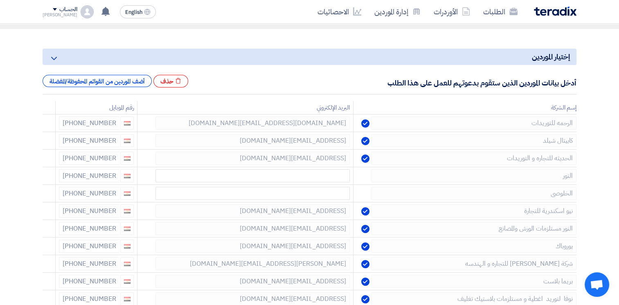
click at [0, 0] on icon at bounding box center [0, 0] width 0 height 0
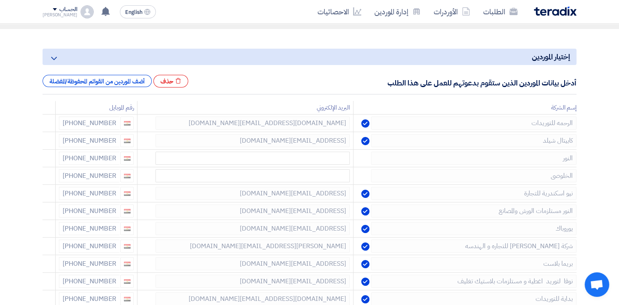
click at [0, 0] on icon at bounding box center [0, 0] width 0 height 0
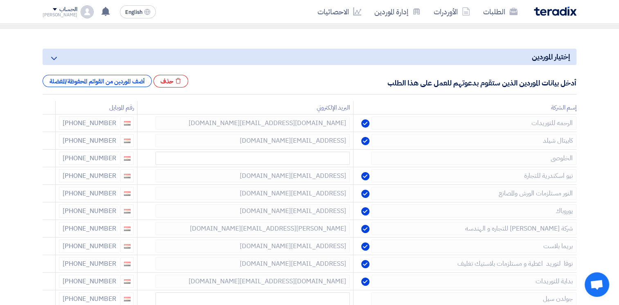
click at [0, 0] on icon at bounding box center [0, 0] width 0 height 0
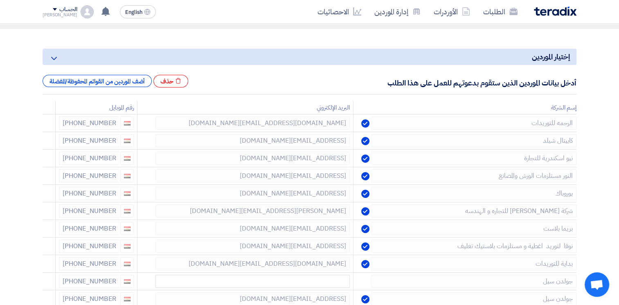
click at [0, 0] on icon at bounding box center [0, 0] width 0 height 0
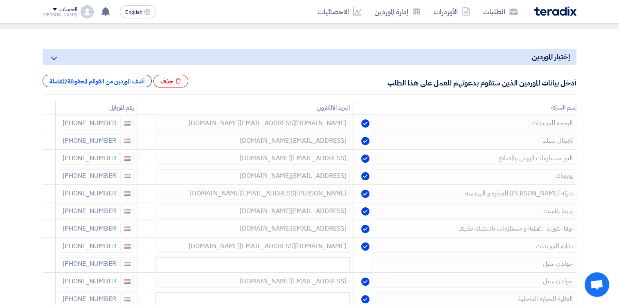
click at [0, 0] on icon at bounding box center [0, 0] width 0 height 0
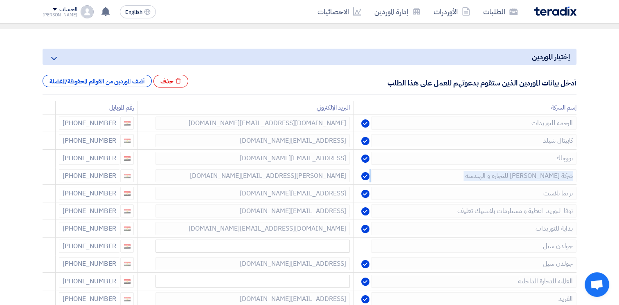
click at [0, 0] on icon at bounding box center [0, 0] width 0 height 0
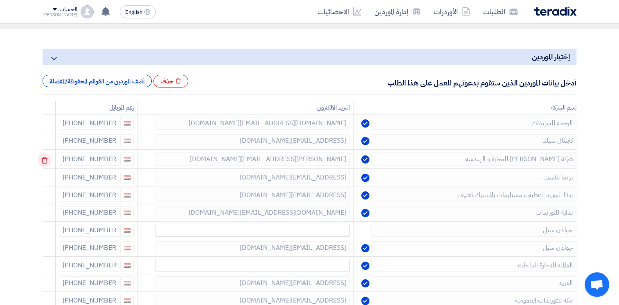
click at [45, 161] on td at bounding box center [49, 159] width 13 height 19
click at [45, 161] on icon at bounding box center [45, 160] width 14 height 14
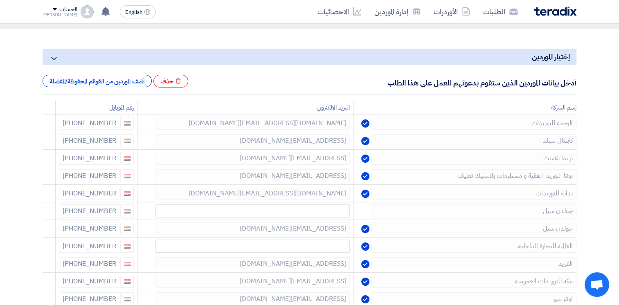
click at [0, 0] on icon at bounding box center [0, 0] width 0 height 0
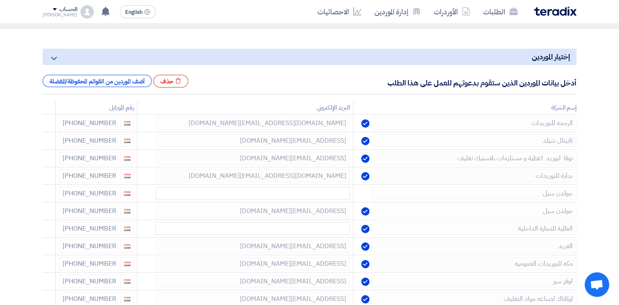
click at [0, 0] on icon at bounding box center [0, 0] width 0 height 0
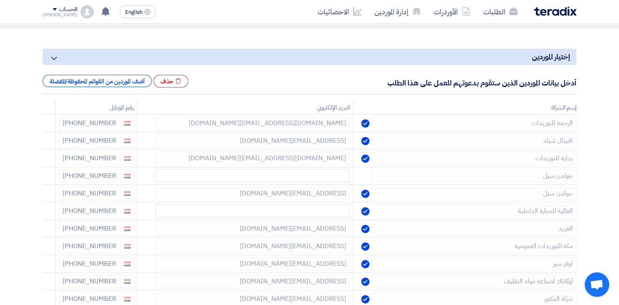
click at [0, 0] on icon at bounding box center [0, 0] width 0 height 0
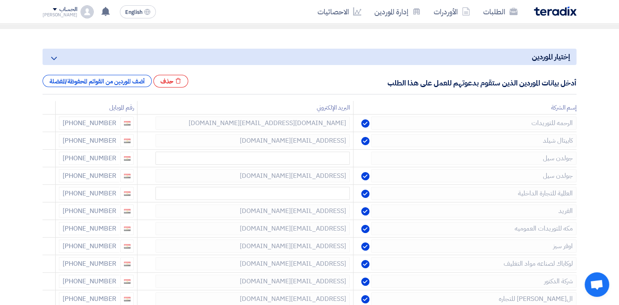
click at [0, 0] on icon at bounding box center [0, 0] width 0 height 0
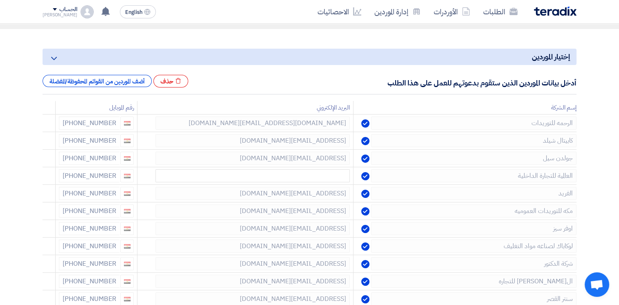
click at [0, 0] on icon at bounding box center [0, 0] width 0 height 0
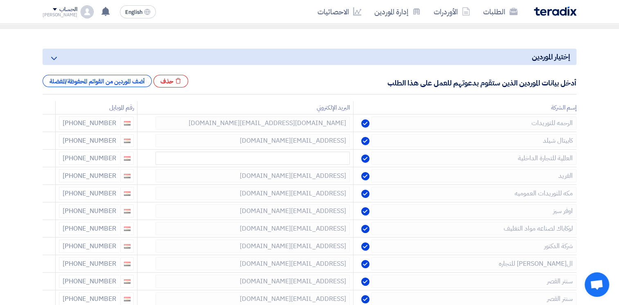
click at [0, 0] on icon at bounding box center [0, 0] width 0 height 0
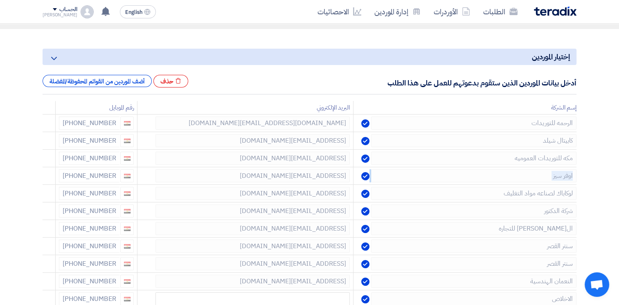
click at [0, 0] on icon at bounding box center [0, 0] width 0 height 0
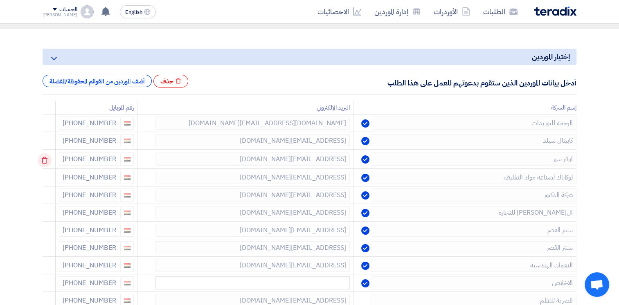
click at [45, 161] on td at bounding box center [49, 159] width 13 height 19
click at [45, 161] on icon at bounding box center [45, 160] width 14 height 14
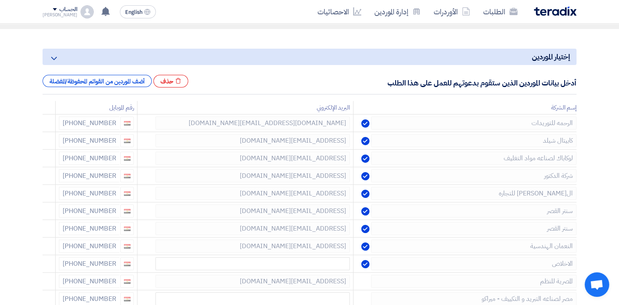
click at [0, 0] on icon at bounding box center [0, 0] width 0 height 0
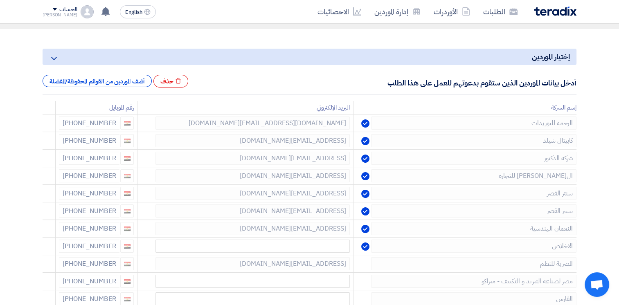
click at [0, 0] on icon at bounding box center [0, 0] width 0 height 0
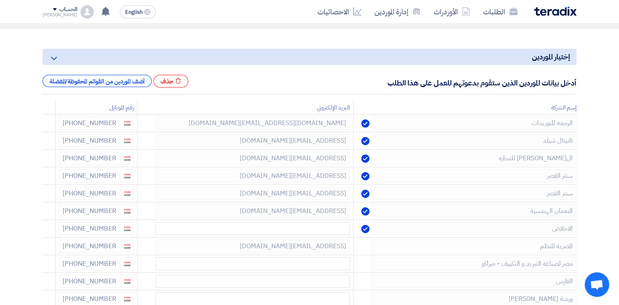
click at [0, 0] on icon at bounding box center [0, 0] width 0 height 0
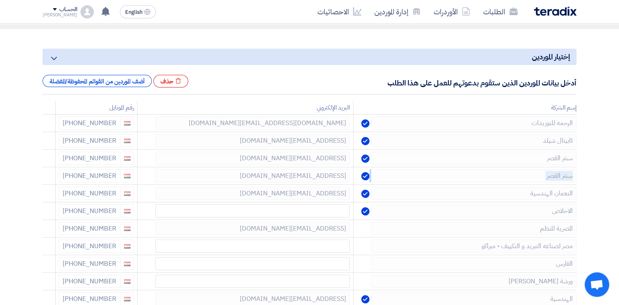
click at [0, 0] on icon at bounding box center [0, 0] width 0 height 0
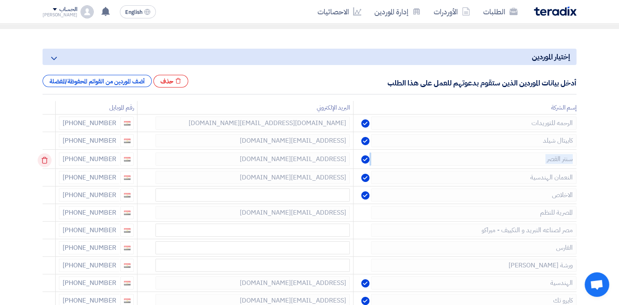
click at [45, 161] on td at bounding box center [49, 159] width 13 height 19
click at [45, 161] on icon at bounding box center [45, 160] width 14 height 14
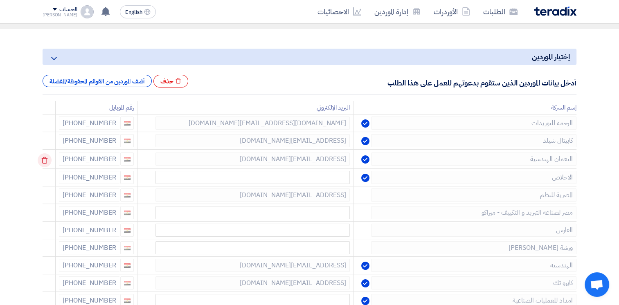
click at [44, 161] on use at bounding box center [45, 160] width 6 height 7
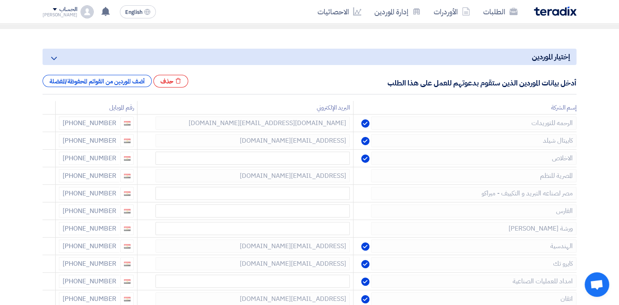
click at [0, 0] on use at bounding box center [0, 0] width 0 height 0
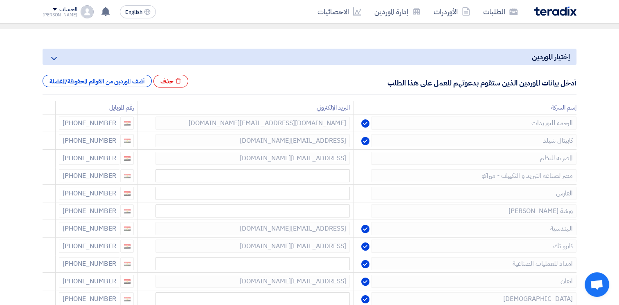
click at [0, 0] on use at bounding box center [0, 0] width 0 height 0
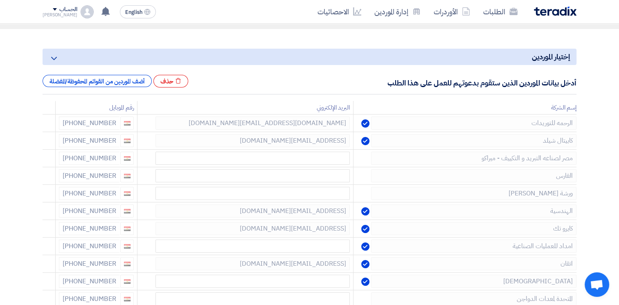
click at [0, 0] on use at bounding box center [0, 0] width 0 height 0
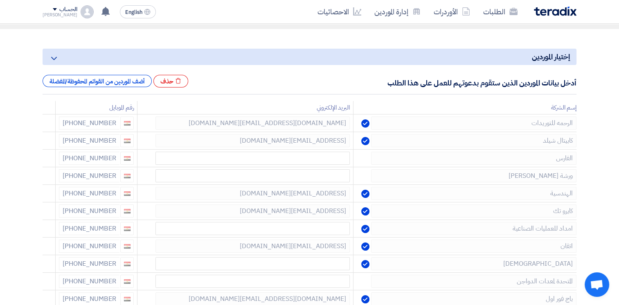
click at [0, 0] on use at bounding box center [0, 0] width 0 height 0
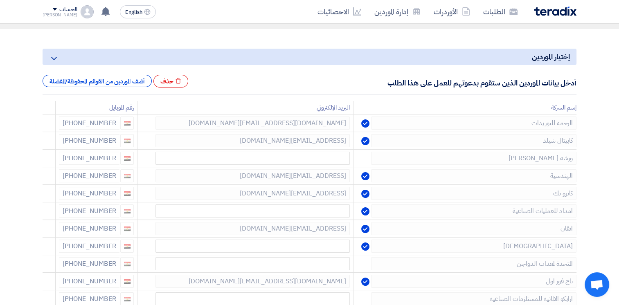
click at [0, 0] on use at bounding box center [0, 0] width 0 height 0
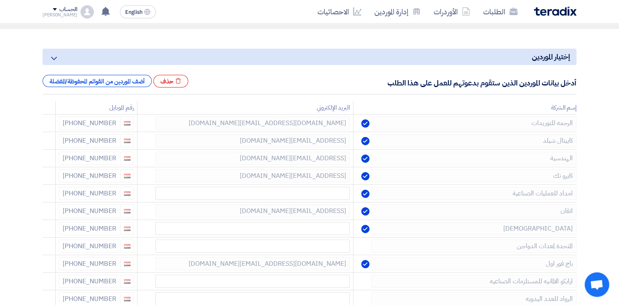
click at [0, 0] on use at bounding box center [0, 0] width 0 height 0
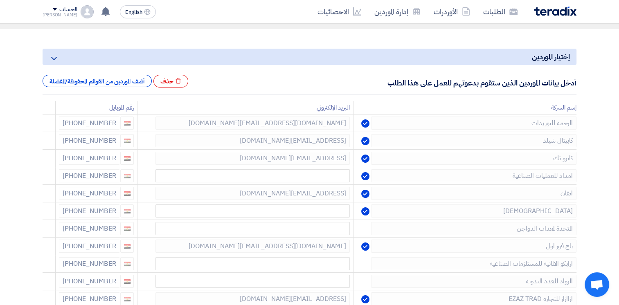
click at [0, 0] on use at bounding box center [0, 0] width 0 height 0
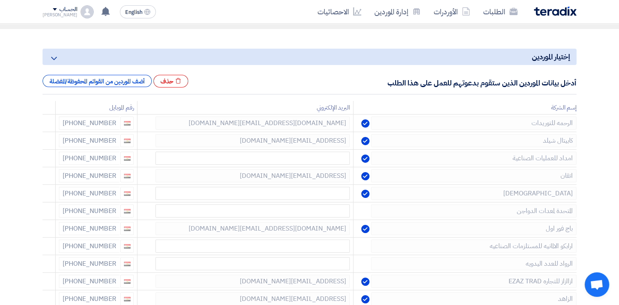
click at [0, 0] on use at bounding box center [0, 0] width 0 height 0
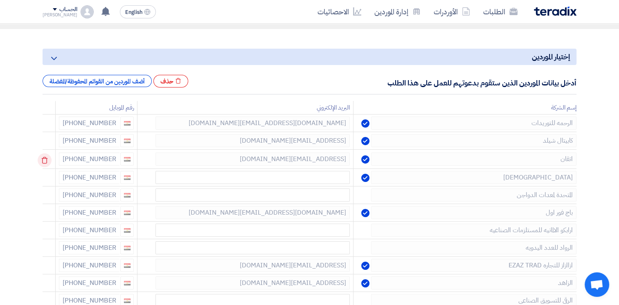
click at [44, 161] on td at bounding box center [49, 159] width 13 height 19
click at [44, 161] on use at bounding box center [45, 160] width 6 height 7
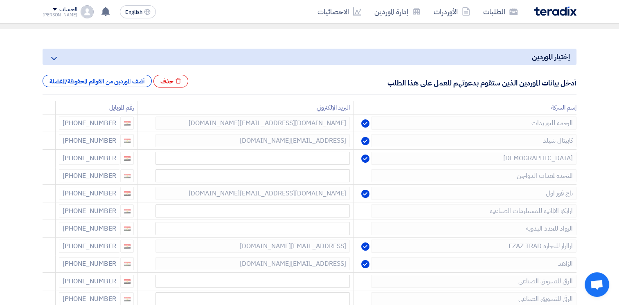
click at [0, 0] on use at bounding box center [0, 0] width 0 height 0
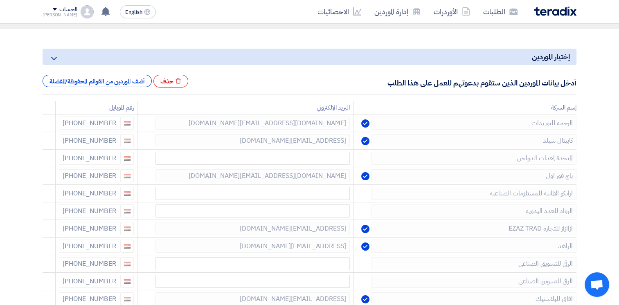
click at [0, 0] on use at bounding box center [0, 0] width 0 height 0
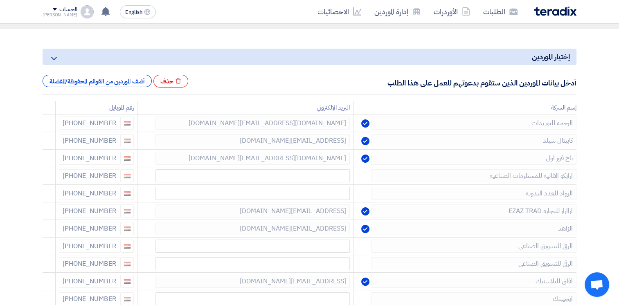
click at [0, 0] on use at bounding box center [0, 0] width 0 height 0
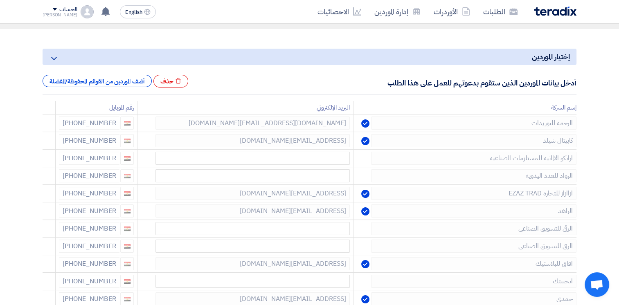
click at [0, 0] on use at bounding box center [0, 0] width 0 height 0
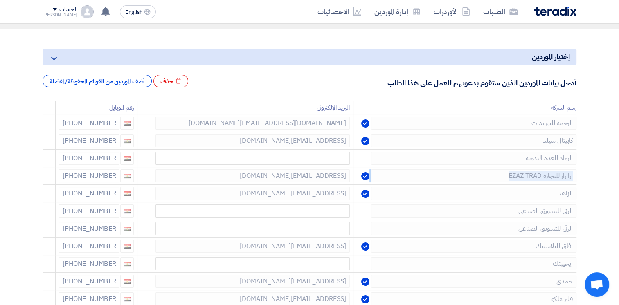
click at [0, 0] on use at bounding box center [0, 0] width 0 height 0
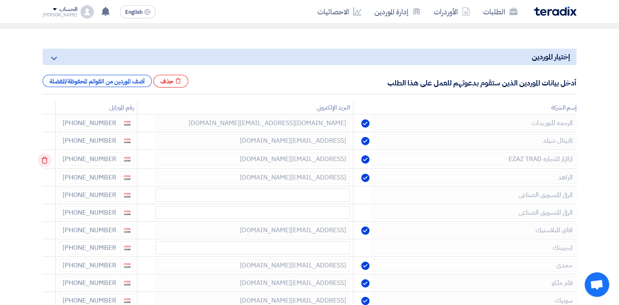
click at [44, 161] on td at bounding box center [49, 159] width 13 height 19
click at [44, 161] on use at bounding box center [45, 160] width 6 height 7
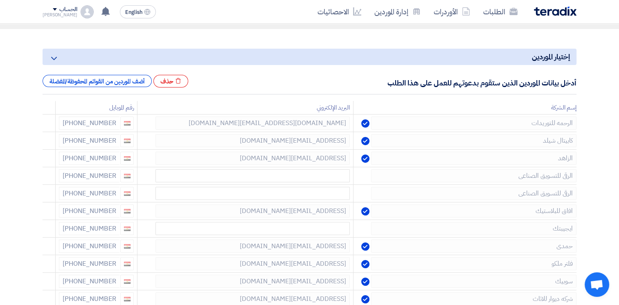
click at [0, 0] on use at bounding box center [0, 0] width 0 height 0
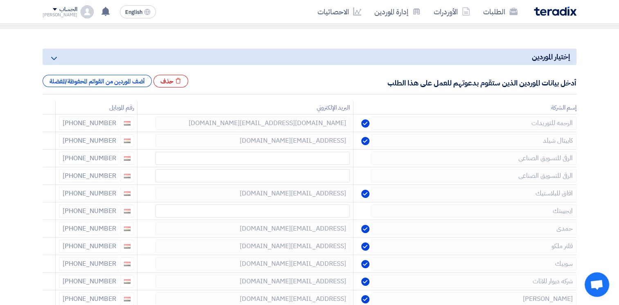
click at [0, 0] on use at bounding box center [0, 0] width 0 height 0
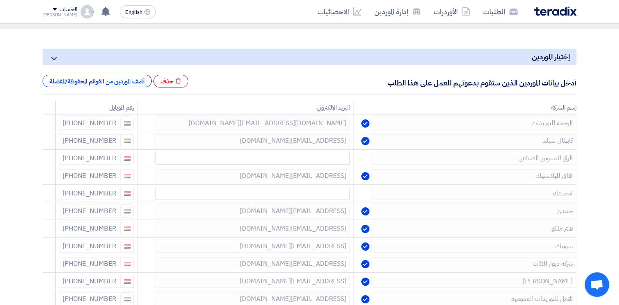
click at [0, 0] on use at bounding box center [0, 0] width 0 height 0
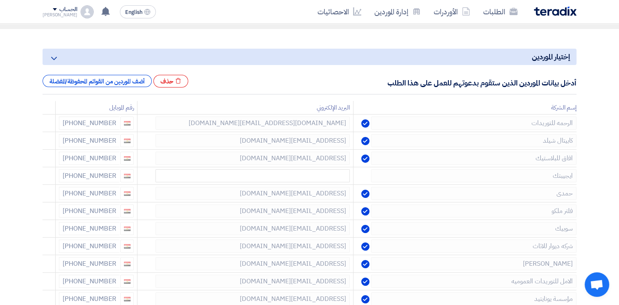
click at [0, 0] on use at bounding box center [0, 0] width 0 height 0
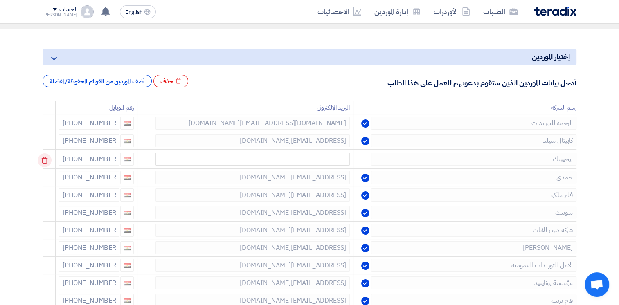
click at [44, 161] on td at bounding box center [49, 159] width 13 height 19
click at [44, 161] on use at bounding box center [45, 160] width 6 height 7
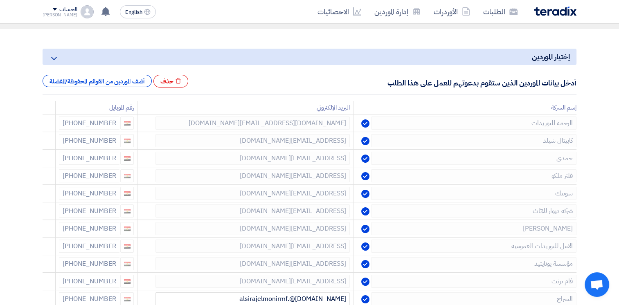
click at [0, 0] on use at bounding box center [0, 0] width 0 height 0
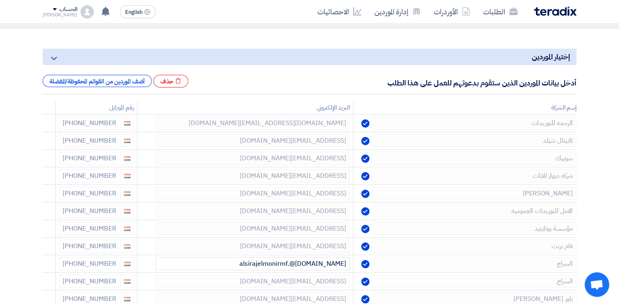
click at [0, 0] on use at bounding box center [0, 0] width 0 height 0
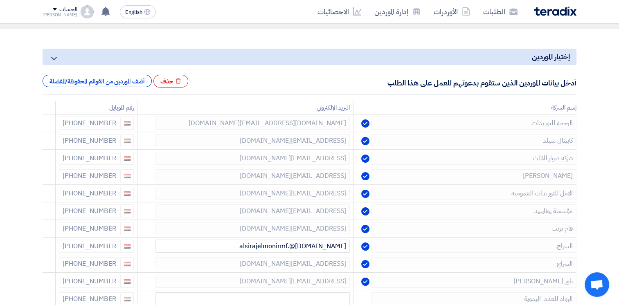
click at [0, 0] on use at bounding box center [0, 0] width 0 height 0
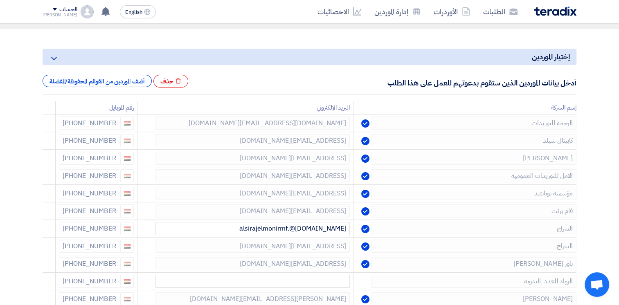
click at [0, 0] on use at bounding box center [0, 0] width 0 height 0
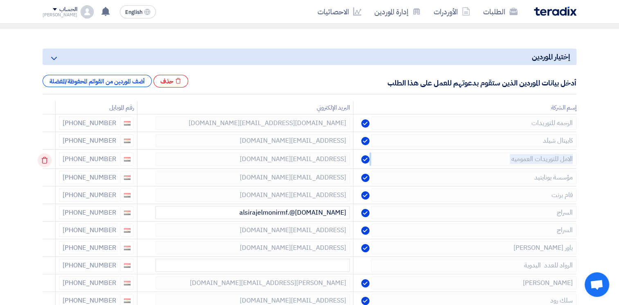
click at [44, 161] on td at bounding box center [49, 159] width 13 height 19
click at [44, 161] on use at bounding box center [45, 160] width 6 height 7
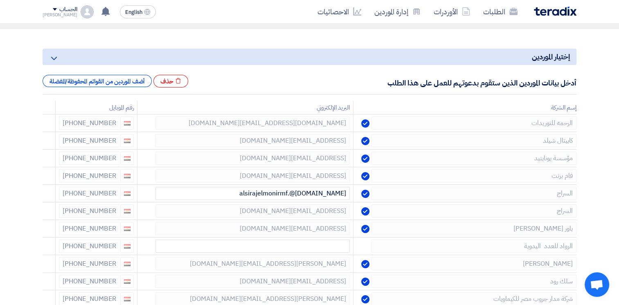
click at [0, 0] on use at bounding box center [0, 0] width 0 height 0
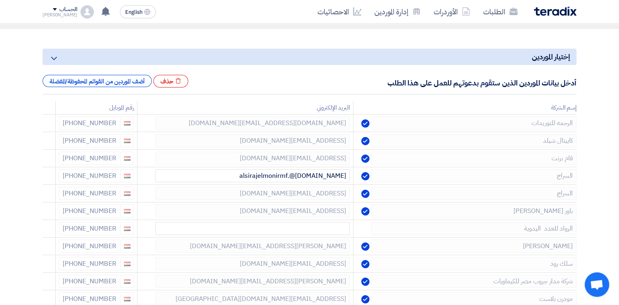
click at [0, 0] on use at bounding box center [0, 0] width 0 height 0
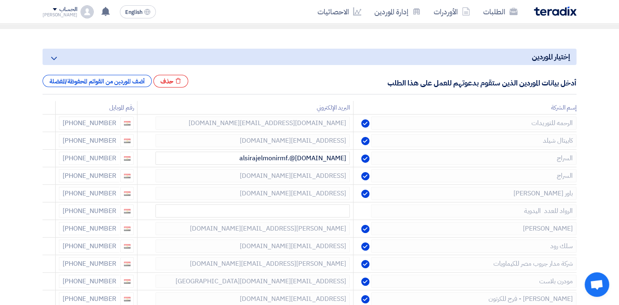
click at [0, 0] on use at bounding box center [0, 0] width 0 height 0
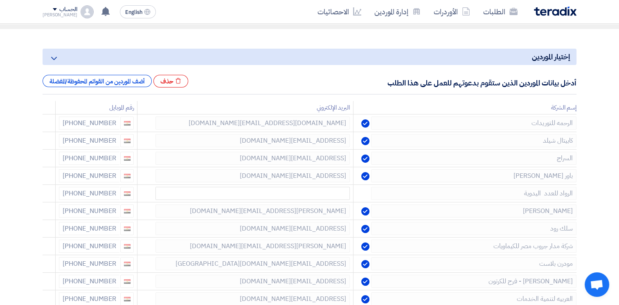
click at [0, 0] on use at bounding box center [0, 0] width 0 height 0
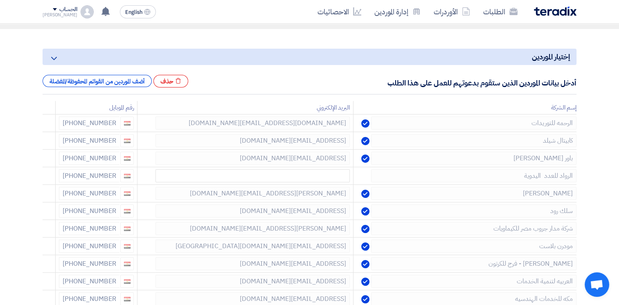
click at [0, 0] on use at bounding box center [0, 0] width 0 height 0
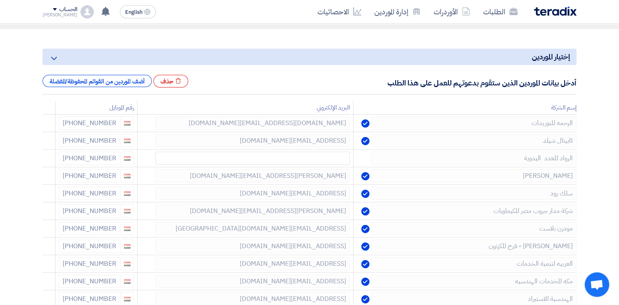
click at [0, 0] on use at bounding box center [0, 0] width 0 height 0
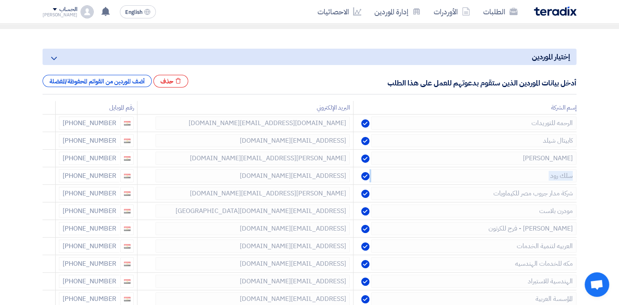
click at [0, 0] on use at bounding box center [0, 0] width 0 height 0
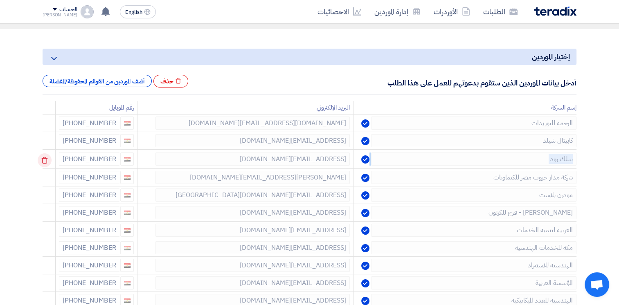
click at [44, 161] on td at bounding box center [49, 159] width 13 height 19
click at [44, 161] on use at bounding box center [45, 160] width 6 height 7
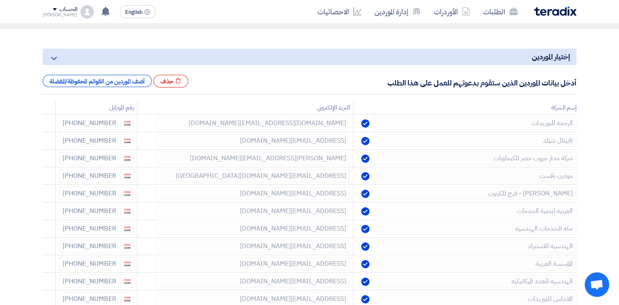
click at [0, 0] on use at bounding box center [0, 0] width 0 height 0
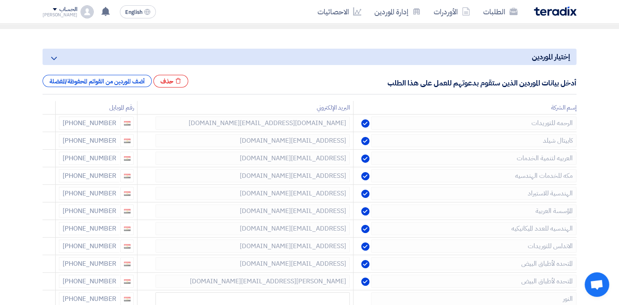
click at [0, 0] on use at bounding box center [0, 0] width 0 height 0
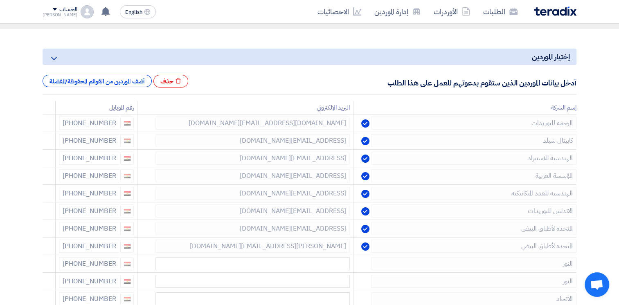
click at [0, 0] on use at bounding box center [0, 0] width 0 height 0
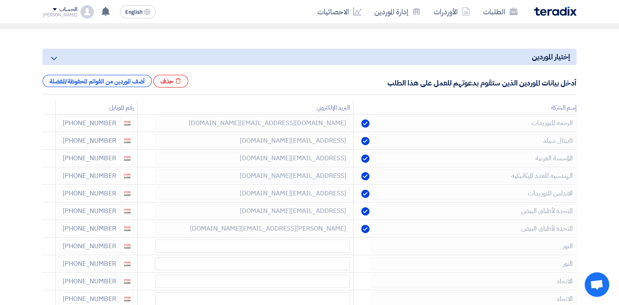
click at [0, 0] on use at bounding box center [0, 0] width 0 height 0
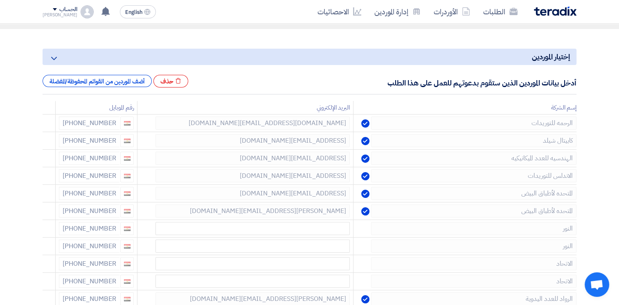
click at [0, 0] on use at bounding box center [0, 0] width 0 height 0
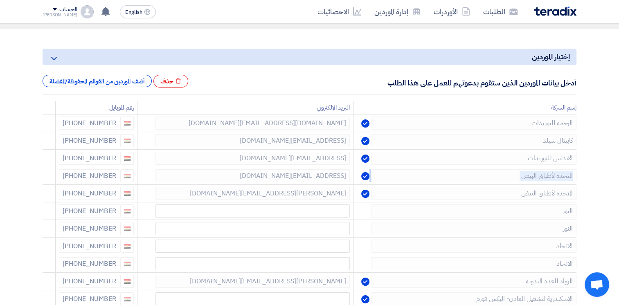
click at [0, 0] on use at bounding box center [0, 0] width 0 height 0
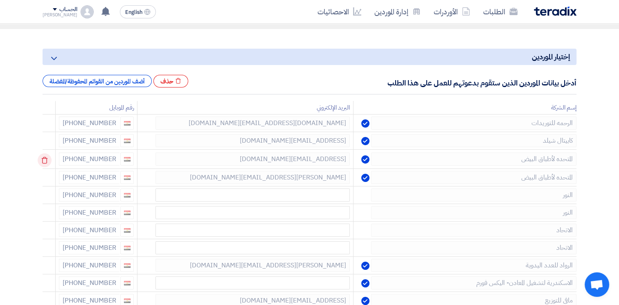
click at [44, 161] on td at bounding box center [49, 159] width 13 height 19
click at [44, 161] on use at bounding box center [45, 160] width 6 height 7
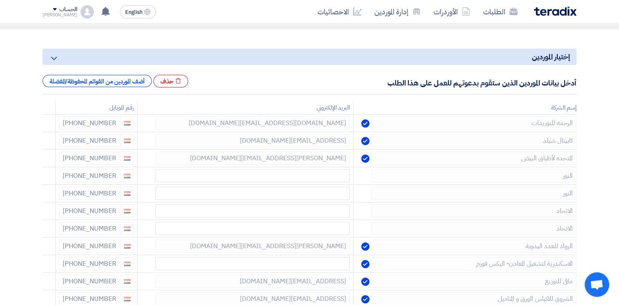
click at [0, 0] on use at bounding box center [0, 0] width 0 height 0
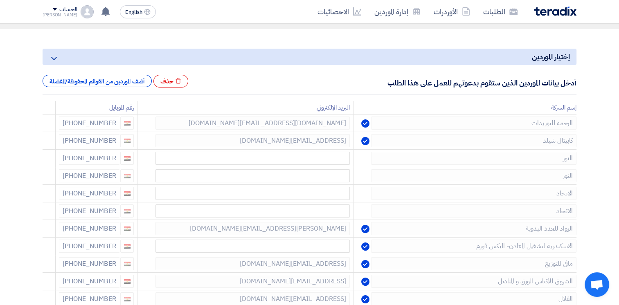
click at [0, 0] on use at bounding box center [0, 0] width 0 height 0
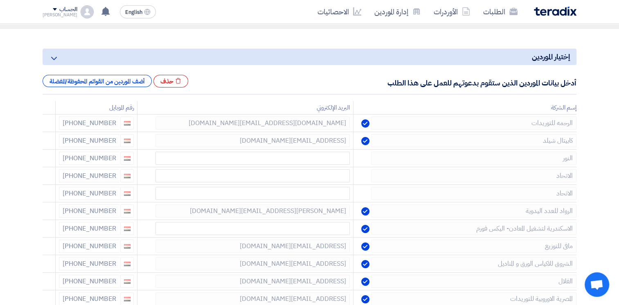
click at [0, 0] on use at bounding box center [0, 0] width 0 height 0
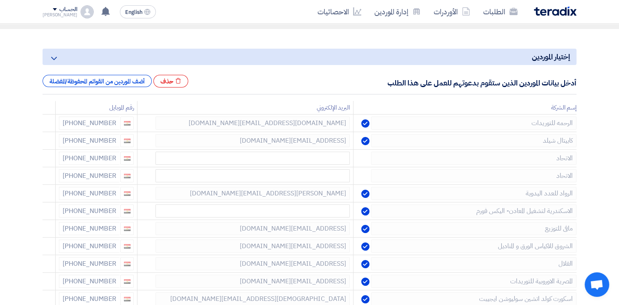
click at [0, 0] on use at bounding box center [0, 0] width 0 height 0
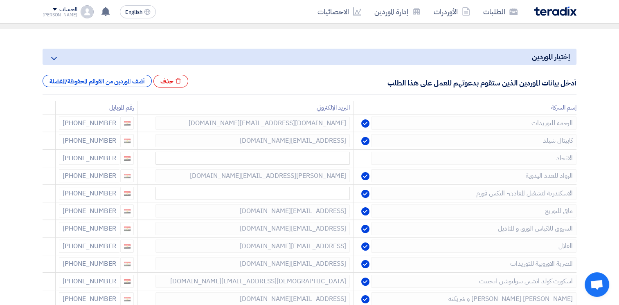
click at [0, 0] on use at bounding box center [0, 0] width 0 height 0
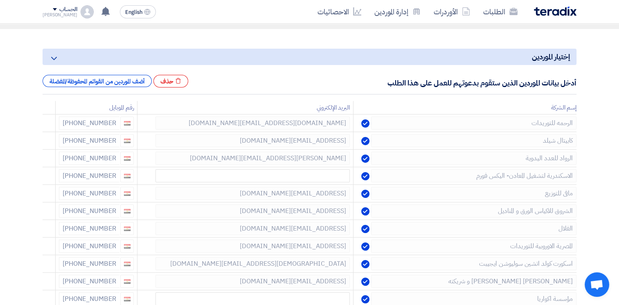
click at [0, 0] on use at bounding box center [0, 0] width 0 height 0
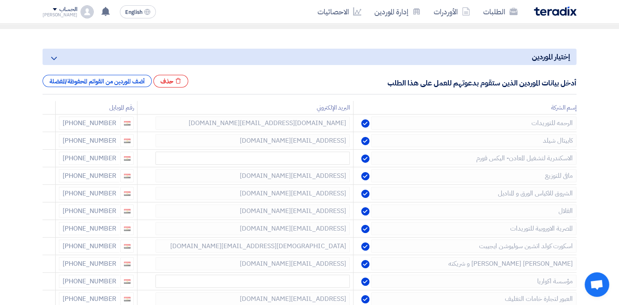
click at [0, 0] on use at bounding box center [0, 0] width 0 height 0
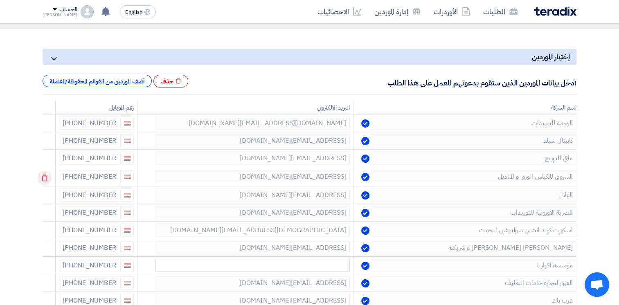
click at [45, 180] on icon at bounding box center [45, 178] width 14 height 14
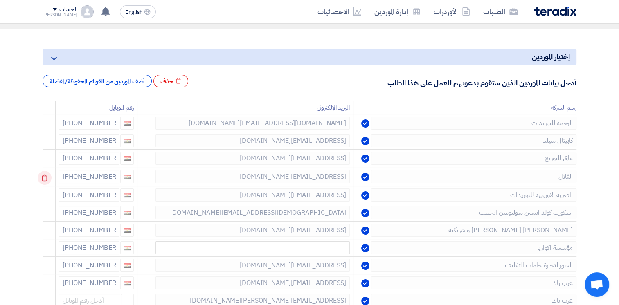
click at [45, 180] on icon at bounding box center [45, 178] width 14 height 14
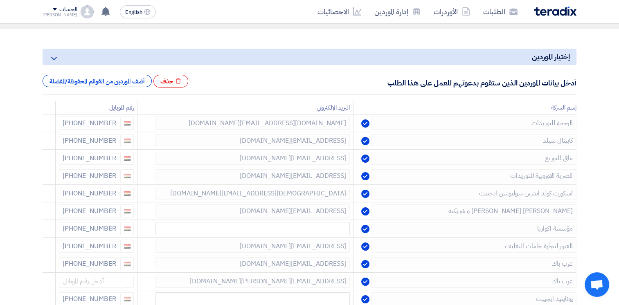
click at [0, 0] on icon at bounding box center [0, 0] width 0 height 0
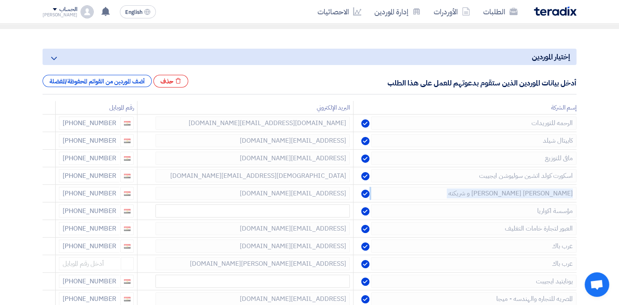
click at [0, 0] on icon at bounding box center [0, 0] width 0 height 0
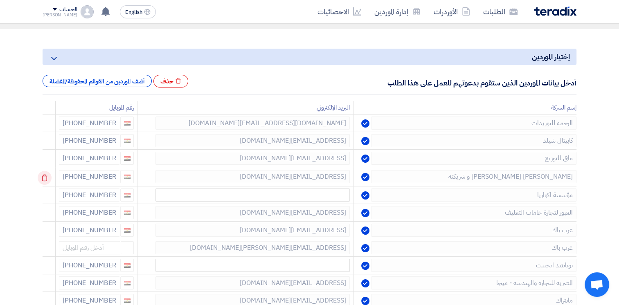
click at [45, 180] on td at bounding box center [49, 176] width 13 height 19
click at [45, 180] on icon at bounding box center [45, 178] width 14 height 14
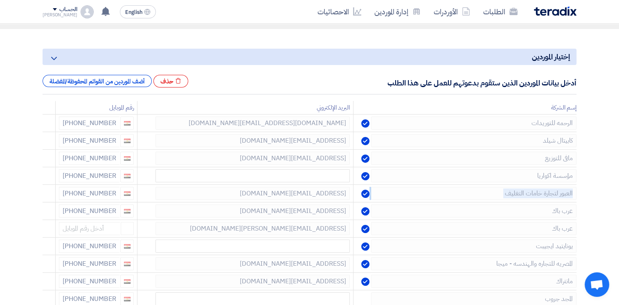
click at [0, 0] on icon at bounding box center [0, 0] width 0 height 0
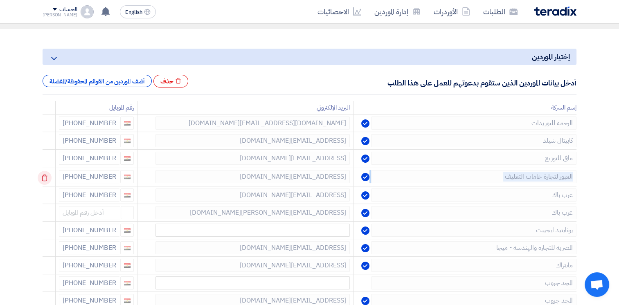
click at [45, 180] on td at bounding box center [49, 176] width 13 height 19
click at [45, 180] on icon at bounding box center [45, 178] width 14 height 14
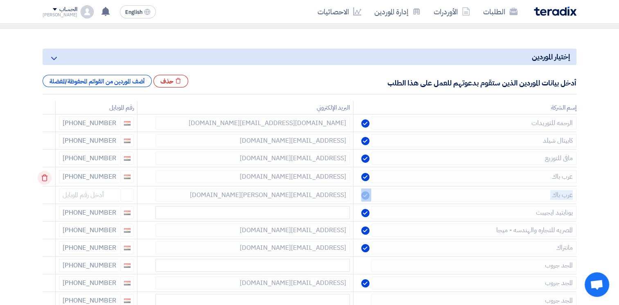
click at [45, 180] on td at bounding box center [49, 176] width 13 height 19
click at [45, 180] on icon at bounding box center [45, 178] width 14 height 14
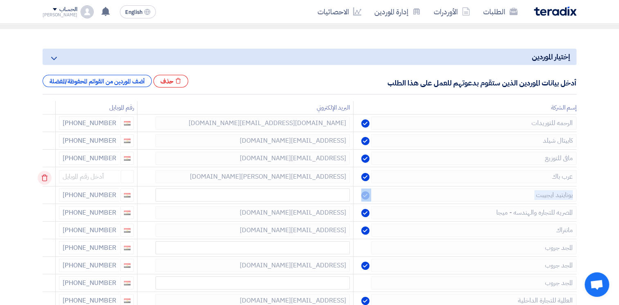
click at [45, 180] on td at bounding box center [49, 176] width 13 height 19
click at [45, 180] on icon at bounding box center [45, 178] width 14 height 14
click at [45, 185] on td at bounding box center [49, 194] width 13 height 19
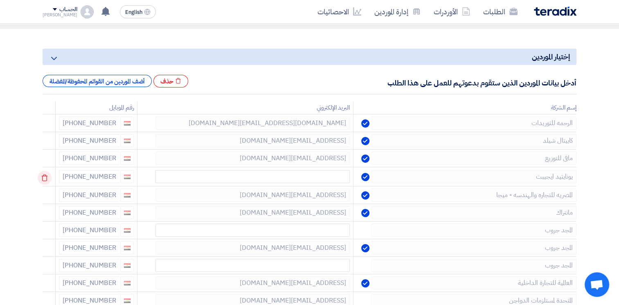
click at [45, 180] on td at bounding box center [49, 176] width 13 height 19
click at [45, 180] on icon at bounding box center [45, 178] width 14 height 14
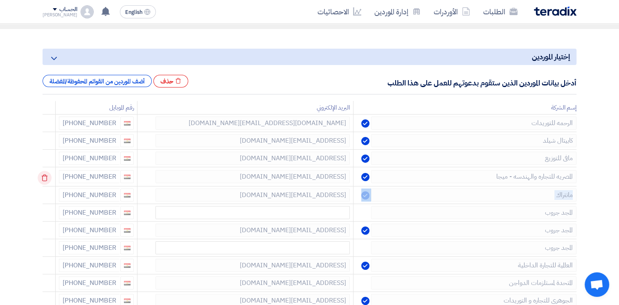
click at [45, 180] on td at bounding box center [49, 176] width 13 height 19
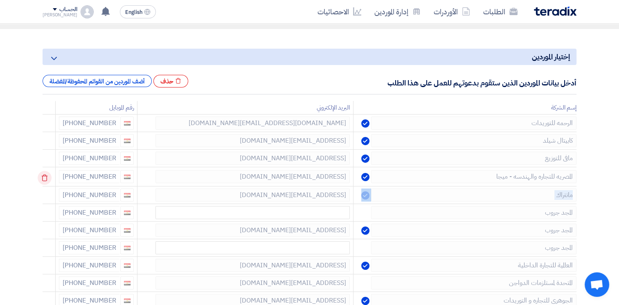
click at [45, 180] on td at bounding box center [49, 176] width 13 height 19
click at [47, 179] on td at bounding box center [49, 176] width 13 height 19
click at [47, 179] on icon at bounding box center [45, 178] width 14 height 14
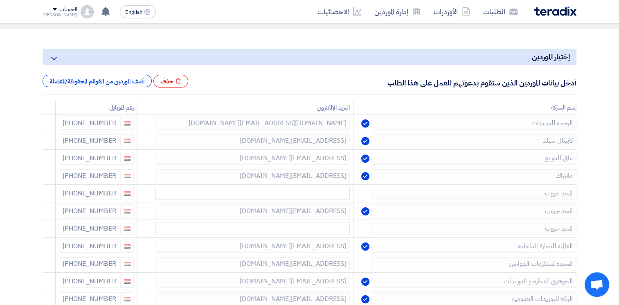
click at [0, 0] on icon at bounding box center [0, 0] width 0 height 0
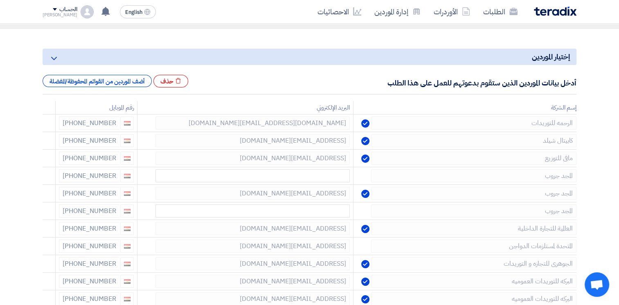
click at [0, 0] on icon at bounding box center [0, 0] width 0 height 0
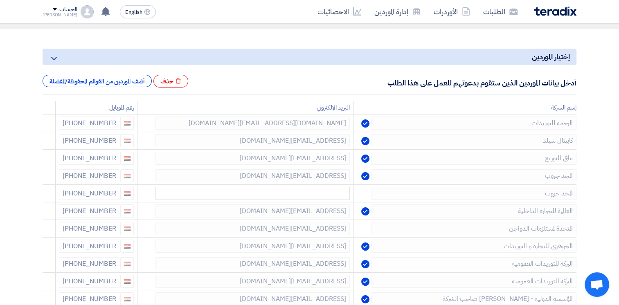
click at [0, 0] on icon at bounding box center [0, 0] width 0 height 0
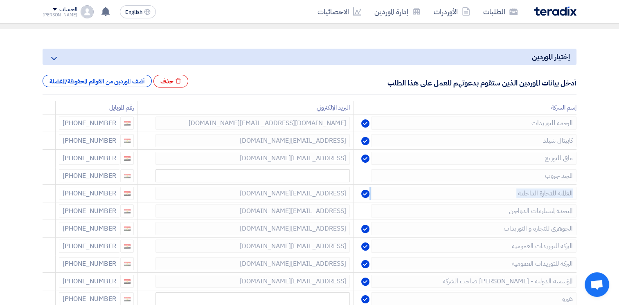
click at [0, 0] on icon at bounding box center [0, 0] width 0 height 0
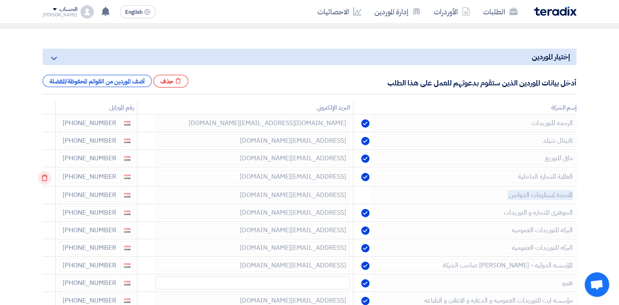
click at [47, 179] on td at bounding box center [49, 176] width 13 height 19
click at [47, 179] on icon at bounding box center [45, 178] width 14 height 14
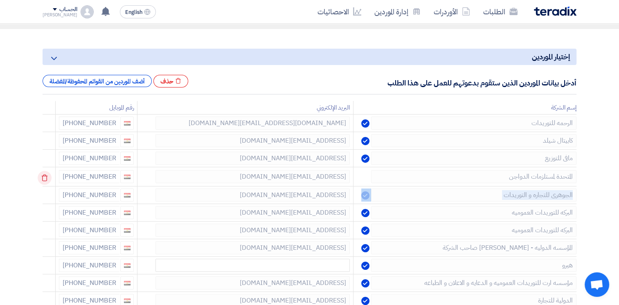
click at [47, 179] on icon at bounding box center [45, 178] width 14 height 14
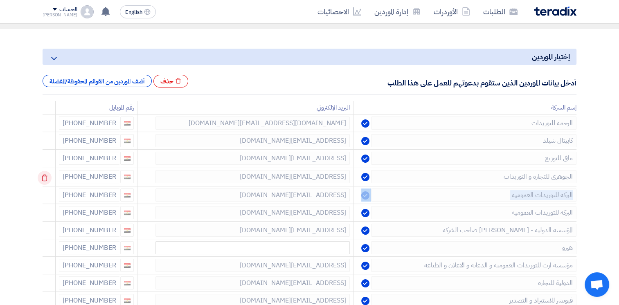
click at [47, 179] on icon at bounding box center [45, 178] width 14 height 14
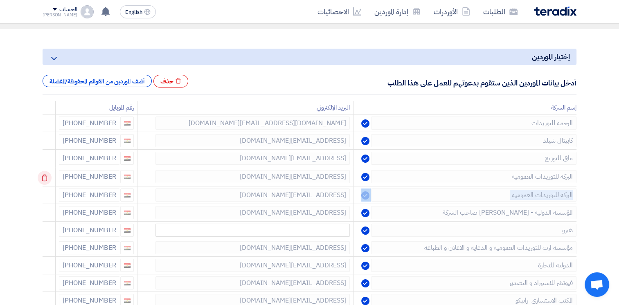
click at [47, 179] on td at bounding box center [49, 176] width 13 height 19
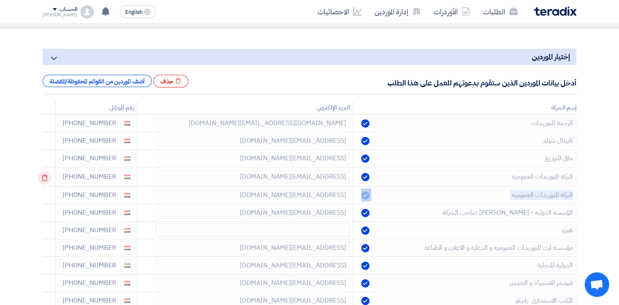
click at [47, 179] on td at bounding box center [49, 176] width 13 height 19
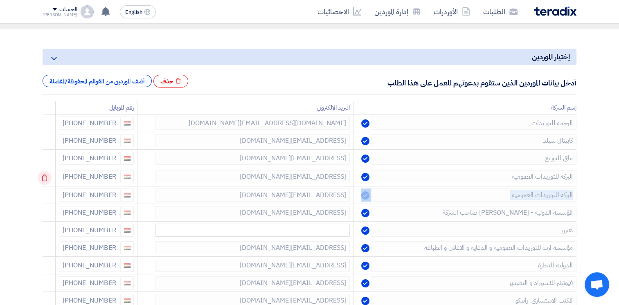
click at [47, 179] on td at bounding box center [49, 176] width 13 height 19
click at [47, 179] on icon at bounding box center [45, 178] width 14 height 14
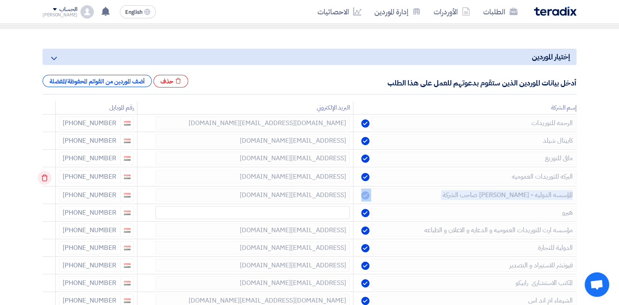
click at [47, 179] on td at bounding box center [49, 176] width 13 height 19
click at [47, 179] on icon at bounding box center [45, 178] width 14 height 14
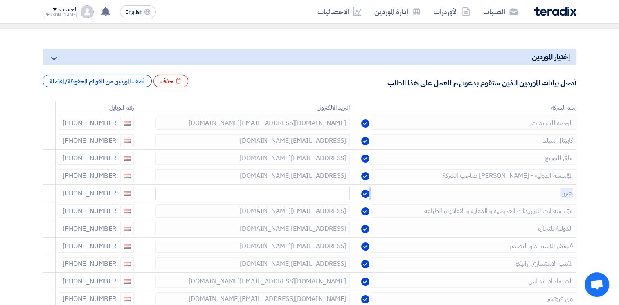
click at [0, 0] on icon at bounding box center [0, 0] width 0 height 0
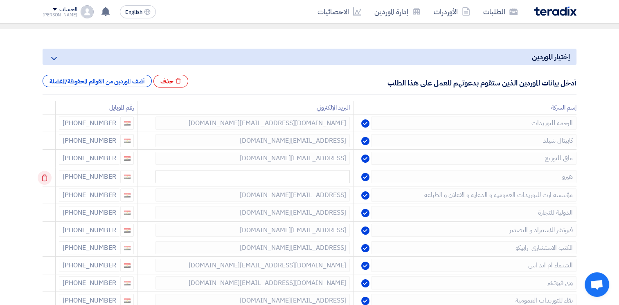
click at [47, 179] on td at bounding box center [49, 176] width 13 height 19
click at [47, 179] on icon at bounding box center [45, 178] width 14 height 14
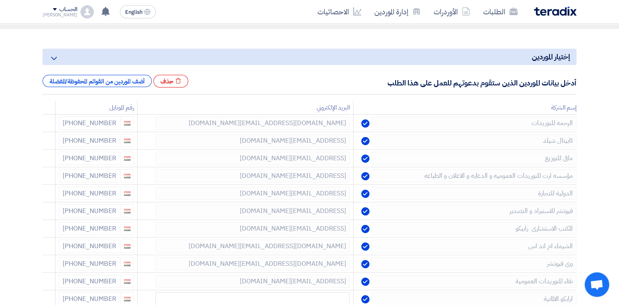
click at [0, 0] on icon at bounding box center [0, 0] width 0 height 0
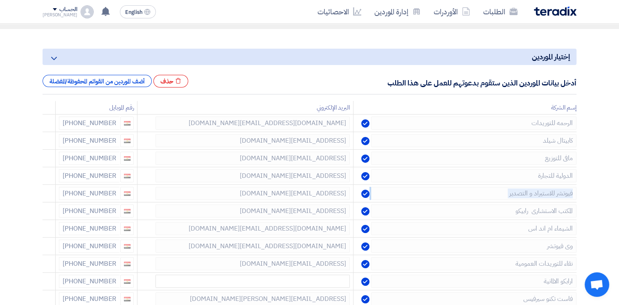
click at [0, 0] on icon at bounding box center [0, 0] width 0 height 0
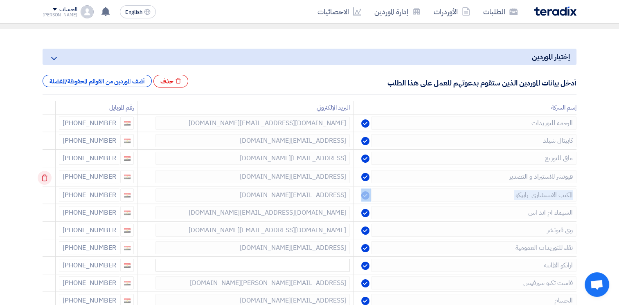
click at [47, 179] on td at bounding box center [49, 176] width 13 height 19
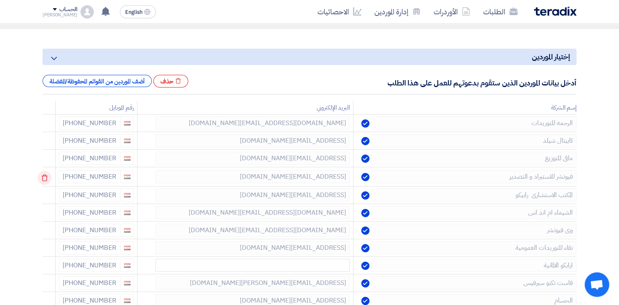
click at [44, 179] on td at bounding box center [49, 176] width 13 height 19
click at [44, 179] on use at bounding box center [45, 178] width 6 height 7
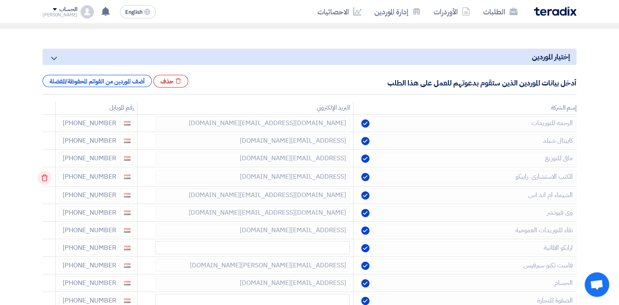
click at [45, 179] on icon at bounding box center [45, 178] width 14 height 14
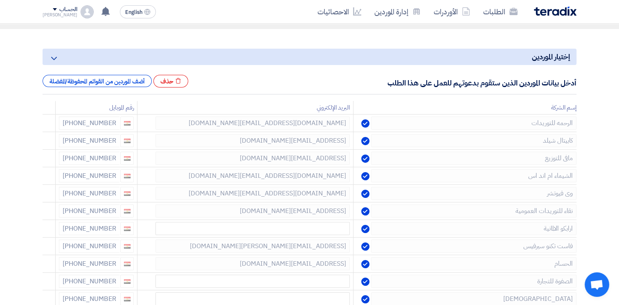
click at [0, 0] on icon at bounding box center [0, 0] width 0 height 0
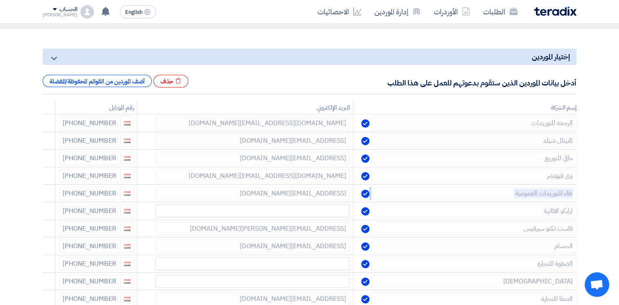
click at [0, 0] on icon at bounding box center [0, 0] width 0 height 0
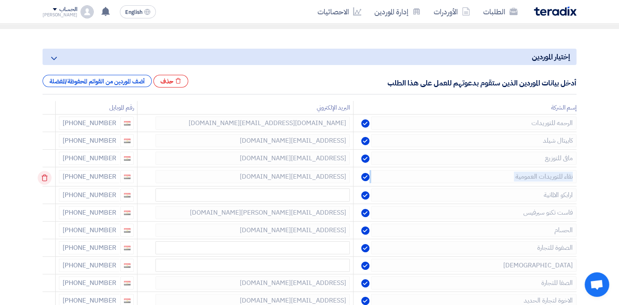
click at [45, 179] on td at bounding box center [49, 176] width 13 height 19
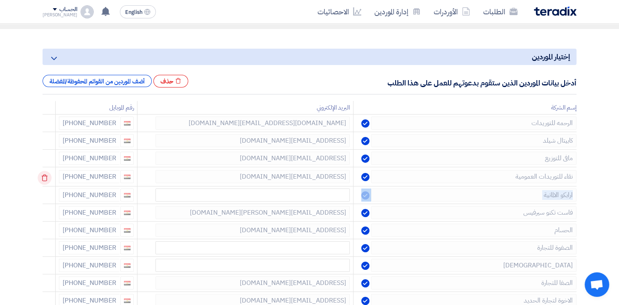
click at [45, 179] on td at bounding box center [49, 176] width 13 height 19
click at [45, 179] on icon at bounding box center [45, 178] width 14 height 14
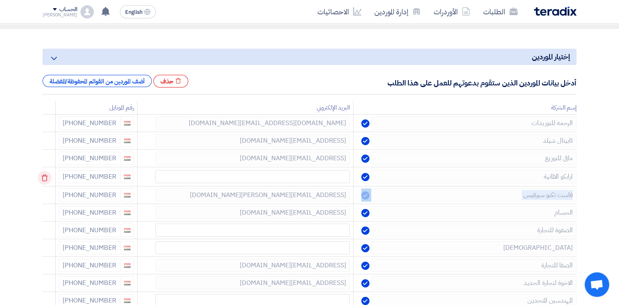
click at [45, 179] on td at bounding box center [49, 176] width 13 height 19
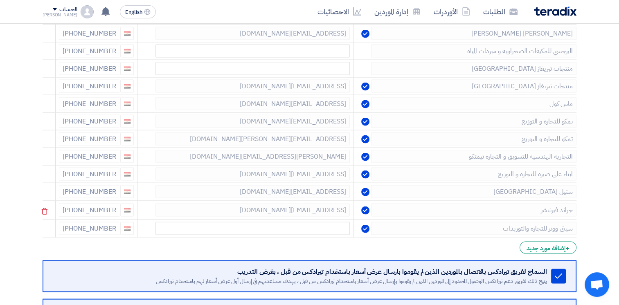
scroll to position [1630, 0]
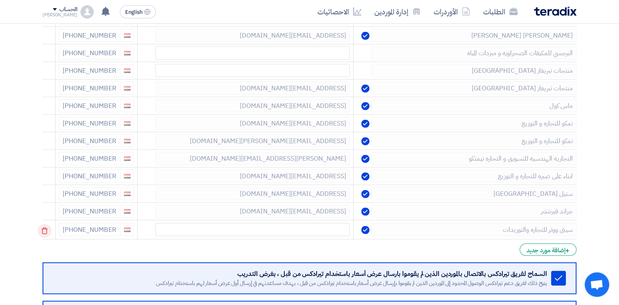
click at [45, 228] on use at bounding box center [45, 231] width 6 height 7
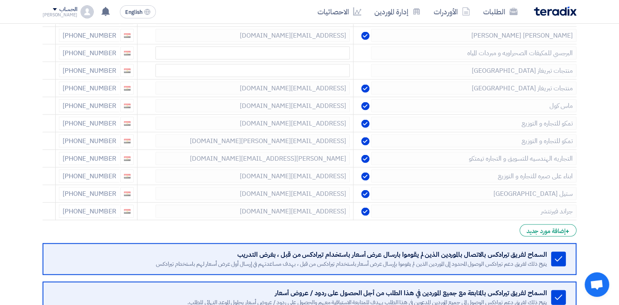
click at [0, 0] on icon at bounding box center [0, 0] width 0 height 0
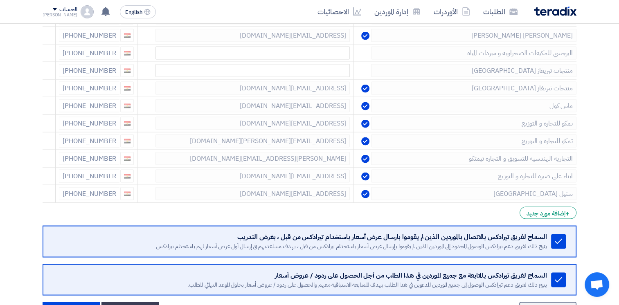
click at [0, 0] on icon at bounding box center [0, 0] width 0 height 0
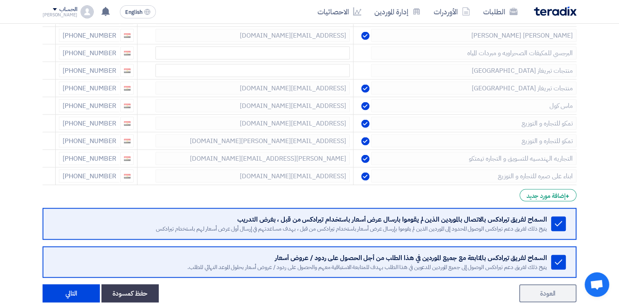
click at [0, 0] on icon at bounding box center [0, 0] width 0 height 0
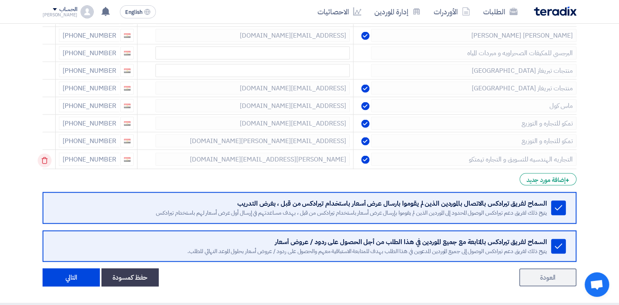
click at [51, 154] on icon at bounding box center [45, 161] width 14 height 14
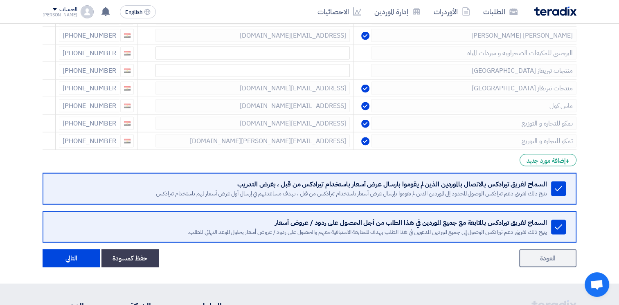
click at [0, 0] on icon at bounding box center [0, 0] width 0 height 0
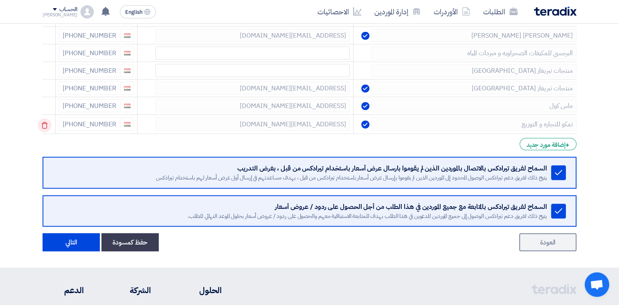
click at [50, 119] on icon at bounding box center [45, 126] width 14 height 14
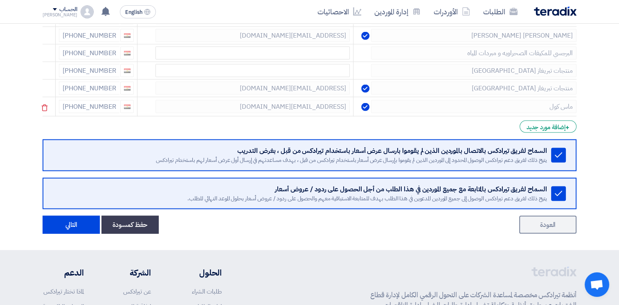
click at [53, 106] on div at bounding box center [50, 107] width 7 height 13
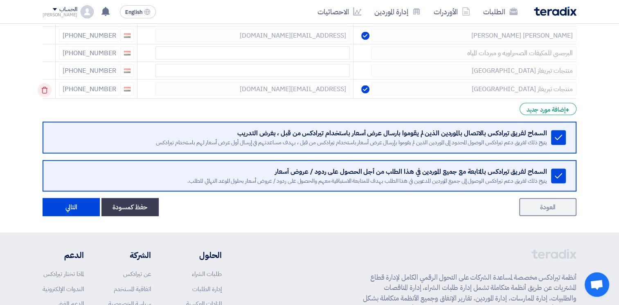
click at [49, 83] on icon at bounding box center [45, 90] width 14 height 14
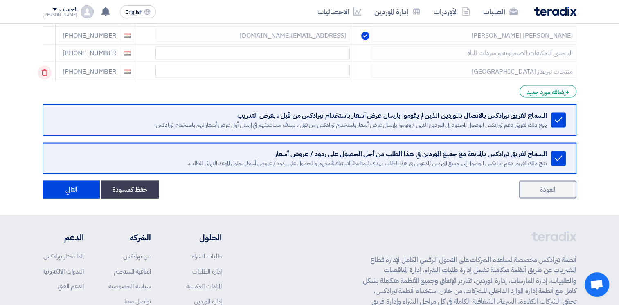
click at [50, 66] on div at bounding box center [50, 72] width 7 height 13
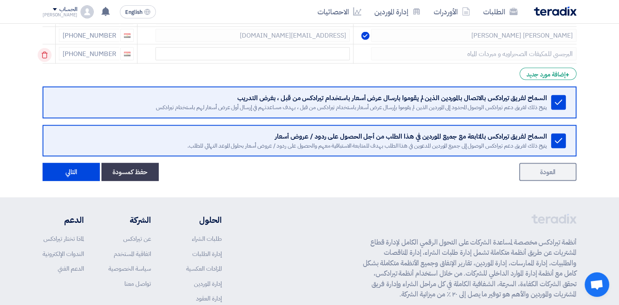
click at [51, 48] on icon at bounding box center [45, 55] width 14 height 14
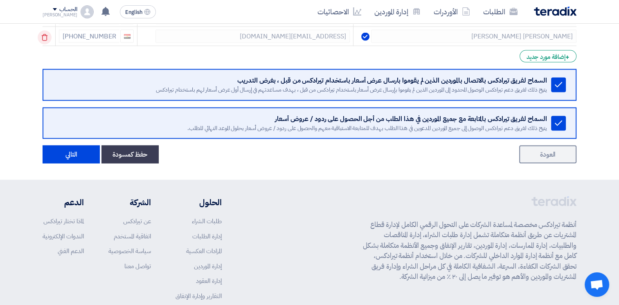
click at [49, 32] on icon at bounding box center [45, 38] width 14 height 14
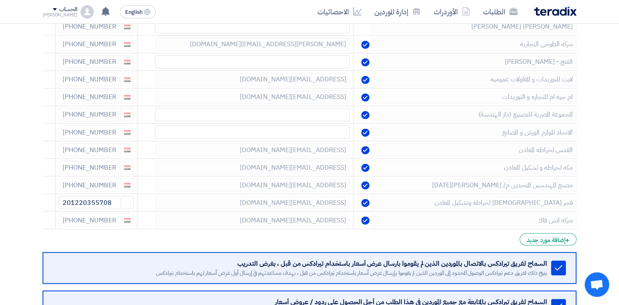
scroll to position [1425, 0]
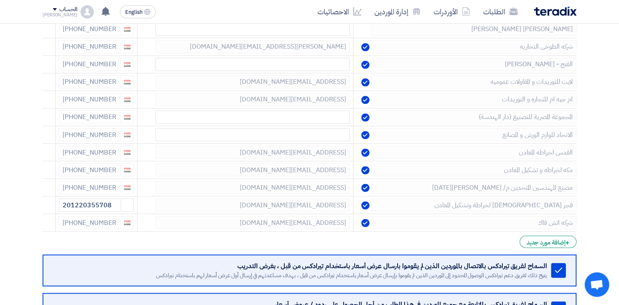
drag, startPoint x: 52, startPoint y: 217, endPoint x: 50, endPoint y: 212, distance: 6.0
click at [0, 0] on icon at bounding box center [0, 0] width 0 height 0
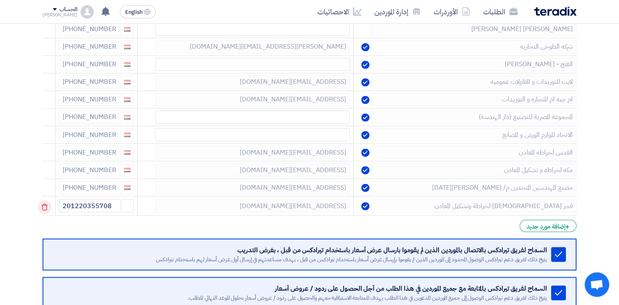
click at [49, 200] on icon at bounding box center [45, 207] width 14 height 14
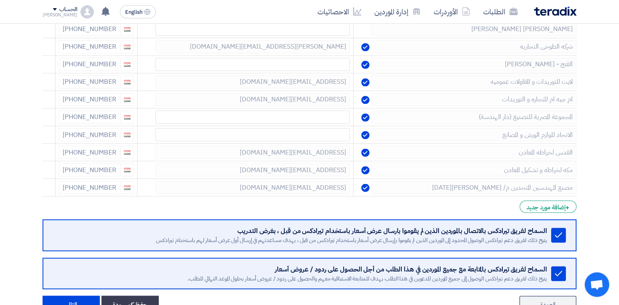
click at [0, 0] on icon at bounding box center [0, 0] width 0 height 0
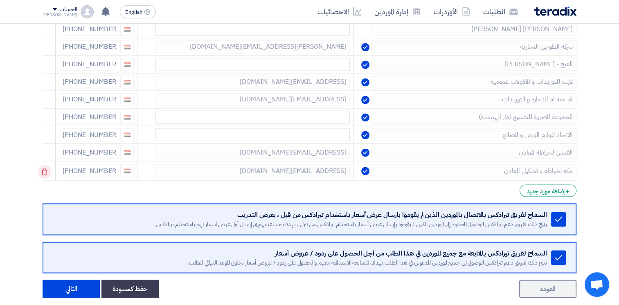
click at [49, 165] on icon at bounding box center [45, 172] width 14 height 14
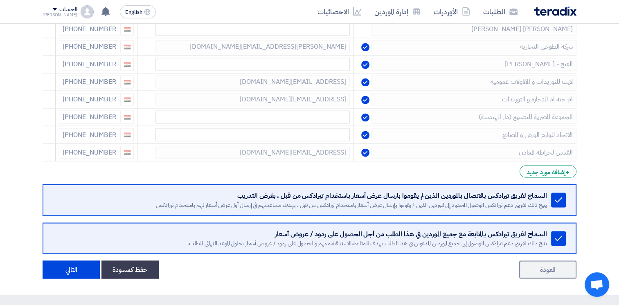
click at [0, 0] on use at bounding box center [0, 0] width 0 height 0
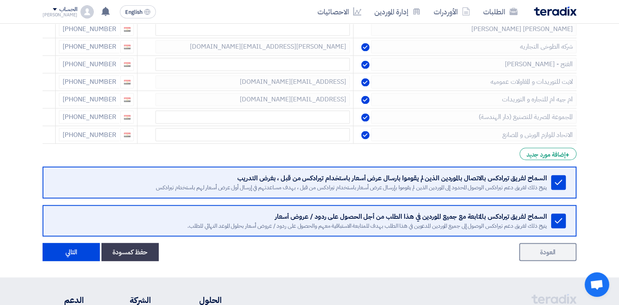
click at [0, 0] on icon at bounding box center [0, 0] width 0 height 0
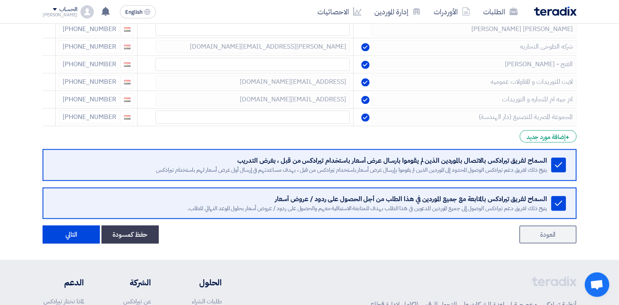
click at [51, 110] on div at bounding box center [50, 116] width 7 height 13
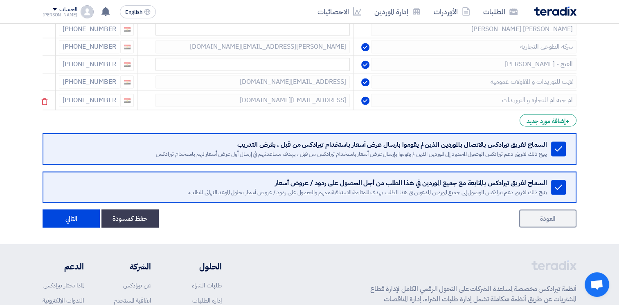
click at [53, 95] on div at bounding box center [50, 101] width 7 height 13
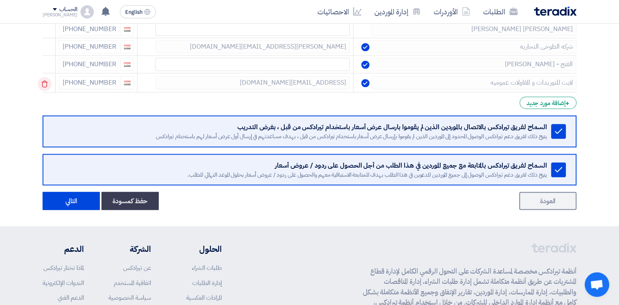
click at [48, 81] on use at bounding box center [45, 84] width 6 height 7
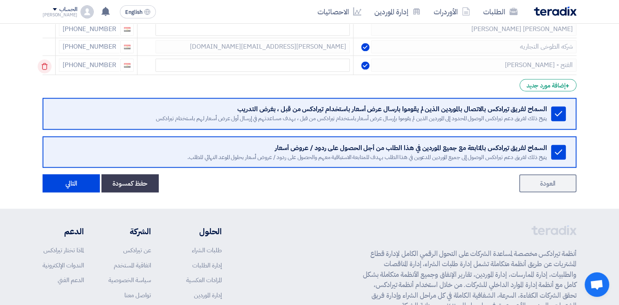
click at [46, 59] on icon at bounding box center [45, 66] width 14 height 14
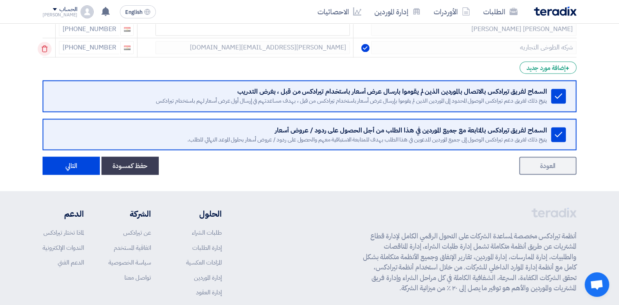
click at [47, 42] on icon at bounding box center [45, 49] width 14 height 14
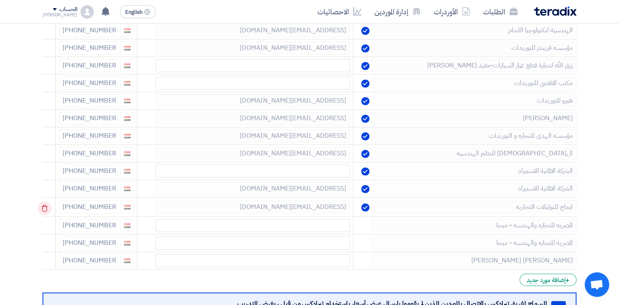
scroll to position [1180, 0]
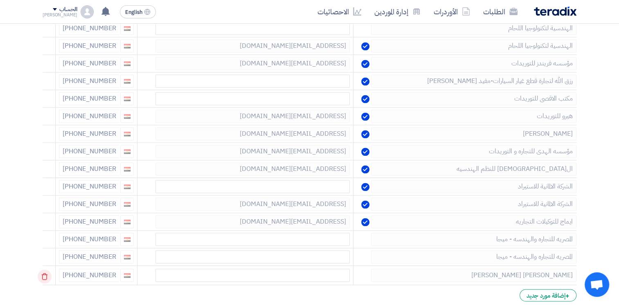
click at [43, 271] on icon at bounding box center [45, 277] width 14 height 14
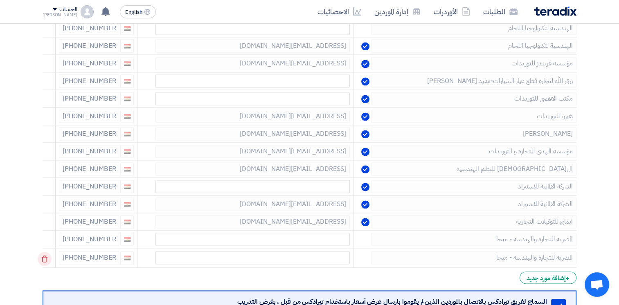
click at [49, 252] on icon at bounding box center [45, 259] width 14 height 14
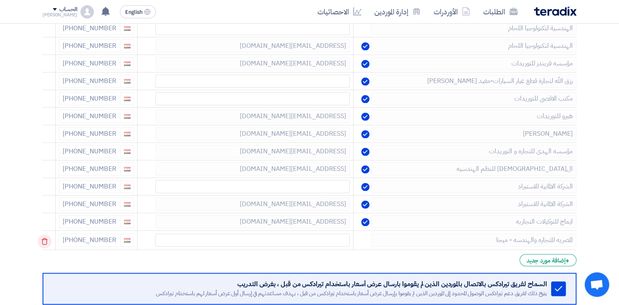
click at [50, 236] on icon at bounding box center [45, 241] width 14 height 14
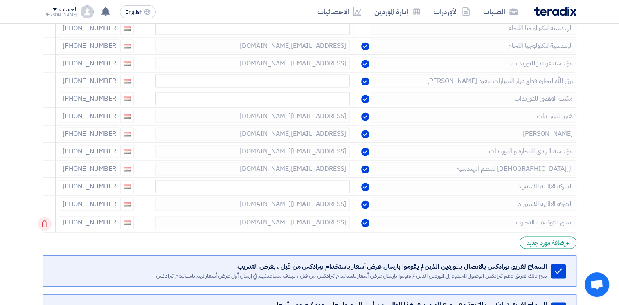
click at [51, 217] on icon at bounding box center [45, 224] width 14 height 14
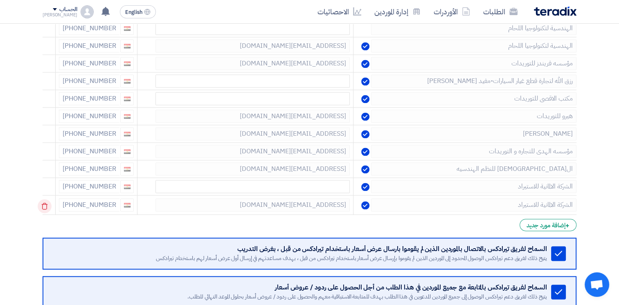
click at [49, 201] on icon at bounding box center [45, 206] width 14 height 14
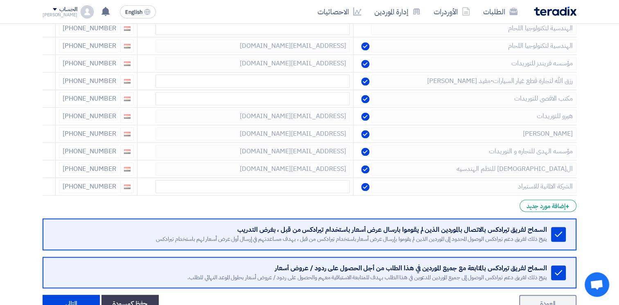
click at [0, 0] on icon at bounding box center [0, 0] width 0 height 0
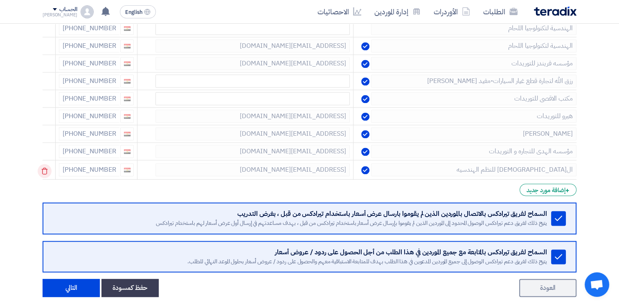
click at [52, 164] on icon at bounding box center [45, 171] width 14 height 14
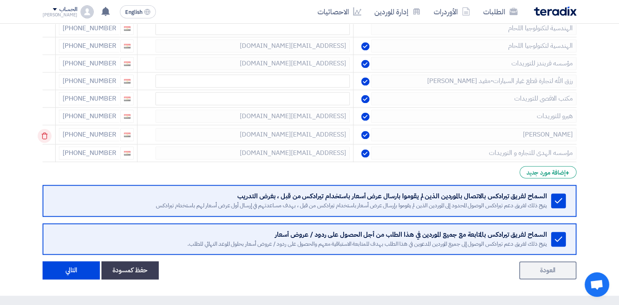
drag, startPoint x: 52, startPoint y: 142, endPoint x: 52, endPoint y: 135, distance: 6.1
click at [52, 144] on td at bounding box center [49, 153] width 13 height 18
drag, startPoint x: 52, startPoint y: 156, endPoint x: 52, endPoint y: 144, distance: 11.9
click at [52, 155] on td at bounding box center [49, 152] width 13 height 19
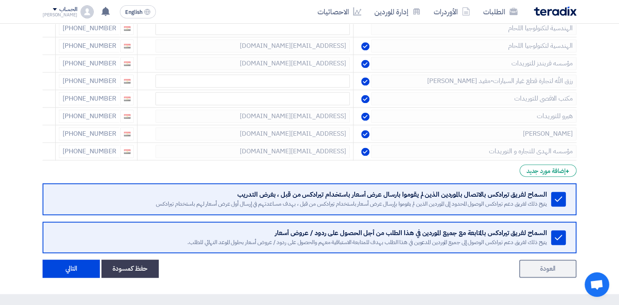
click at [0, 0] on icon at bounding box center [0, 0] width 0 height 0
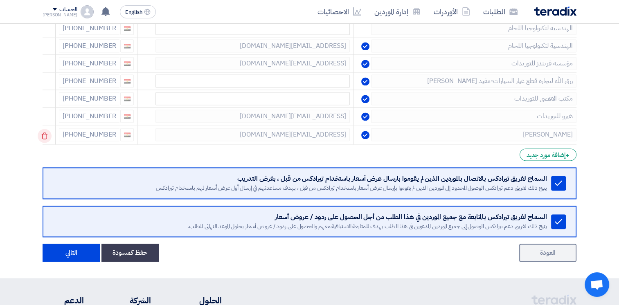
click at [47, 129] on icon at bounding box center [45, 136] width 14 height 14
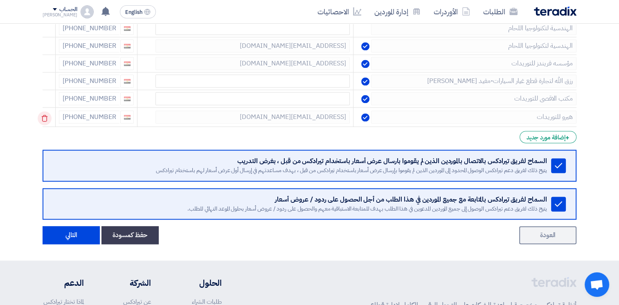
click at [49, 114] on icon at bounding box center [45, 118] width 14 height 14
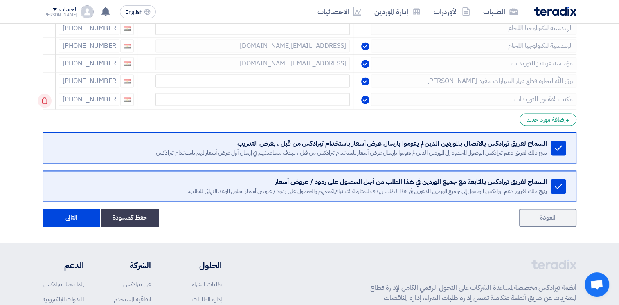
click at [50, 98] on icon at bounding box center [45, 101] width 14 height 14
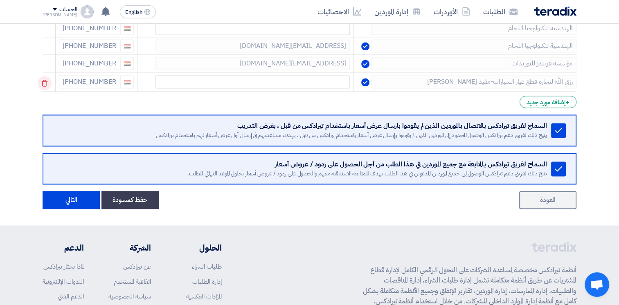
click at [47, 81] on icon at bounding box center [45, 83] width 14 height 14
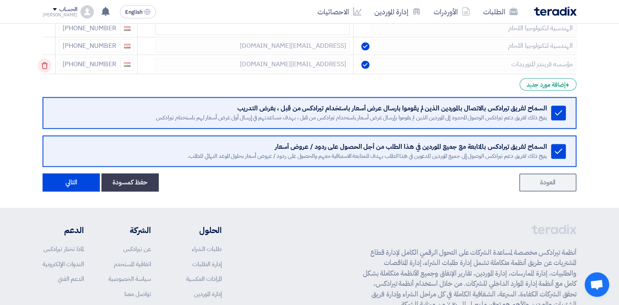
click at [46, 65] on icon at bounding box center [45, 66] width 14 height 14
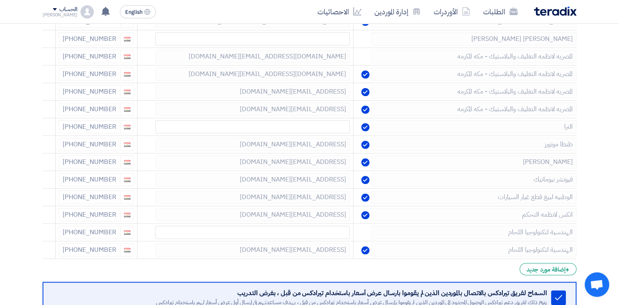
scroll to position [975, 0]
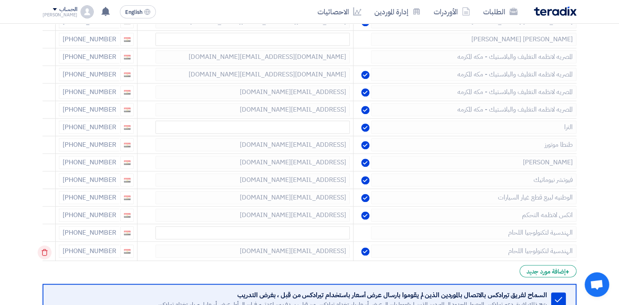
click at [51, 246] on icon at bounding box center [45, 252] width 14 height 14
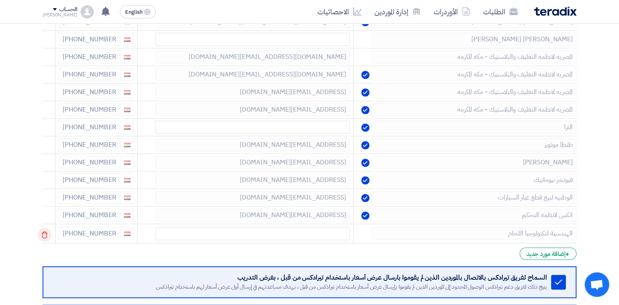
click at [49, 228] on icon at bounding box center [45, 235] width 14 height 14
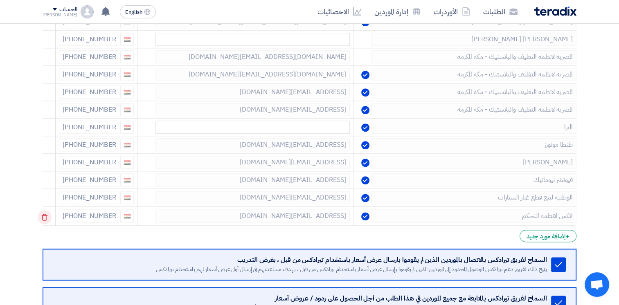
click at [49, 212] on icon at bounding box center [45, 217] width 14 height 14
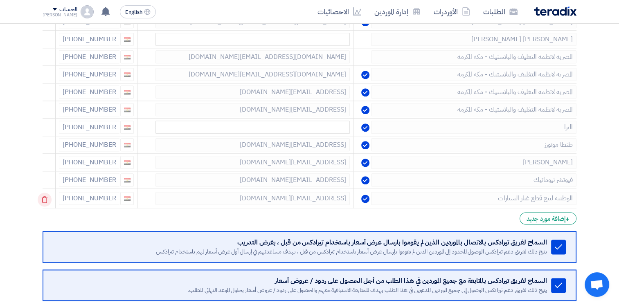
click at [49, 196] on icon at bounding box center [45, 200] width 14 height 14
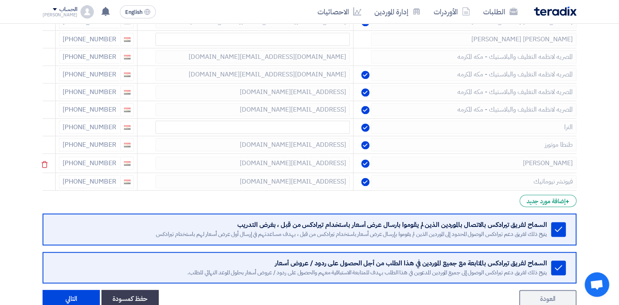
drag, startPoint x: 47, startPoint y: 174, endPoint x: 48, endPoint y: 167, distance: 7.4
click at [0, 0] on icon at bounding box center [0, 0] width 0 height 0
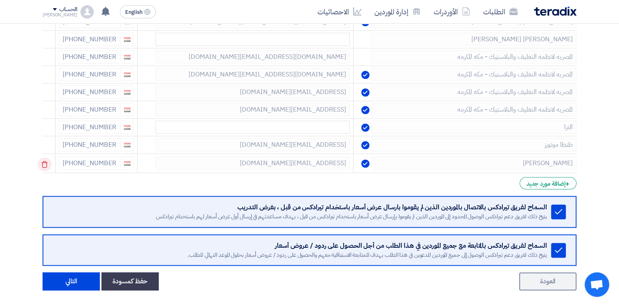
click at [52, 158] on icon at bounding box center [45, 165] width 14 height 14
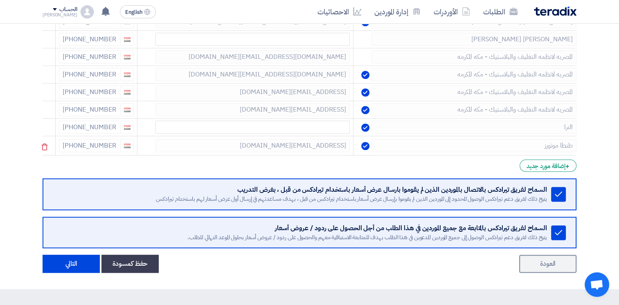
click at [53, 147] on div at bounding box center [50, 146] width 7 height 13
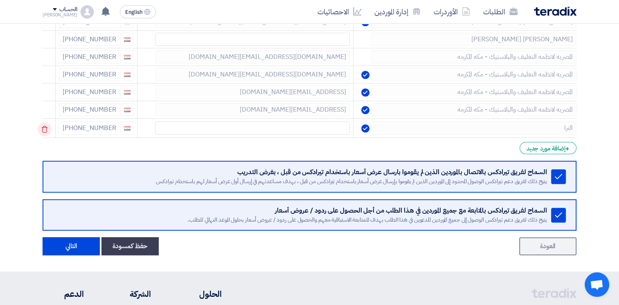
click at [47, 128] on icon at bounding box center [45, 129] width 14 height 14
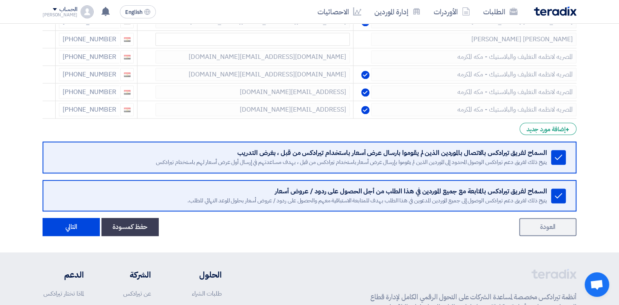
drag, startPoint x: 50, startPoint y: 106, endPoint x: 50, endPoint y: 99, distance: 7.4
click at [0, 0] on icon at bounding box center [0, 0] width 0 height 0
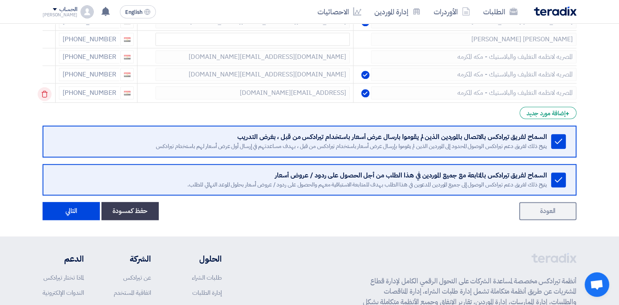
click at [50, 88] on icon at bounding box center [45, 94] width 14 height 14
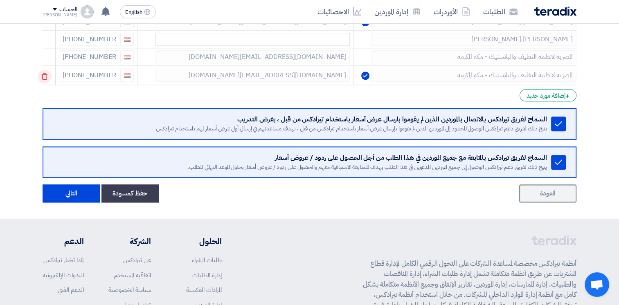
click at [51, 79] on td at bounding box center [49, 75] width 13 height 19
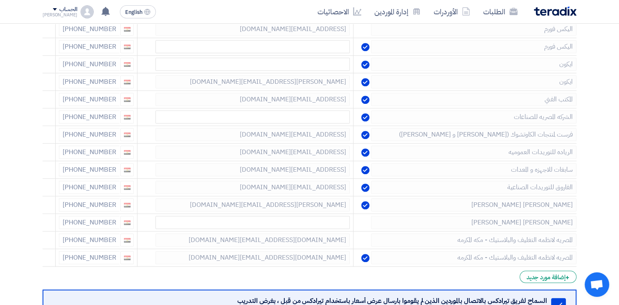
scroll to position [811, 0]
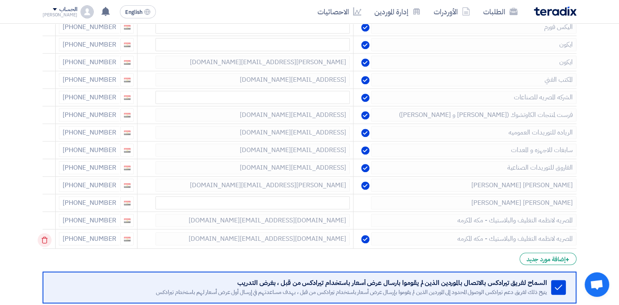
click at [46, 238] on icon at bounding box center [45, 240] width 14 height 14
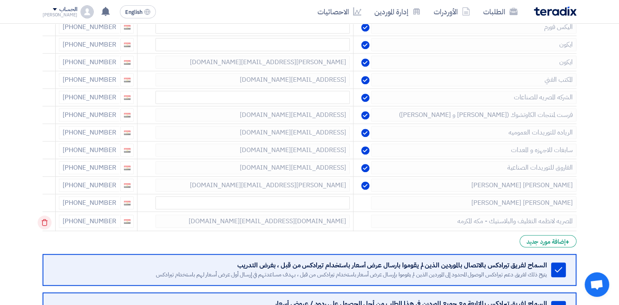
click at [48, 216] on icon at bounding box center [45, 223] width 14 height 14
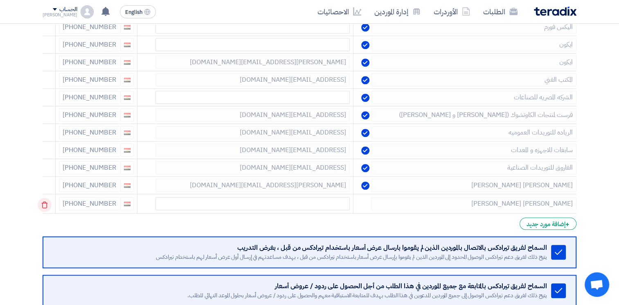
click at [46, 198] on icon at bounding box center [45, 205] width 14 height 14
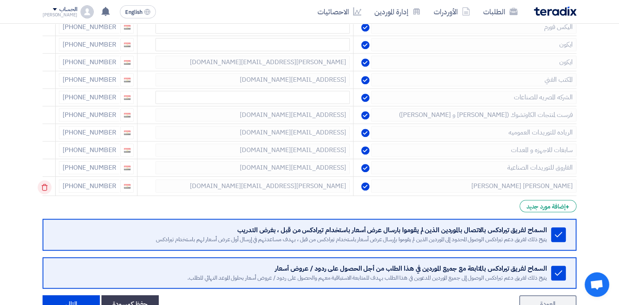
click at [48, 180] on icon at bounding box center [45, 187] width 14 height 14
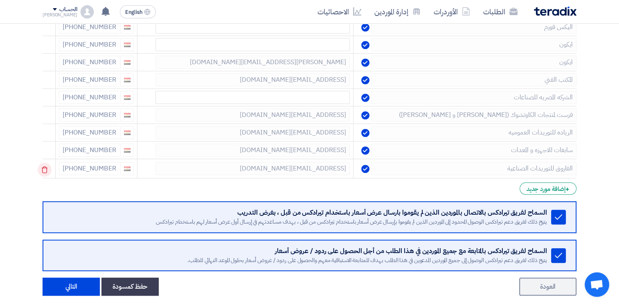
click at [48, 168] on use at bounding box center [45, 170] width 6 height 7
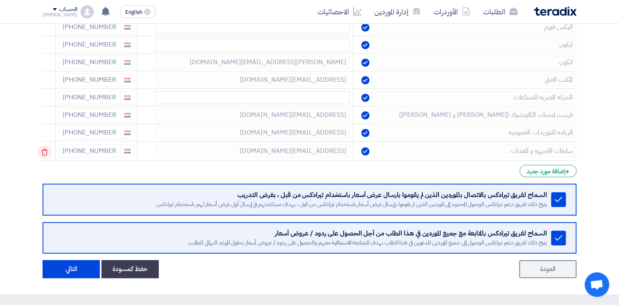
click at [51, 153] on div at bounding box center [50, 151] width 7 height 13
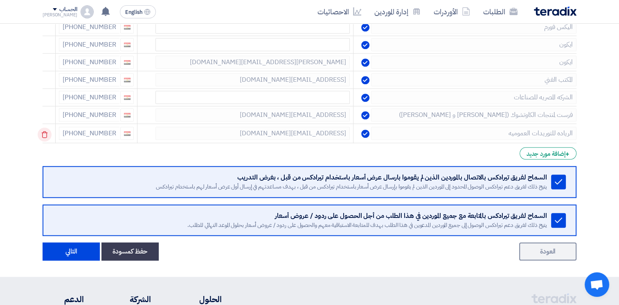
click at [50, 128] on icon at bounding box center [45, 135] width 14 height 14
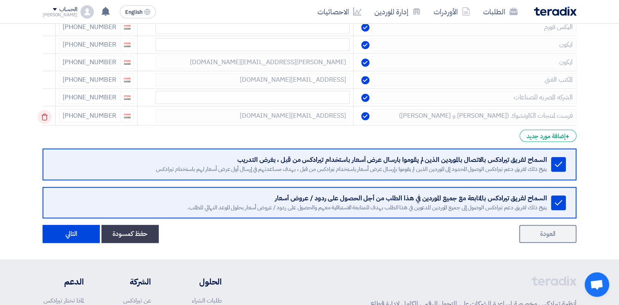
click at [47, 110] on icon at bounding box center [45, 117] width 14 height 14
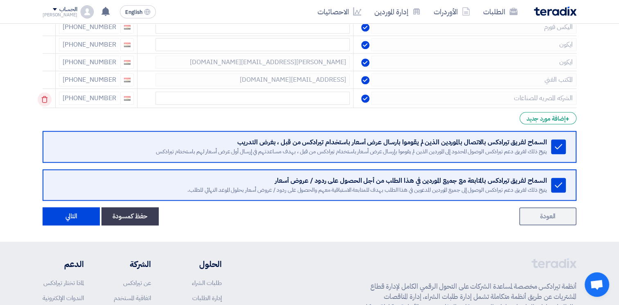
click at [49, 96] on icon at bounding box center [45, 99] width 14 height 14
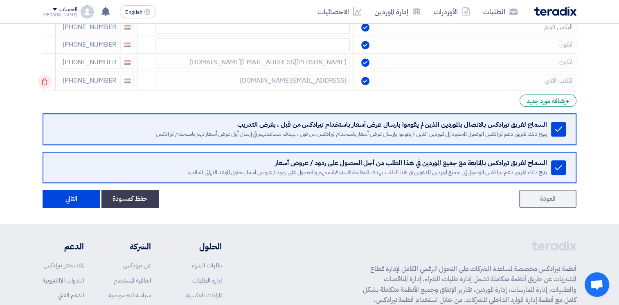
click at [51, 81] on icon at bounding box center [45, 82] width 14 height 14
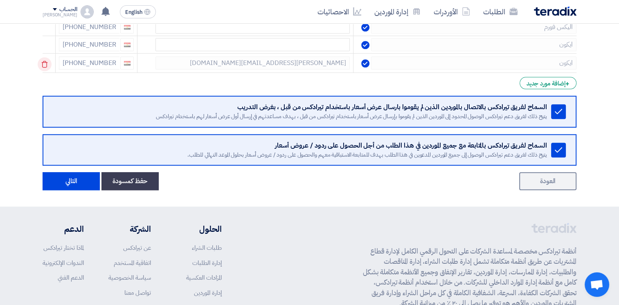
click at [47, 57] on icon at bounding box center [45, 64] width 14 height 14
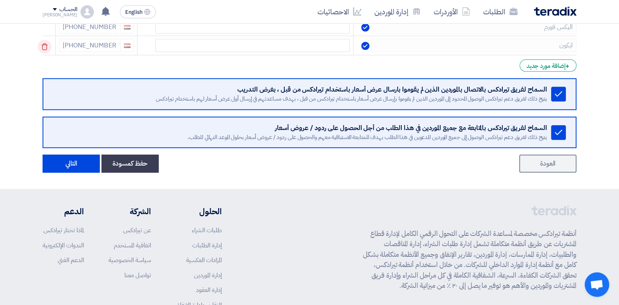
click at [47, 40] on icon at bounding box center [45, 47] width 14 height 14
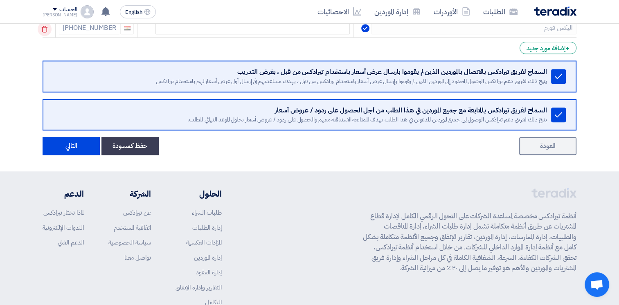
click at [51, 29] on icon at bounding box center [45, 29] width 14 height 14
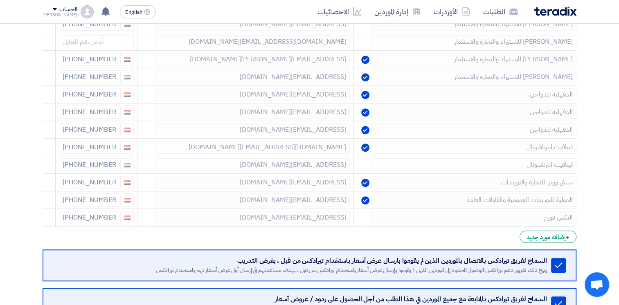
scroll to position [607, 0]
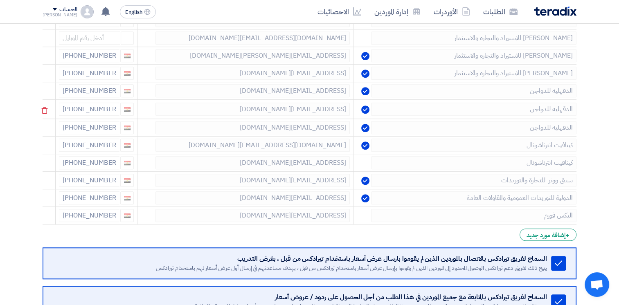
click at [0, 0] on icon at bounding box center [0, 0] width 0 height 0
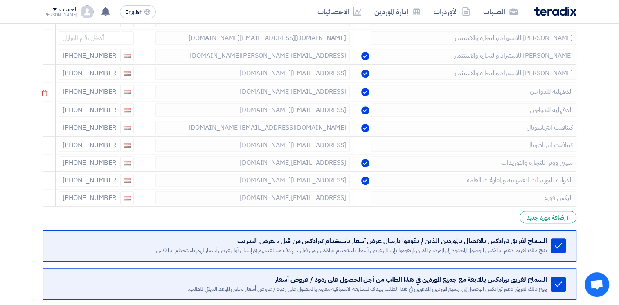
click at [46, 90] on use at bounding box center [45, 93] width 6 height 7
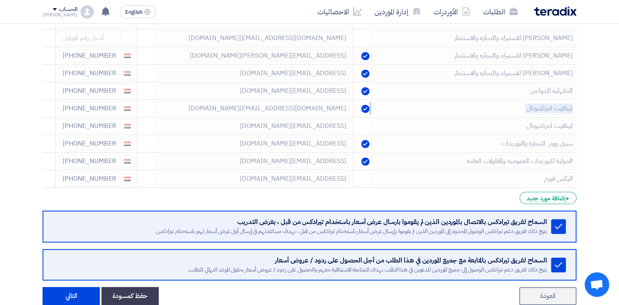
click at [0, 0] on use at bounding box center [0, 0] width 0 height 0
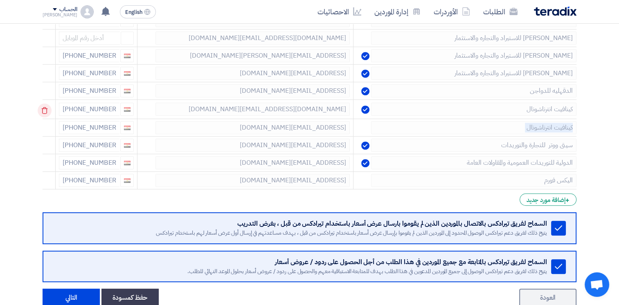
click at [46, 100] on td at bounding box center [49, 109] width 13 height 19
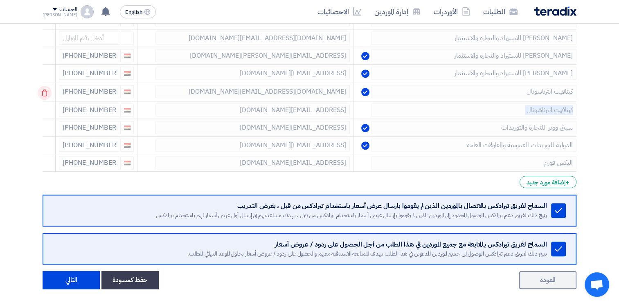
click at [46, 87] on td at bounding box center [49, 91] width 13 height 19
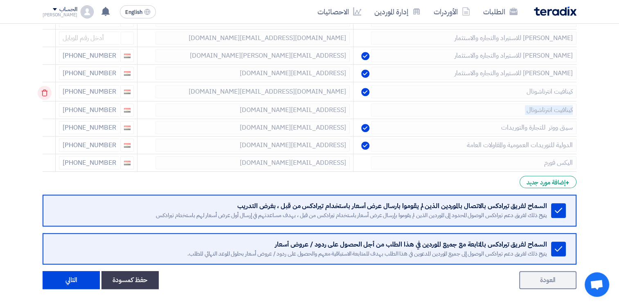
click at [46, 87] on td at bounding box center [49, 91] width 13 height 19
click at [47, 91] on td at bounding box center [49, 91] width 13 height 19
click at [47, 91] on icon at bounding box center [45, 93] width 14 height 14
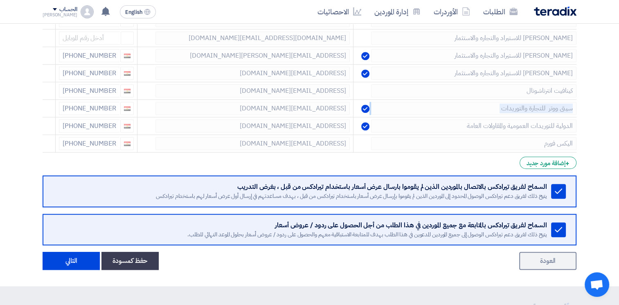
click at [0, 0] on icon at bounding box center [0, 0] width 0 height 0
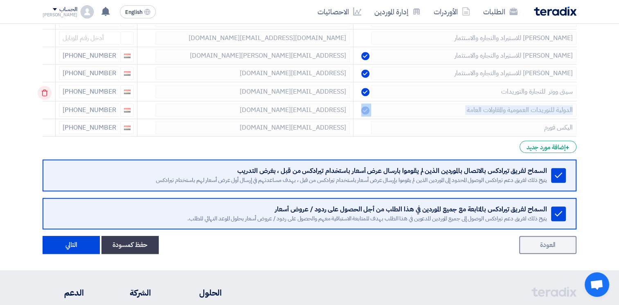
click at [47, 91] on td at bounding box center [49, 91] width 13 height 19
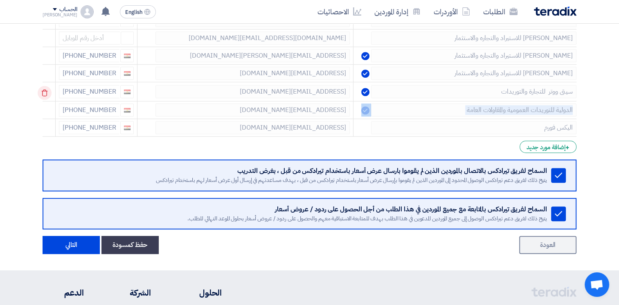
click at [47, 91] on td at bounding box center [49, 91] width 13 height 19
click at [47, 91] on icon at bounding box center [45, 93] width 14 height 14
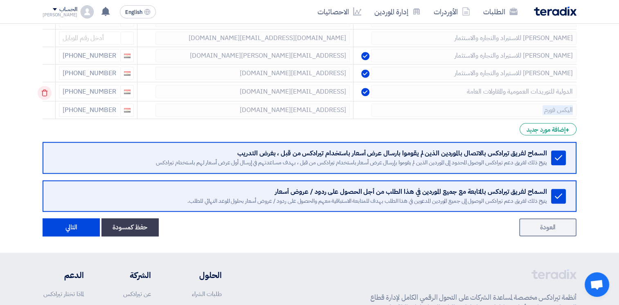
click at [47, 91] on td at bounding box center [49, 91] width 13 height 19
click at [48, 91] on td at bounding box center [49, 91] width 13 height 19
click at [48, 91] on use at bounding box center [45, 93] width 6 height 7
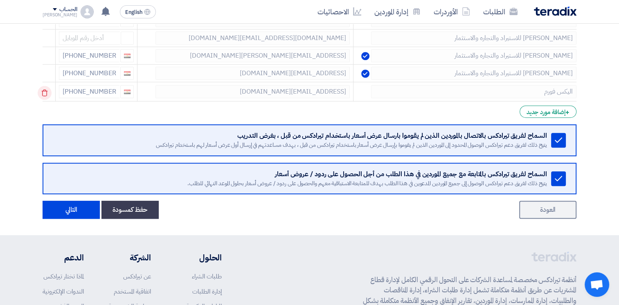
click at [48, 90] on use at bounding box center [45, 93] width 6 height 7
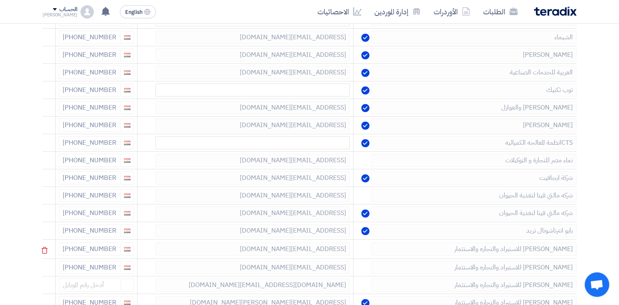
scroll to position [320, 0]
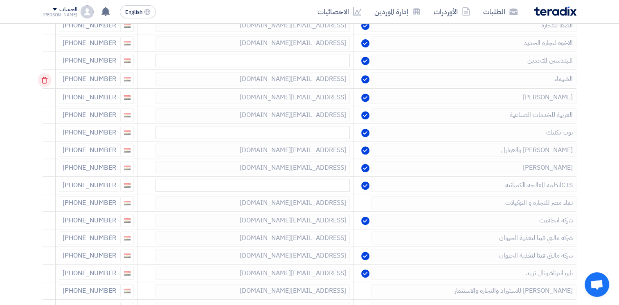
click at [47, 78] on icon at bounding box center [45, 80] width 14 height 14
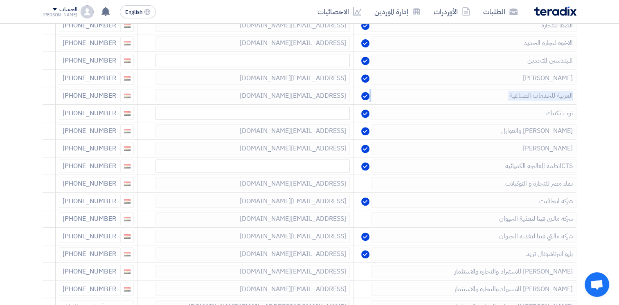
click at [0, 0] on icon at bounding box center [0, 0] width 0 height 0
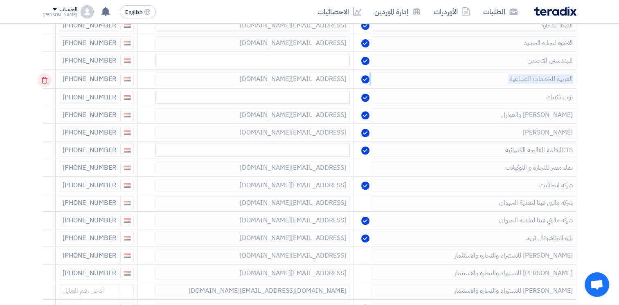
click at [47, 78] on td at bounding box center [49, 79] width 13 height 19
click at [47, 78] on icon at bounding box center [45, 80] width 14 height 14
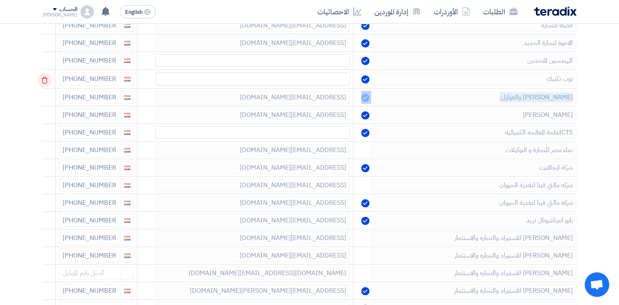
click at [47, 78] on td at bounding box center [49, 79] width 13 height 19
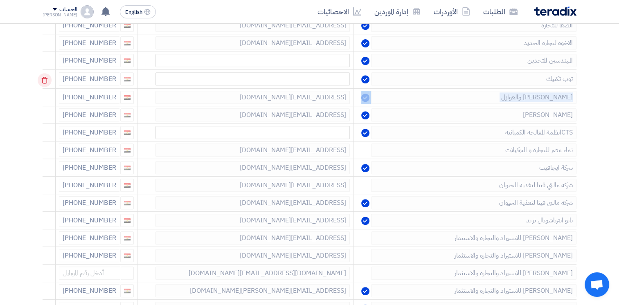
click at [47, 78] on td at bounding box center [49, 79] width 13 height 19
click at [0, 0] on icon at bounding box center [0, 0] width 0 height 0
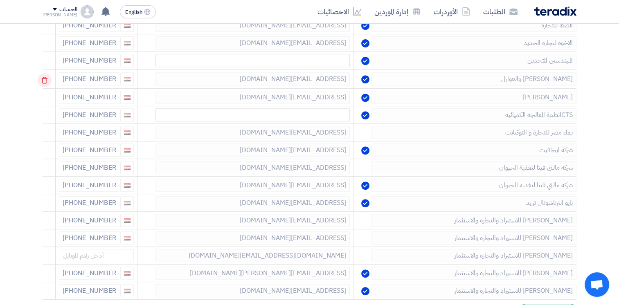
click at [47, 80] on td at bounding box center [49, 79] width 13 height 19
click at [47, 80] on icon at bounding box center [45, 80] width 14 height 14
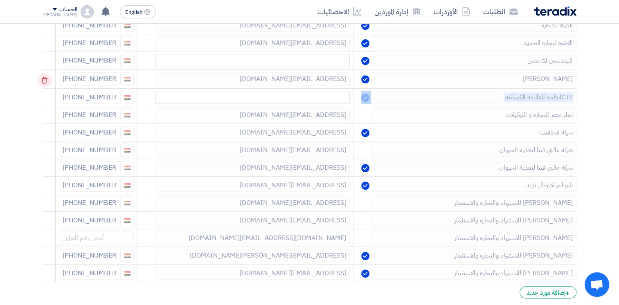
click at [47, 80] on td at bounding box center [49, 79] width 13 height 19
click at [47, 80] on icon at bounding box center [45, 80] width 14 height 14
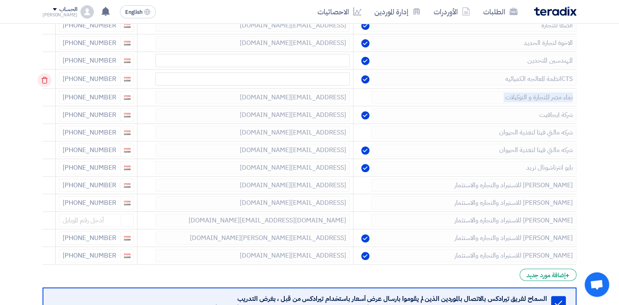
click at [48, 80] on td at bounding box center [49, 79] width 13 height 19
click at [50, 80] on div at bounding box center [50, 78] width 7 height 13
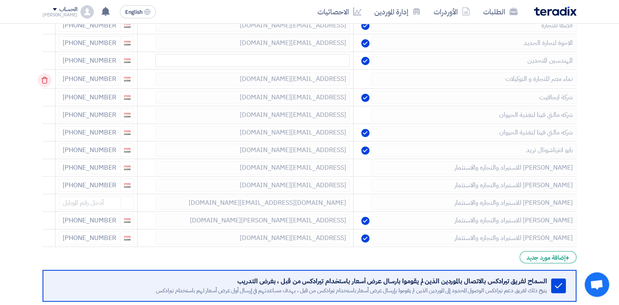
click at [50, 80] on icon at bounding box center [45, 80] width 14 height 14
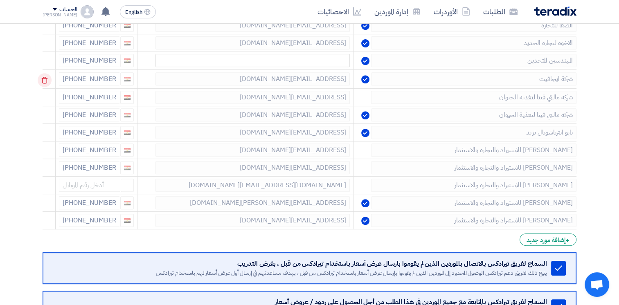
click at [47, 81] on icon at bounding box center [45, 80] width 14 height 14
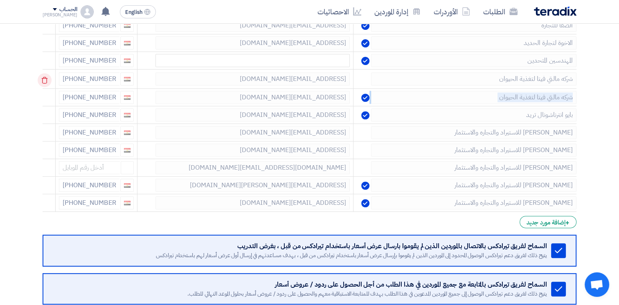
click at [47, 81] on icon at bounding box center [45, 80] width 14 height 14
click at [46, 87] on td at bounding box center [49, 96] width 13 height 19
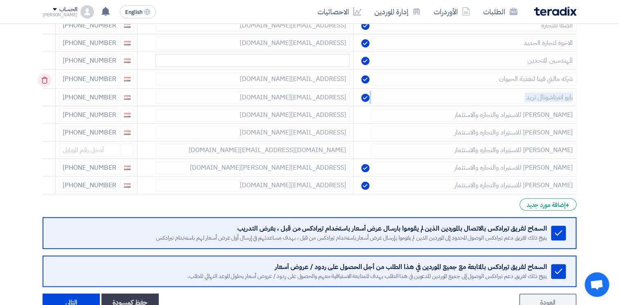
click at [46, 81] on icon at bounding box center [45, 80] width 14 height 14
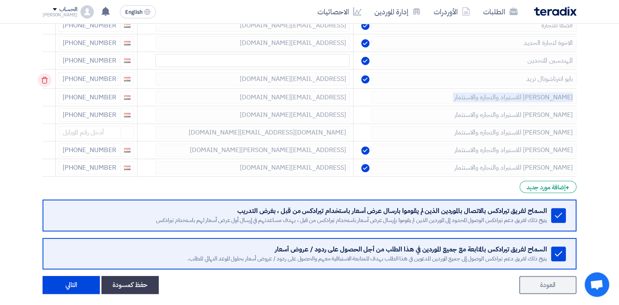
click at [46, 81] on icon at bounding box center [45, 80] width 14 height 14
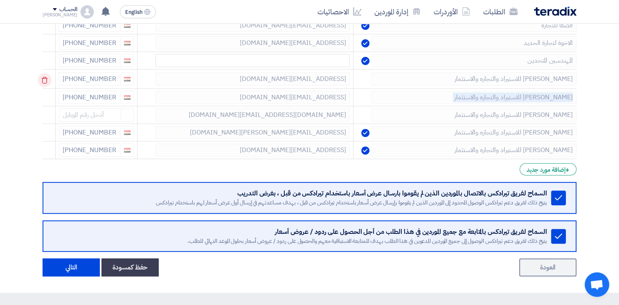
click at [46, 81] on td at bounding box center [49, 79] width 13 height 19
click at [46, 81] on icon at bounding box center [45, 80] width 14 height 14
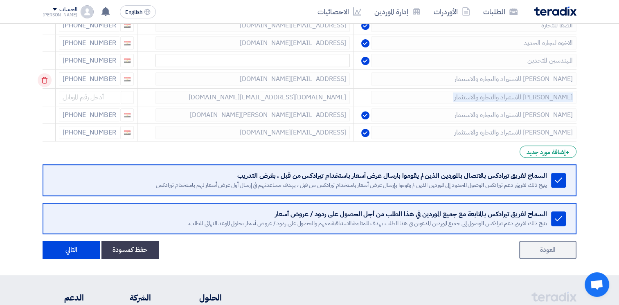
click at [46, 81] on icon at bounding box center [45, 80] width 14 height 14
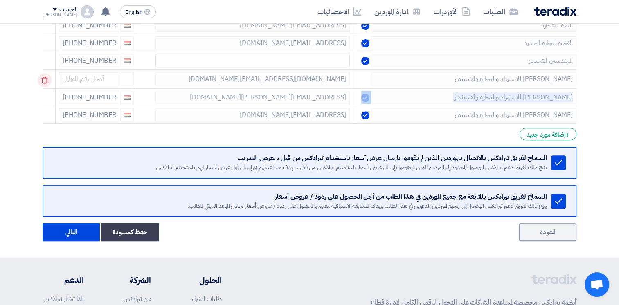
click at [46, 81] on icon at bounding box center [45, 80] width 14 height 14
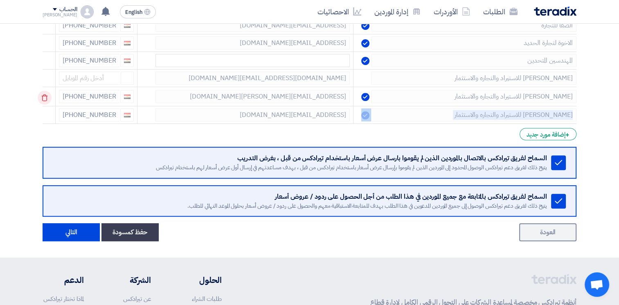
click at [46, 91] on icon at bounding box center [45, 98] width 14 height 14
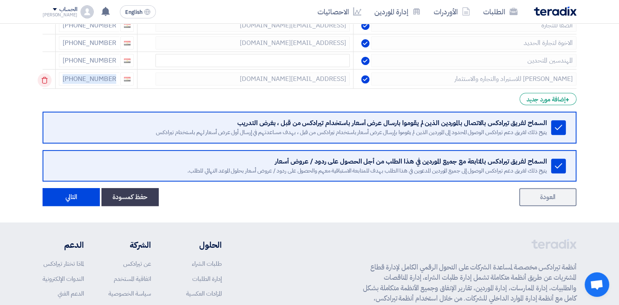
click at [46, 81] on td at bounding box center [49, 79] width 13 height 19
click at [46, 81] on icon at bounding box center [45, 80] width 14 height 14
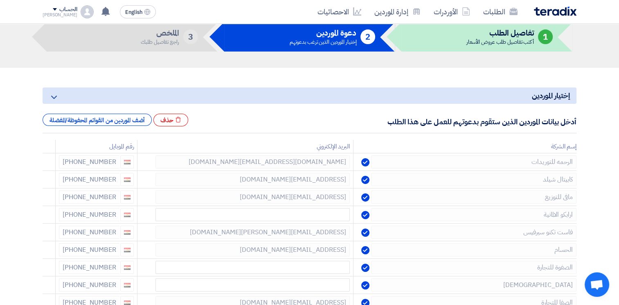
scroll to position [34, 0]
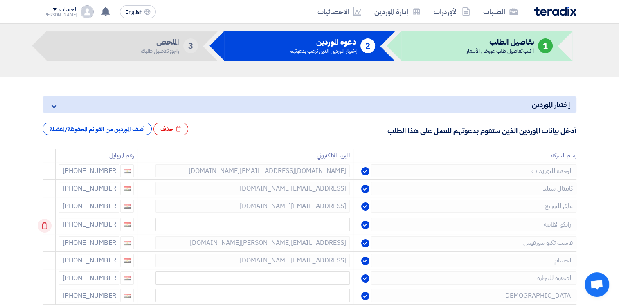
click at [44, 225] on icon at bounding box center [45, 226] width 14 height 14
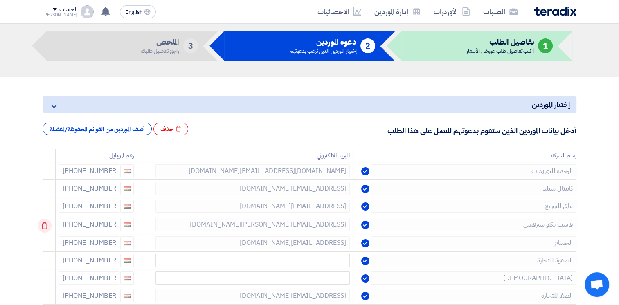
click at [44, 225] on icon at bounding box center [45, 226] width 14 height 14
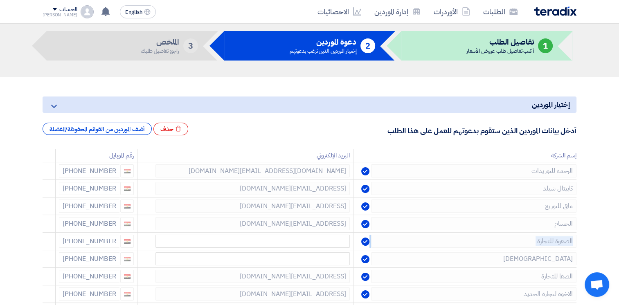
click at [0, 0] on icon at bounding box center [0, 0] width 0 height 0
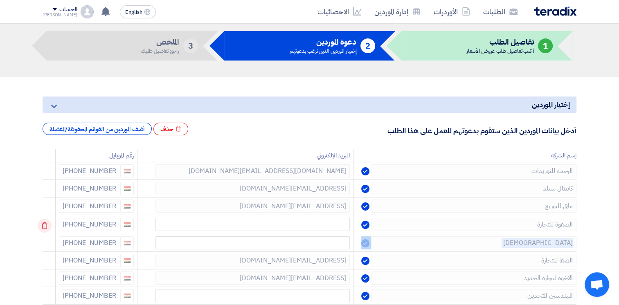
click at [44, 225] on td at bounding box center [49, 224] width 13 height 19
click at [44, 225] on icon at bounding box center [45, 226] width 14 height 14
click at [44, 236] on icon at bounding box center [45, 243] width 14 height 14
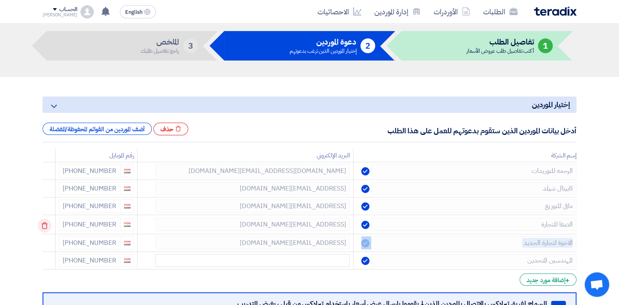
click at [44, 225] on icon at bounding box center [45, 226] width 14 height 14
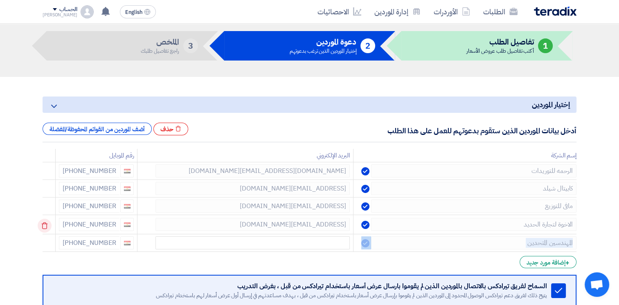
click at [44, 225] on icon at bounding box center [45, 226] width 14 height 14
click at [44, 236] on icon at bounding box center [45, 243] width 14 height 14
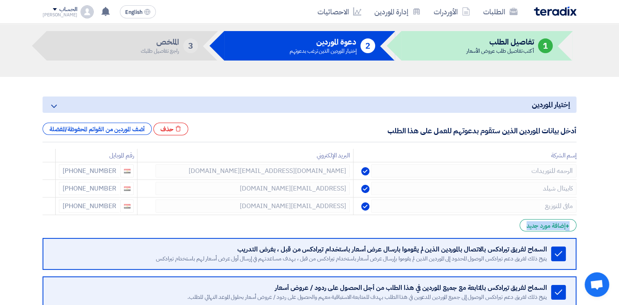
click at [44, 225] on form "إختيار الموردين Minimize/Maximize Category أدخل بيانات الموردين الذين ستقوم بدع…" at bounding box center [310, 215] width 534 height 236
click at [600, 186] on section "إختيار الموردين Minimize/Maximize Category أدخل بيانات الموردين الذين ستقوم بدع…" at bounding box center [309, 213] width 619 height 272
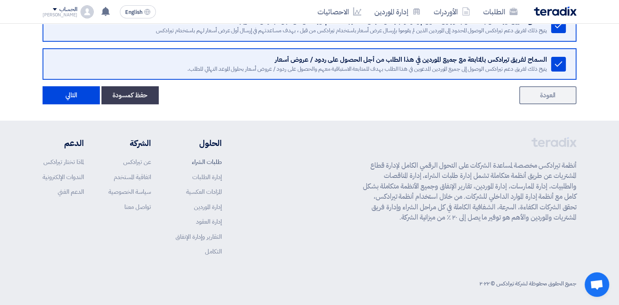
scroll to position [264, 0]
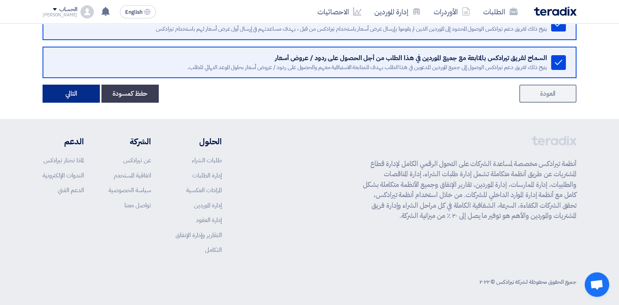
click at [70, 92] on button "التالي" at bounding box center [71, 94] width 57 height 18
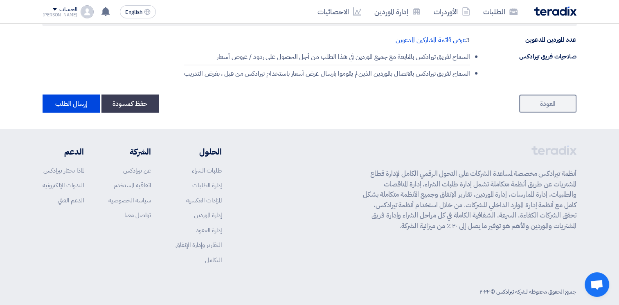
scroll to position [1500, 0]
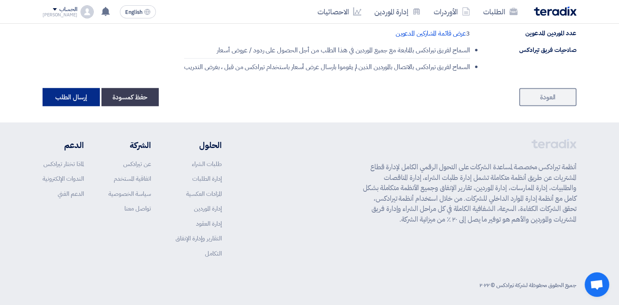
click at [70, 91] on button "إرسال الطلب" at bounding box center [71, 97] width 57 height 18
